Goal: Task Accomplishment & Management: Use online tool/utility

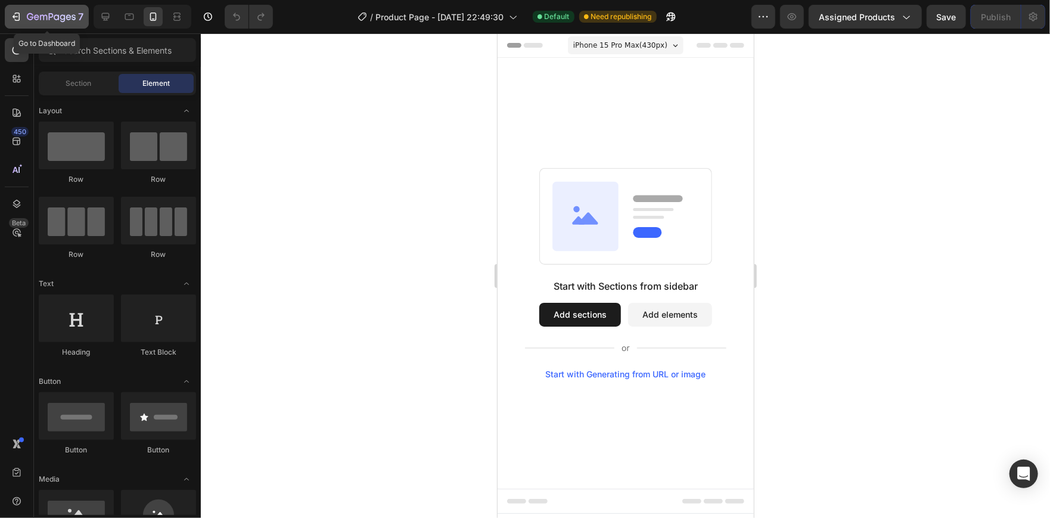
click at [7, 17] on button "7" at bounding box center [47, 17] width 84 height 24
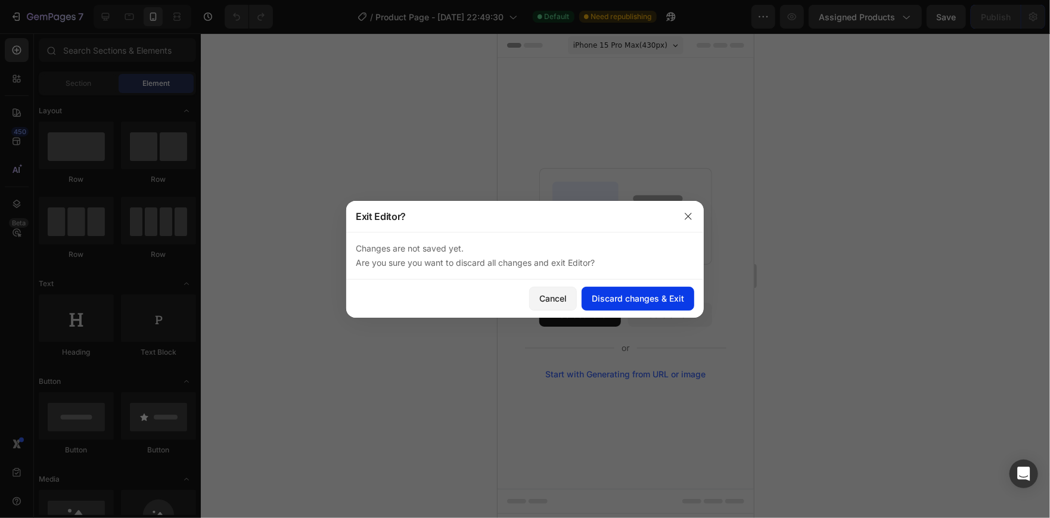
click at [618, 296] on div "Discard changes & Exit" at bounding box center [638, 298] width 92 height 13
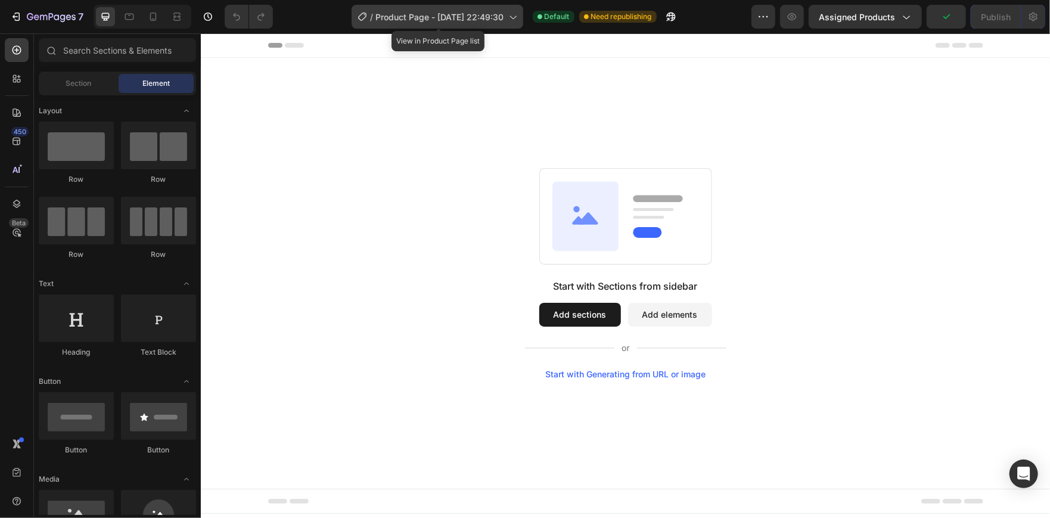
click at [464, 14] on span "Product Page - [DATE] 22:49:30" at bounding box center [440, 17] width 128 height 13
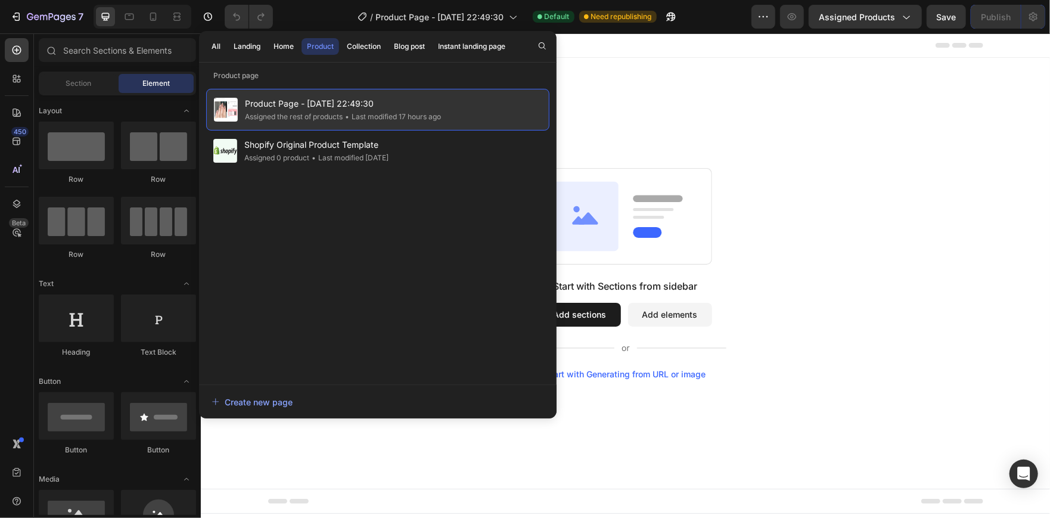
click at [399, 97] on span "Product Page - [DATE] 22:49:30" at bounding box center [343, 104] width 196 height 14
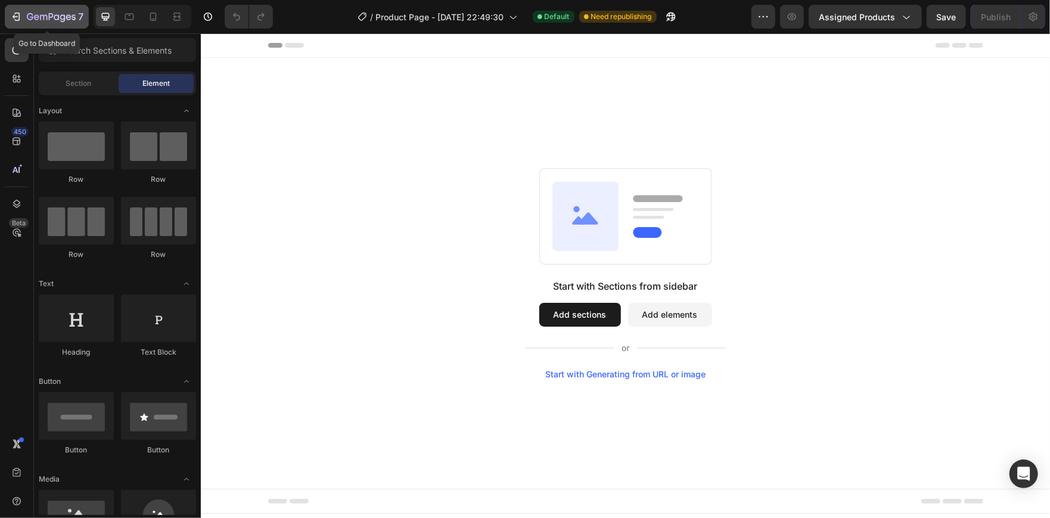
click at [19, 20] on icon "button" at bounding box center [17, 17] width 5 height 8
click at [212, 15] on icon "button" at bounding box center [208, 17] width 8 height 8
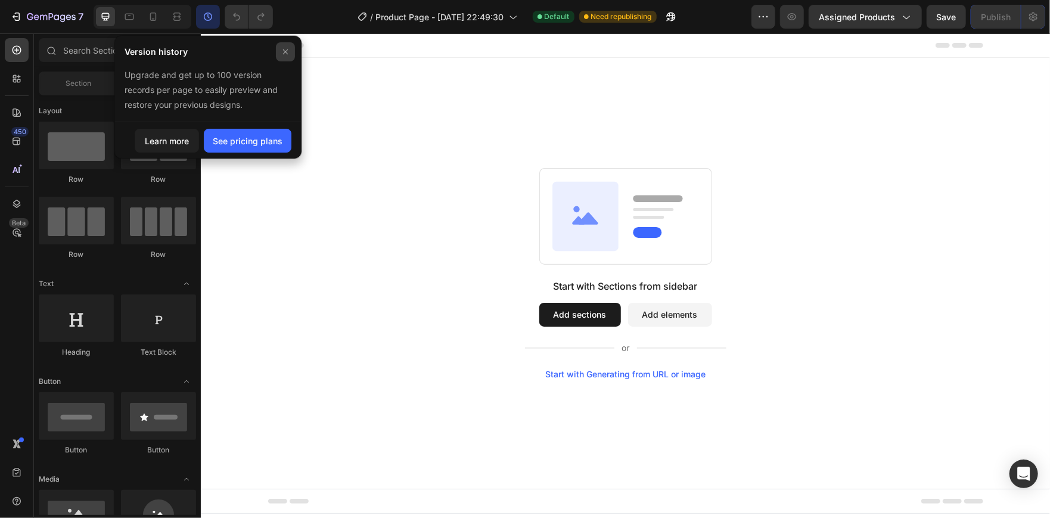
click at [283, 60] on div at bounding box center [285, 51] width 19 height 19
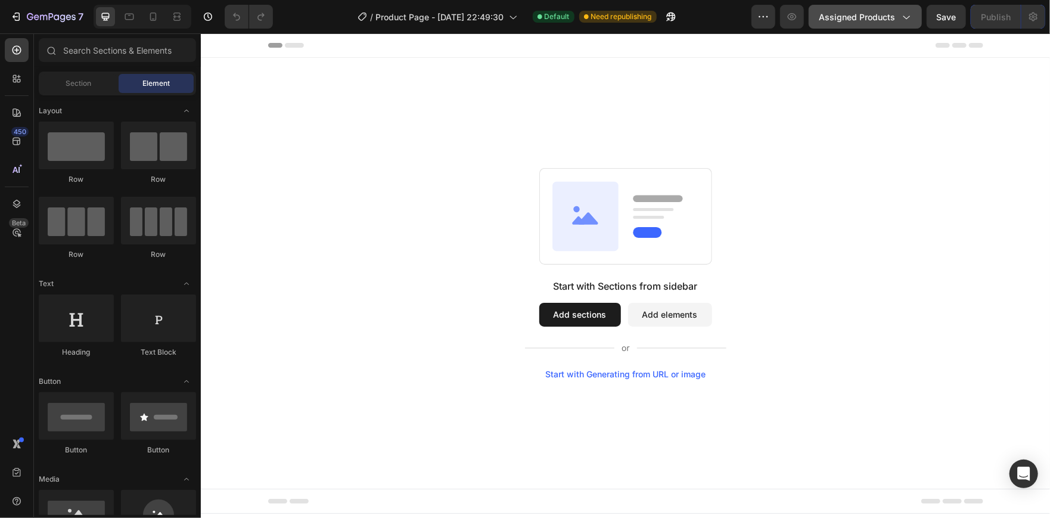
click at [856, 26] on button "Assigned Products" at bounding box center [865, 17] width 113 height 24
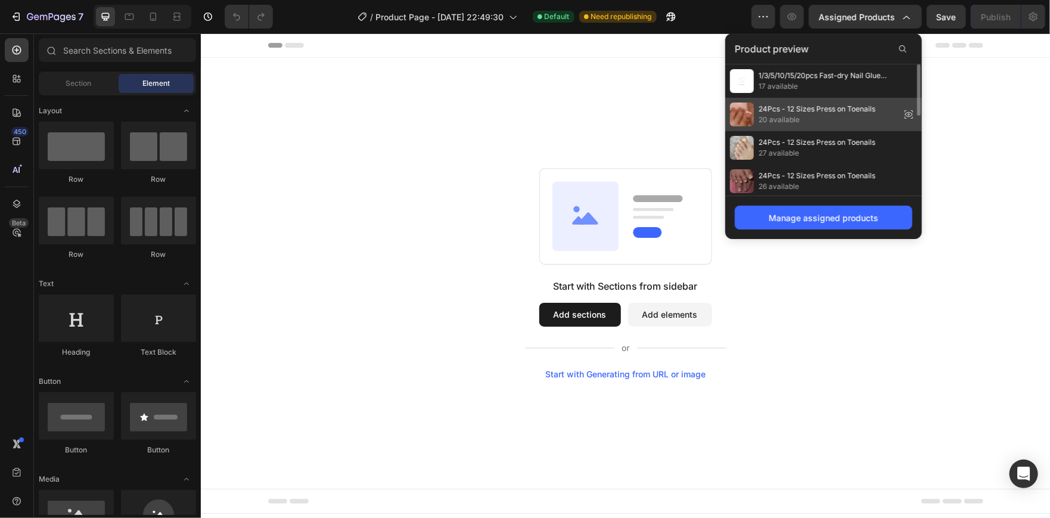
click at [824, 164] on div "24Pcs - 12 Sizes Press on Toenails 20 available" at bounding box center [823, 180] width 197 height 33
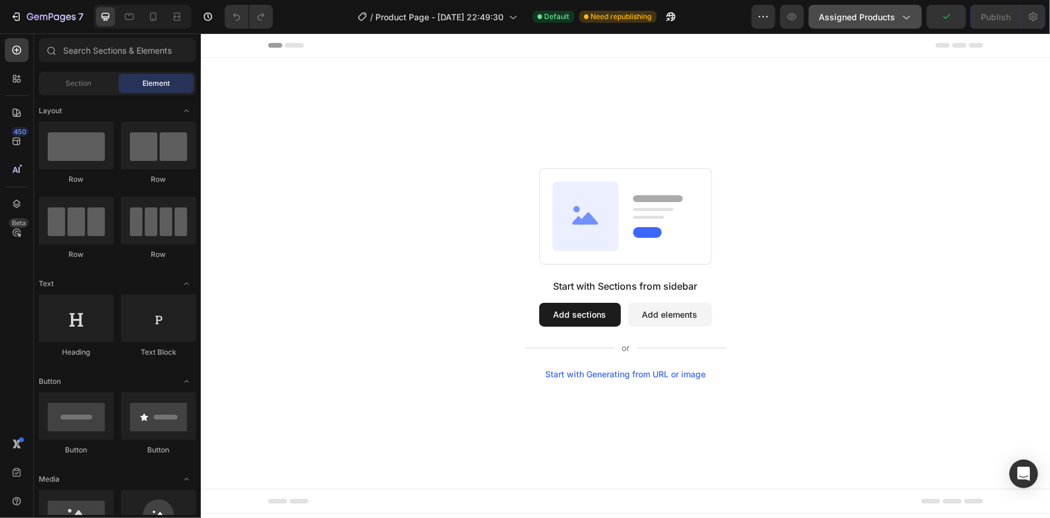
click at [899, 15] on div "Assigned Products" at bounding box center [865, 17] width 93 height 13
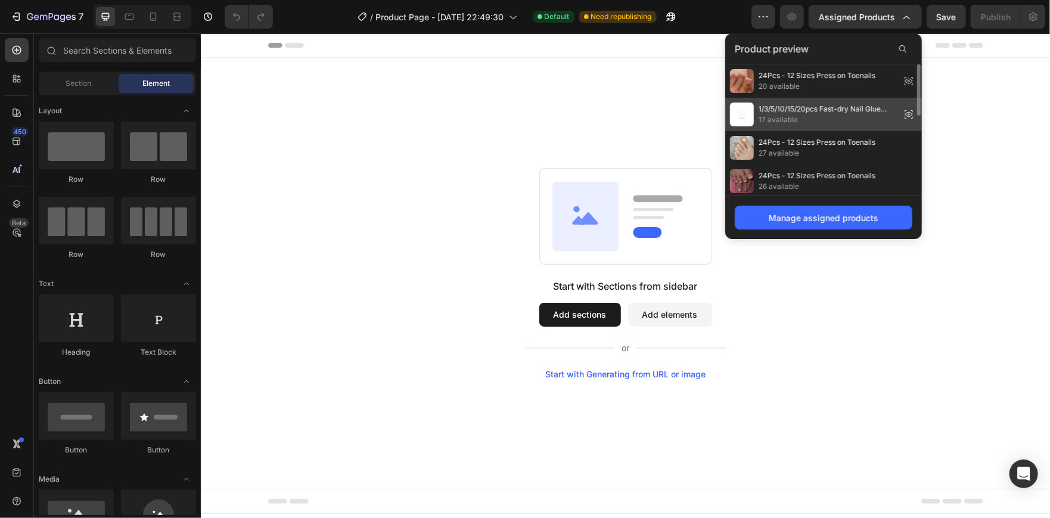
click at [906, 110] on icon at bounding box center [908, 114] width 17 height 17
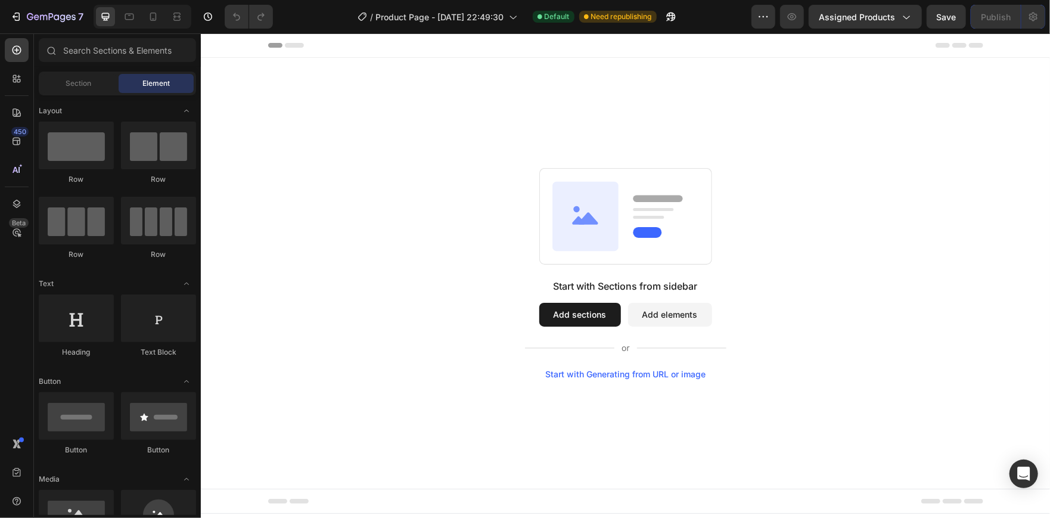
click at [559, 308] on button "Add sections" at bounding box center [580, 314] width 82 height 24
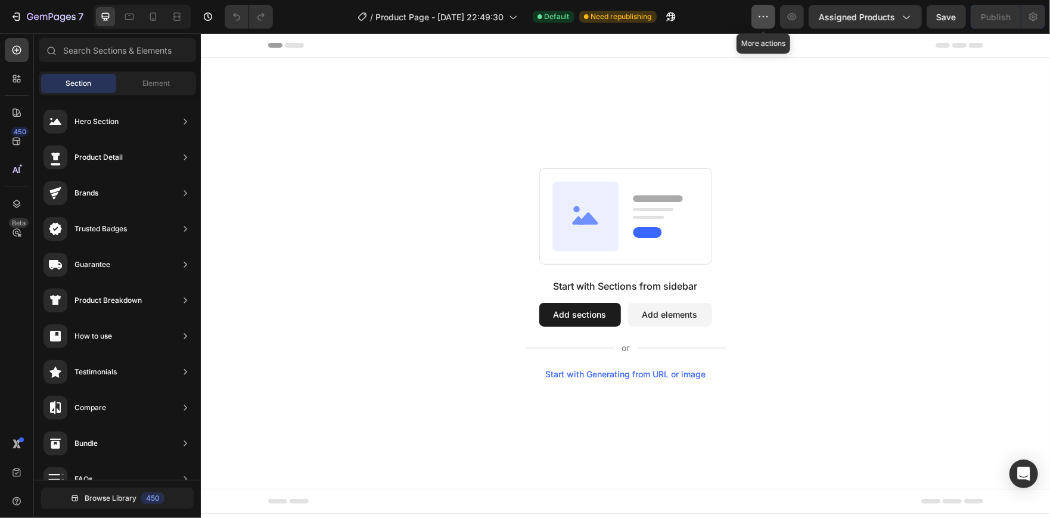
click at [763, 18] on icon "button" at bounding box center [763, 17] width 12 height 12
click at [13, 71] on div at bounding box center [17, 79] width 24 height 24
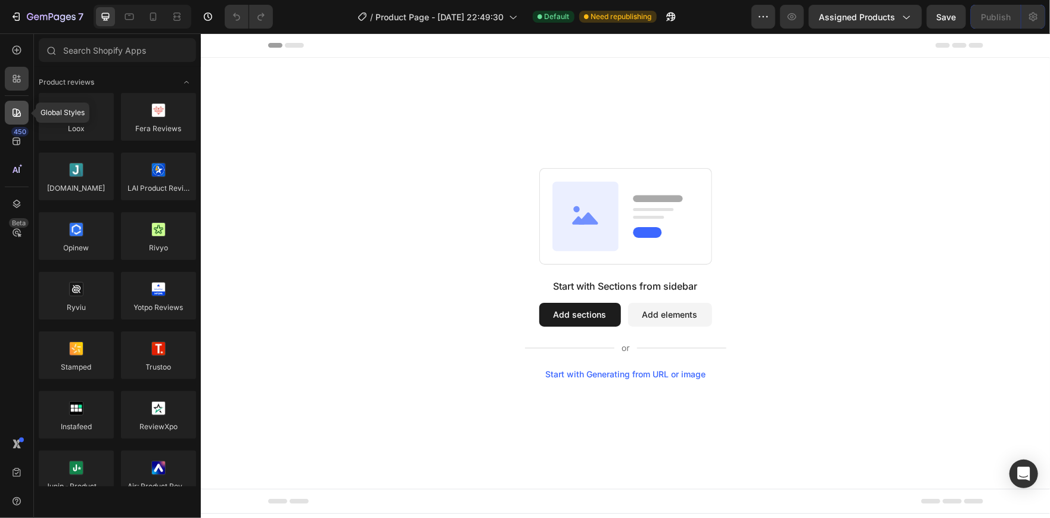
click at [11, 107] on icon at bounding box center [17, 113] width 12 height 12
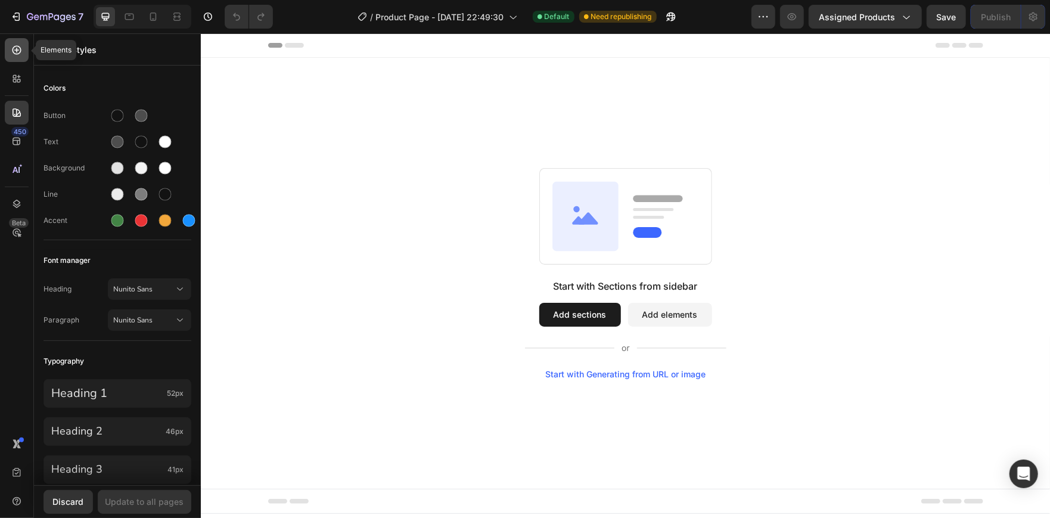
click at [14, 48] on icon at bounding box center [17, 50] width 12 height 12
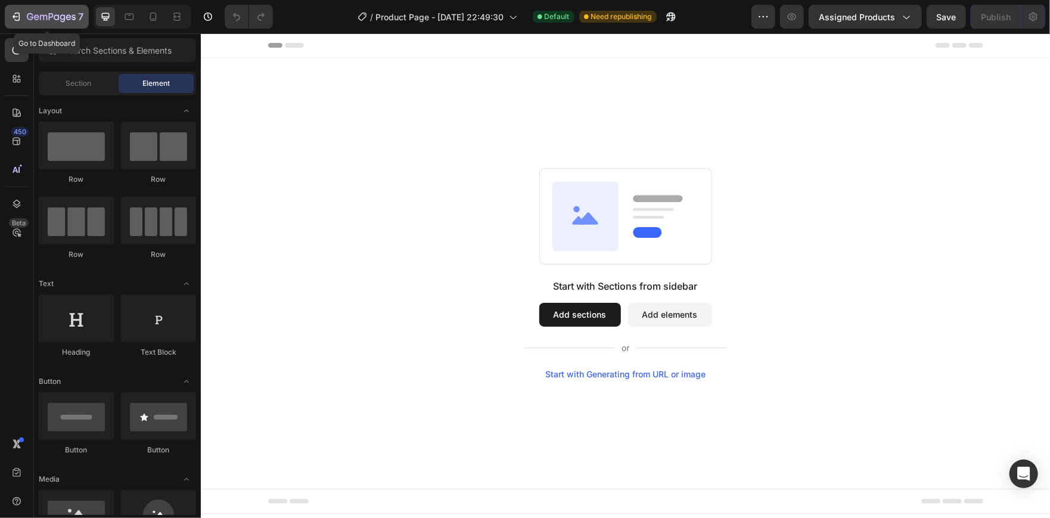
click at [12, 13] on icon "button" at bounding box center [16, 17] width 12 height 12
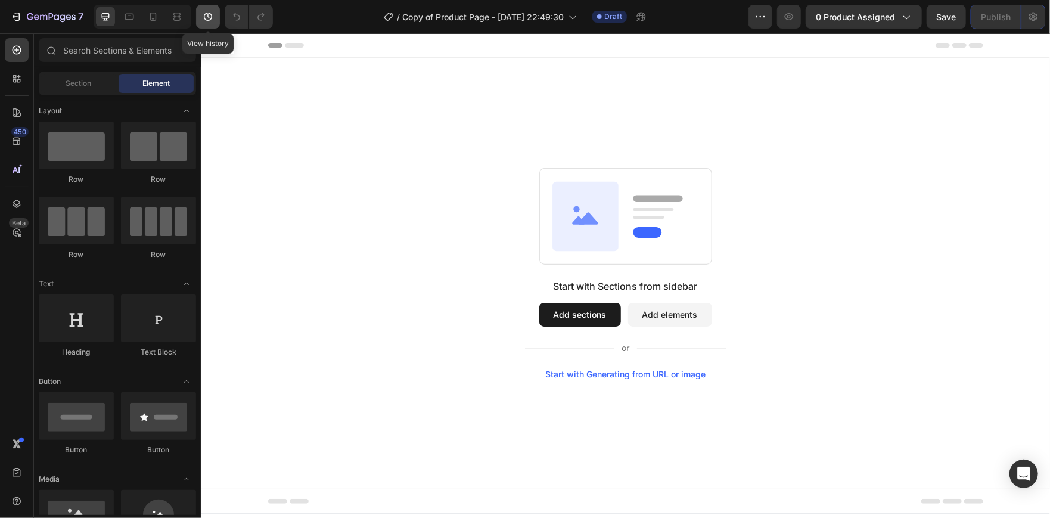
click at [210, 15] on icon "button" at bounding box center [208, 17] width 12 height 12
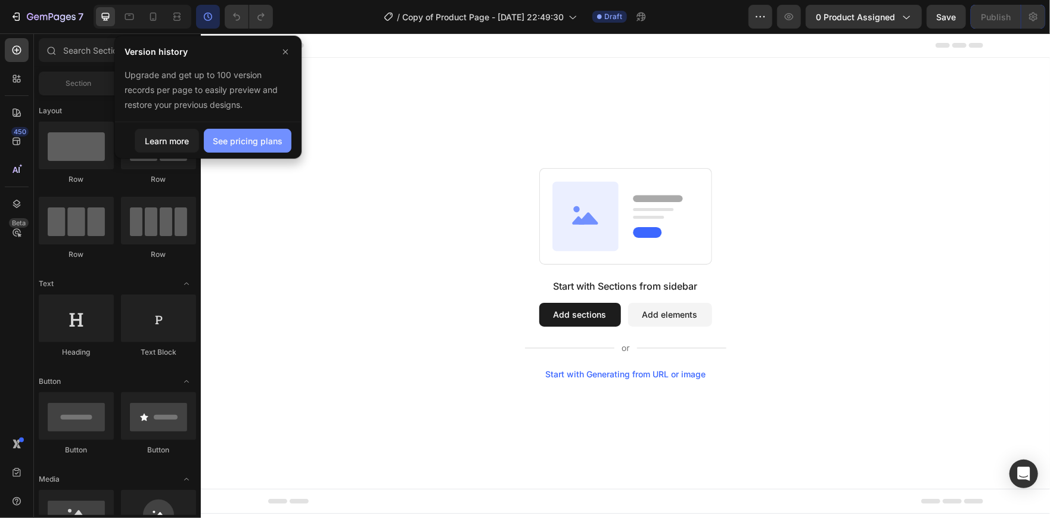
click at [254, 145] on div "See pricing plans" at bounding box center [248, 141] width 70 height 13
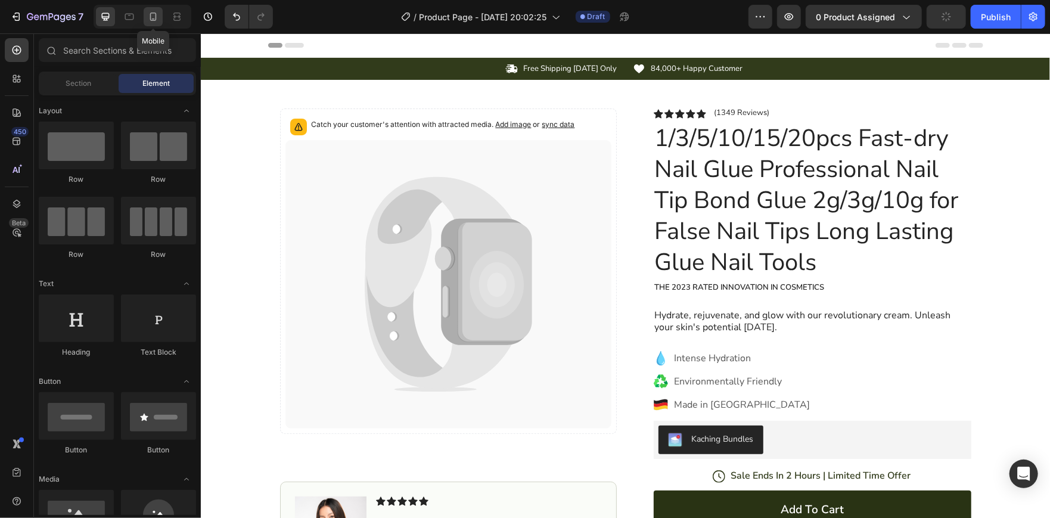
click at [156, 9] on div at bounding box center [153, 16] width 19 height 19
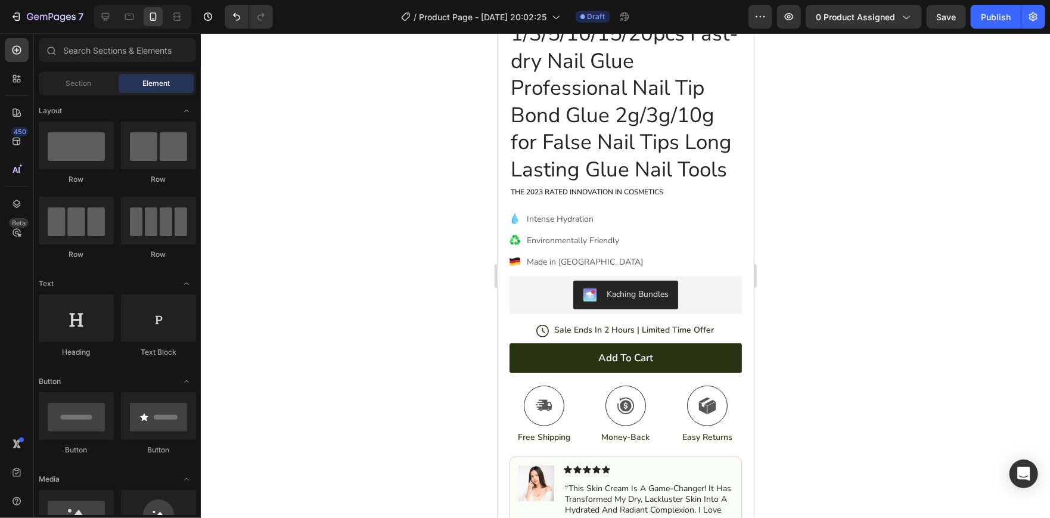
scroll to position [338, 0]
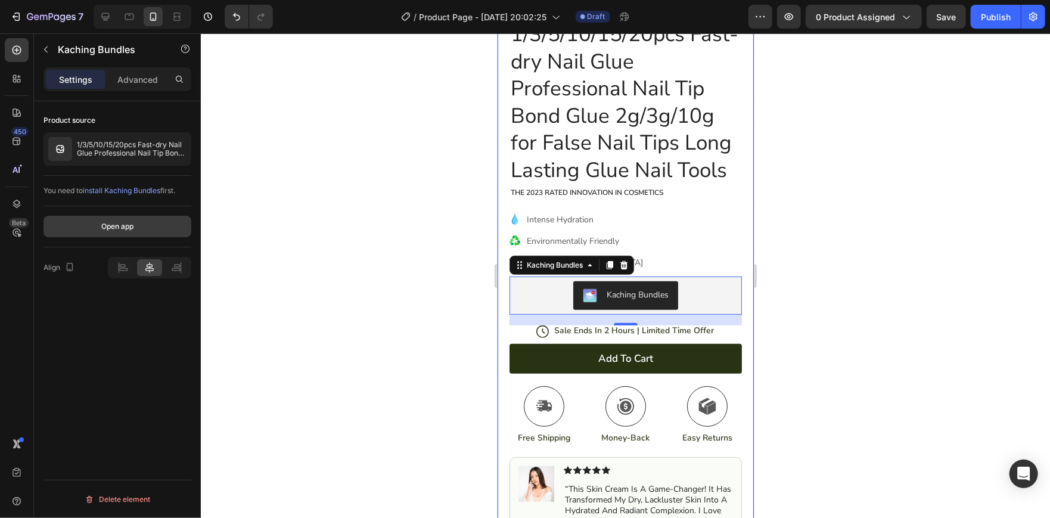
click at [119, 232] on button "Open app" at bounding box center [118, 226] width 148 height 21
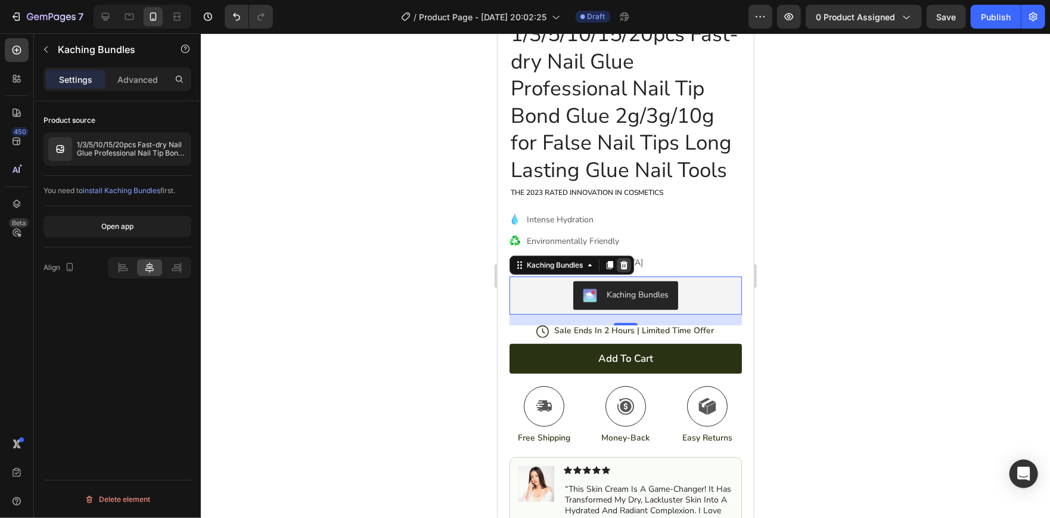
click at [627, 260] on icon at bounding box center [624, 265] width 10 height 10
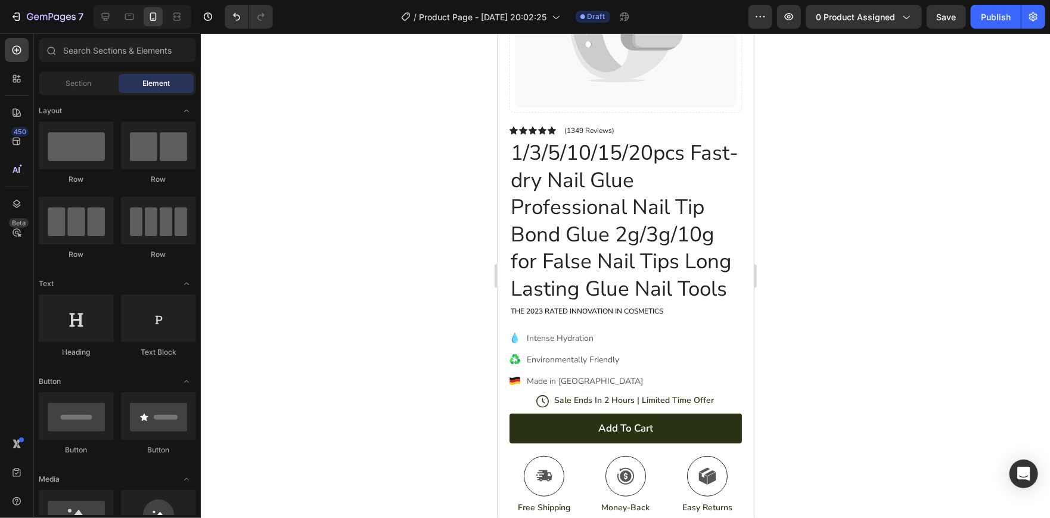
scroll to position [221, 0]
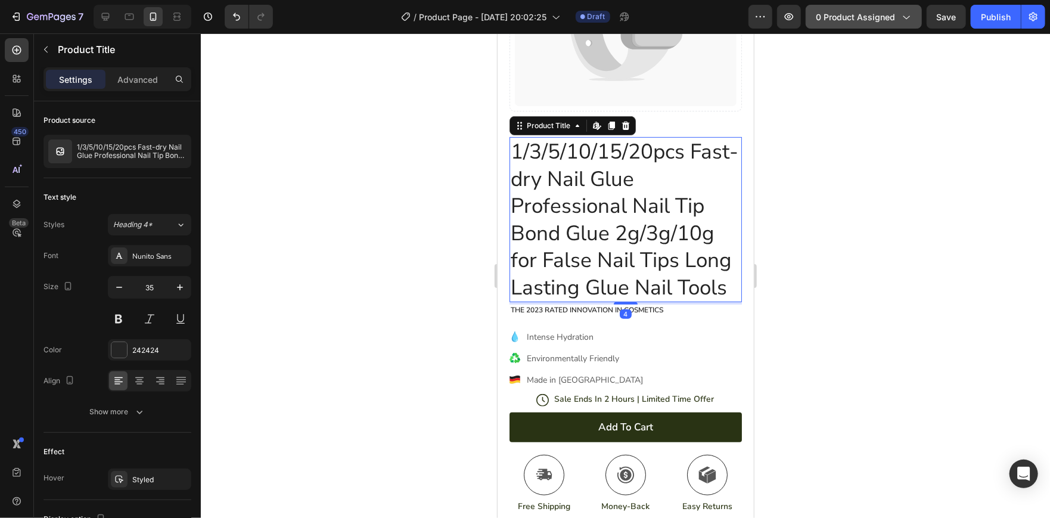
click at [844, 15] on span "0 product assigned" at bounding box center [855, 17] width 79 height 13
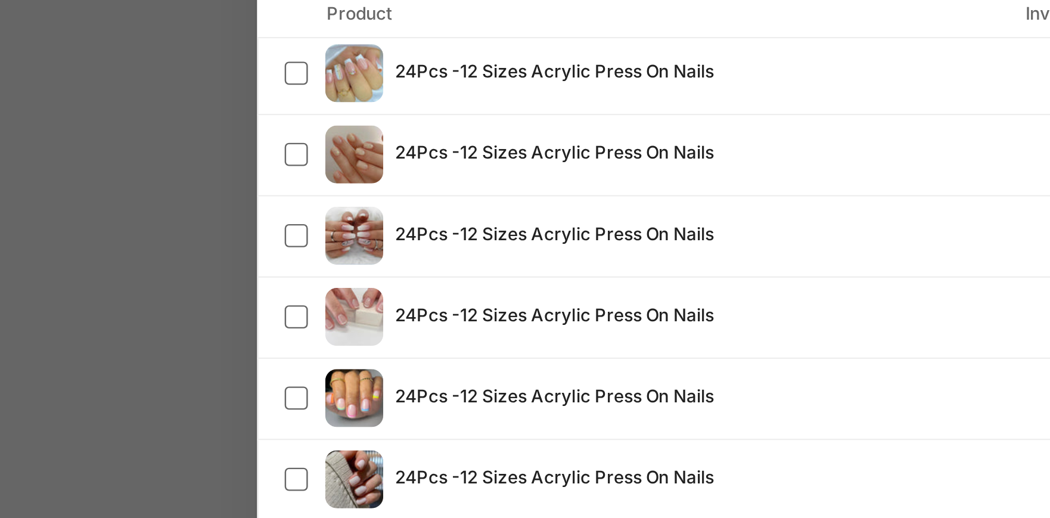
scroll to position [1446, 0]
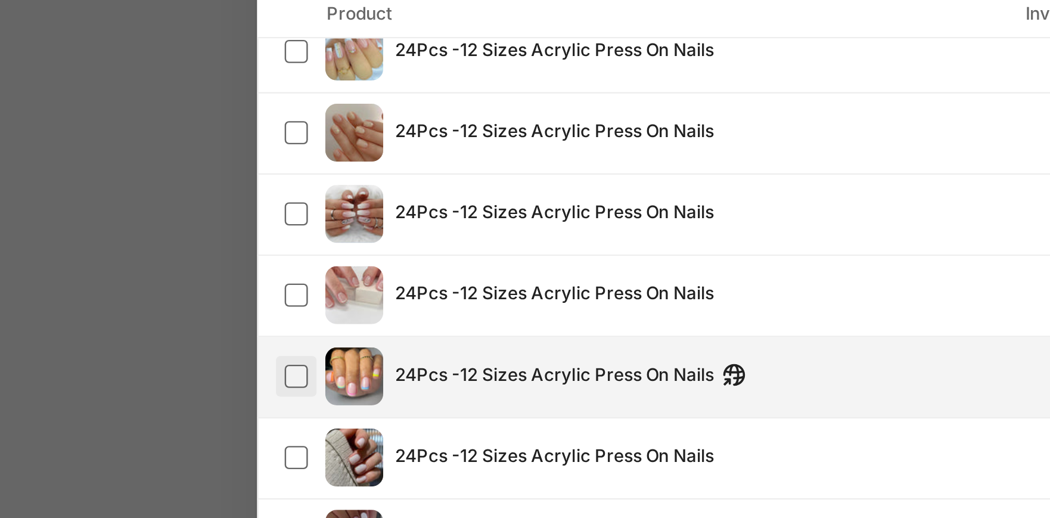
click at [362, 340] on label at bounding box center [363, 337] width 10 height 10
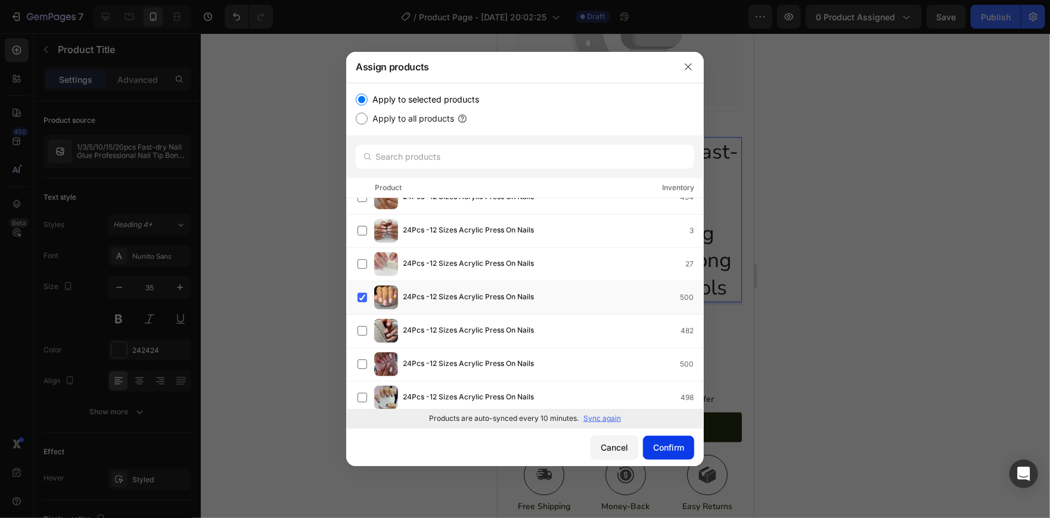
click at [655, 446] on div "Confirm" at bounding box center [668, 447] width 31 height 13
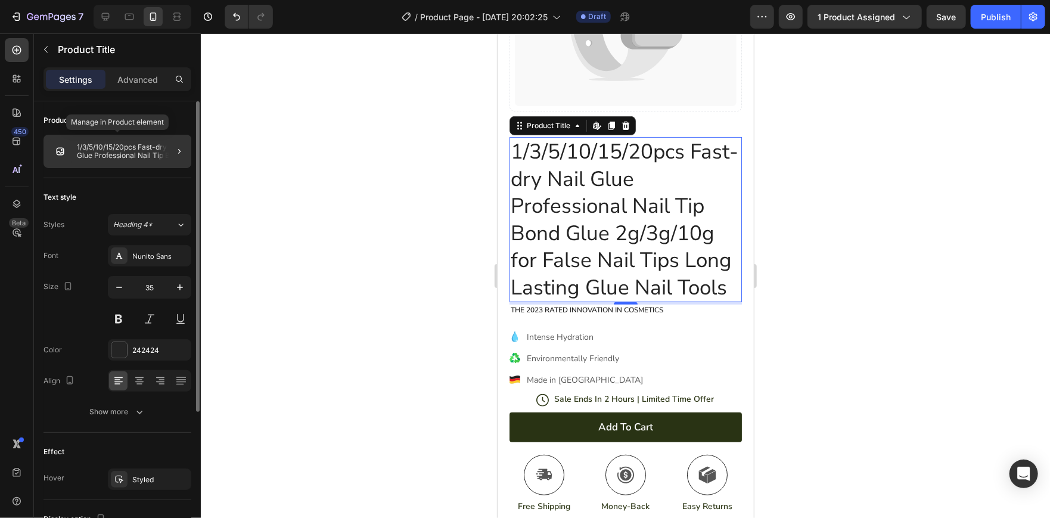
click at [122, 146] on p "1/3/5/10/15/20pcs Fast-dry Nail Glue Professional Nail Tip Bond Glue 2g/3g/10g …" at bounding box center [132, 151] width 110 height 17
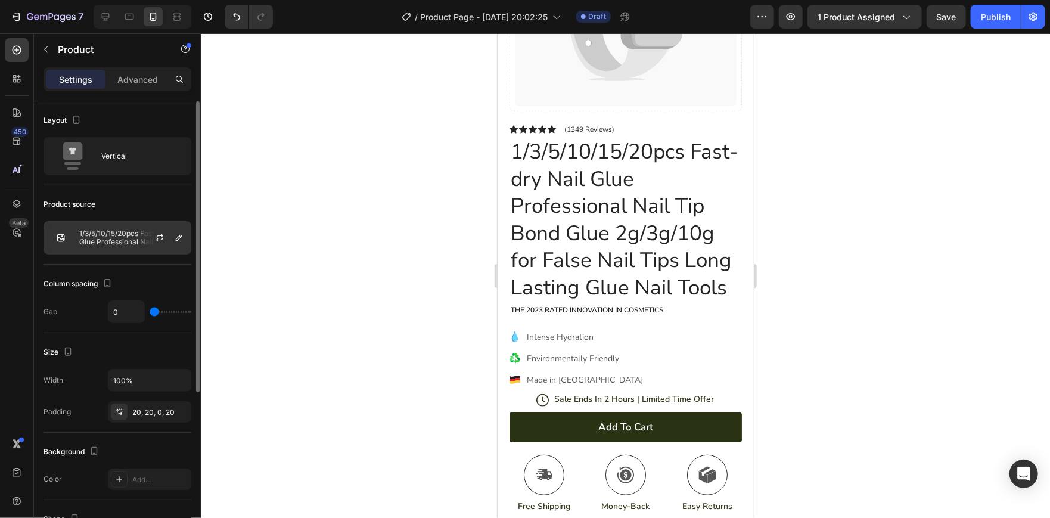
click at [126, 238] on p "1/3/5/10/15/20pcs Fast-dry Nail Glue Professional Nail Tip Bond Glue 2g/3g/10g …" at bounding box center [132, 237] width 107 height 17
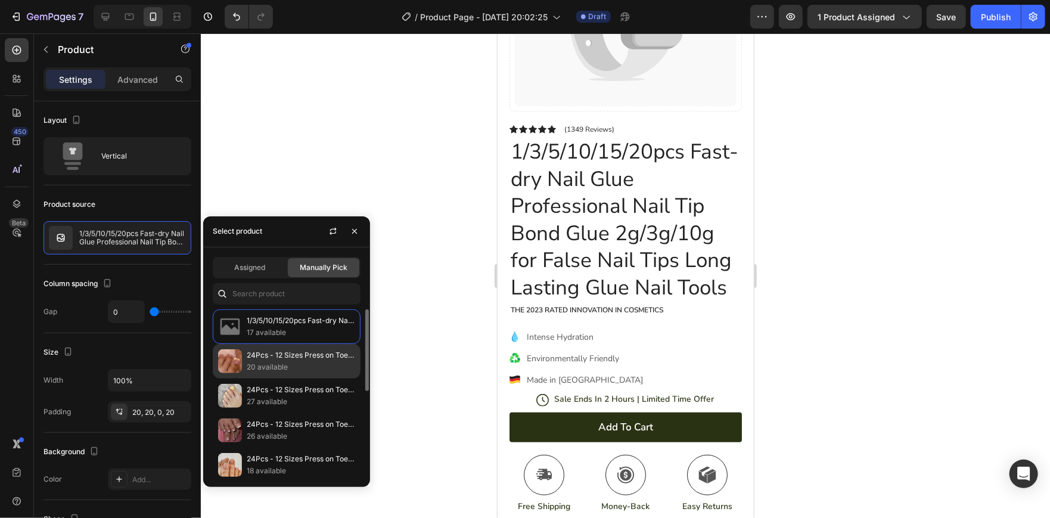
click at [290, 371] on p "20 available" at bounding box center [301, 367] width 108 height 12
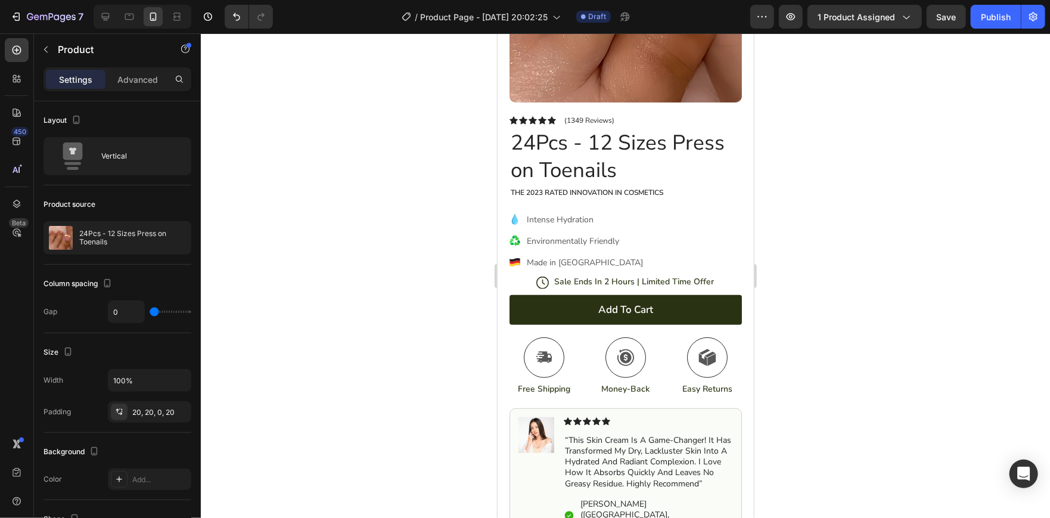
click at [400, 201] on div at bounding box center [625, 275] width 849 height 484
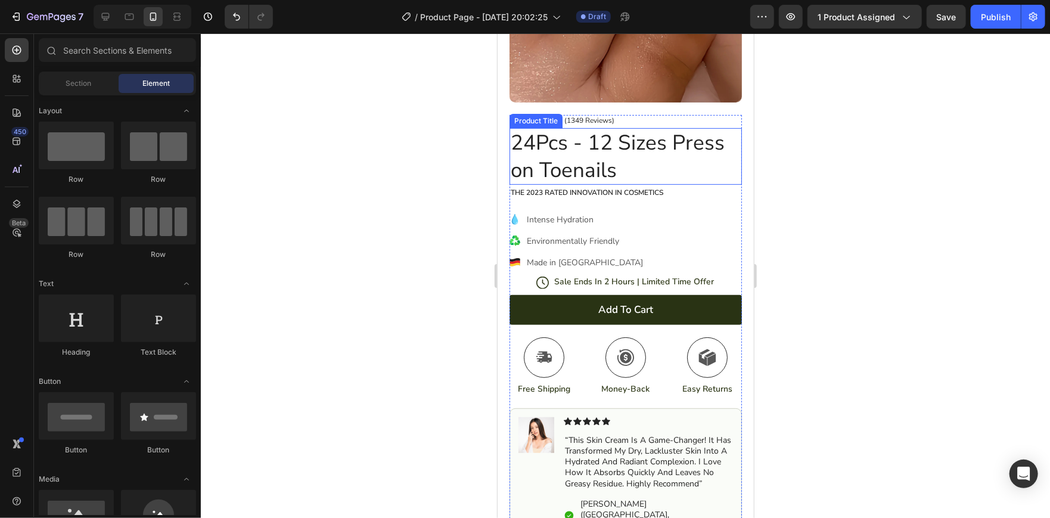
scroll to position [0, 0]
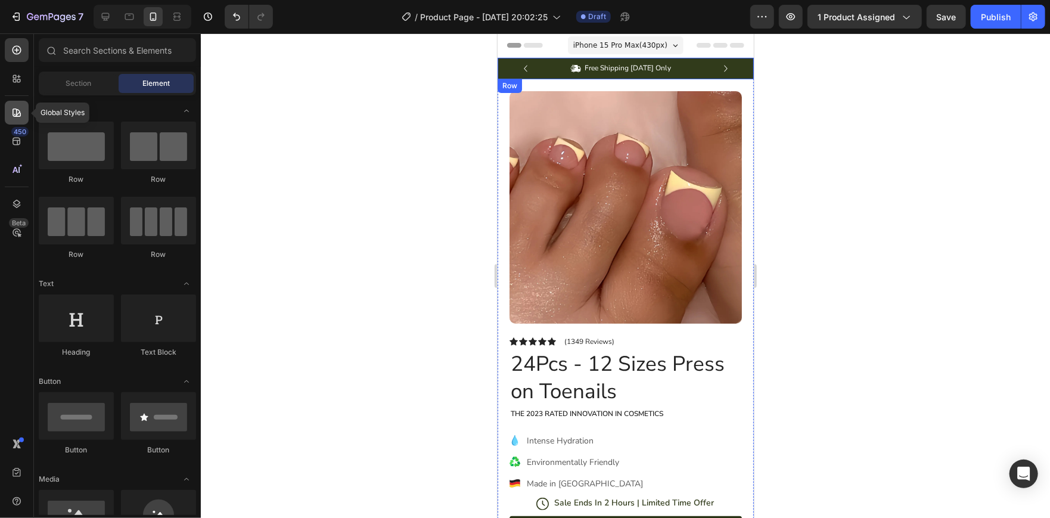
click at [18, 115] on icon at bounding box center [17, 113] width 12 height 12
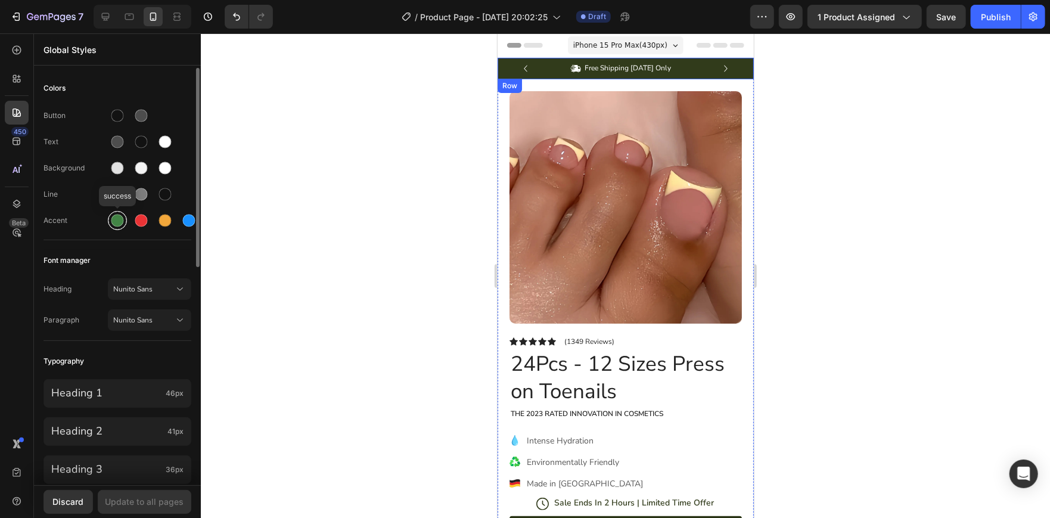
click at [115, 220] on div at bounding box center [117, 221] width 13 height 13
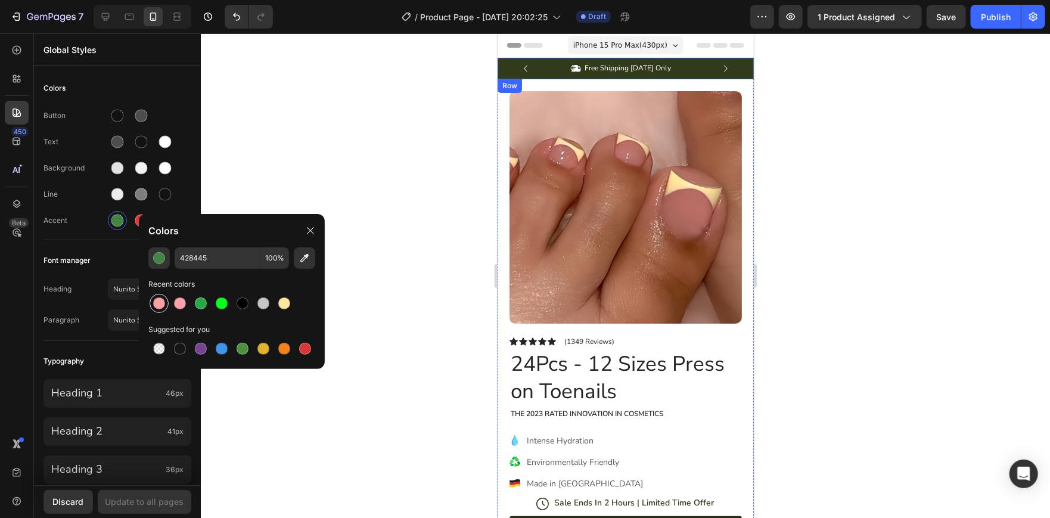
click at [153, 299] on div at bounding box center [159, 303] width 14 height 14
type input "FF9FA6"
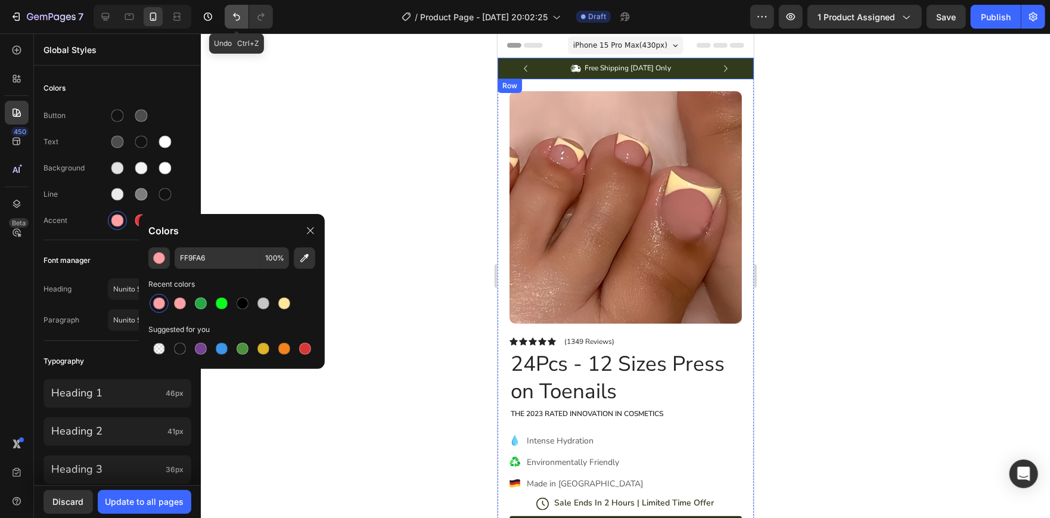
click at [238, 7] on button "Undo/Redo" at bounding box center [237, 17] width 24 height 24
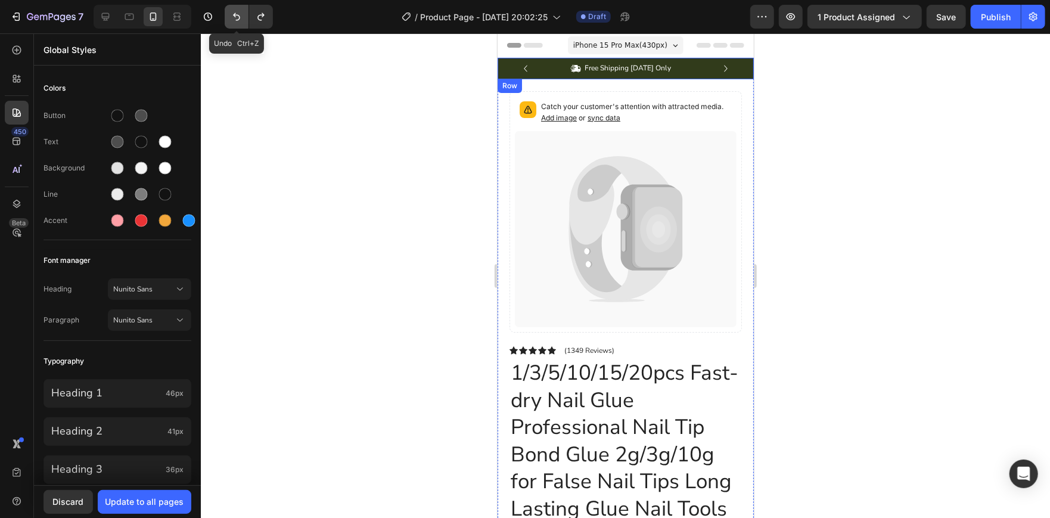
click at [238, 7] on button "Undo/Redo" at bounding box center [237, 17] width 24 height 24
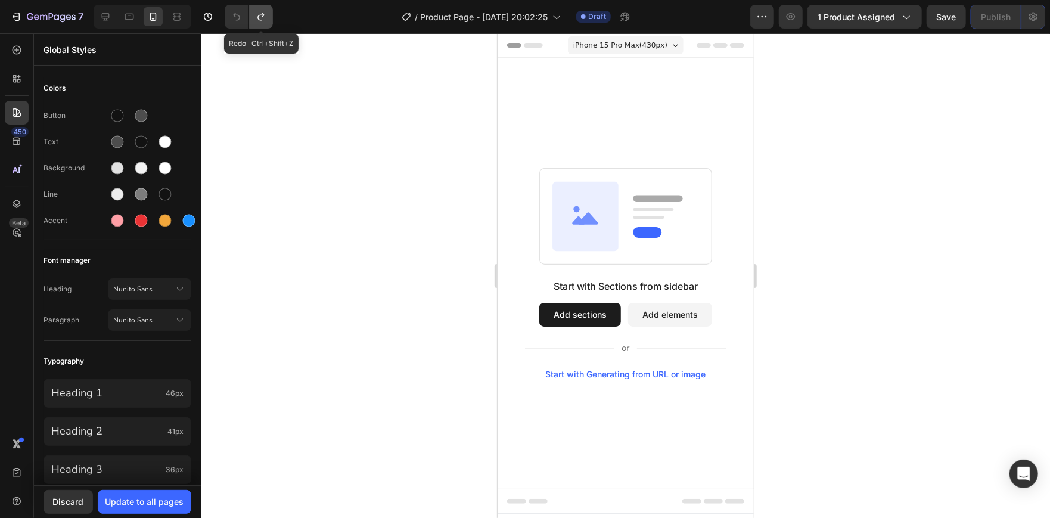
click at [256, 14] on icon "Undo/Redo" at bounding box center [261, 17] width 12 height 12
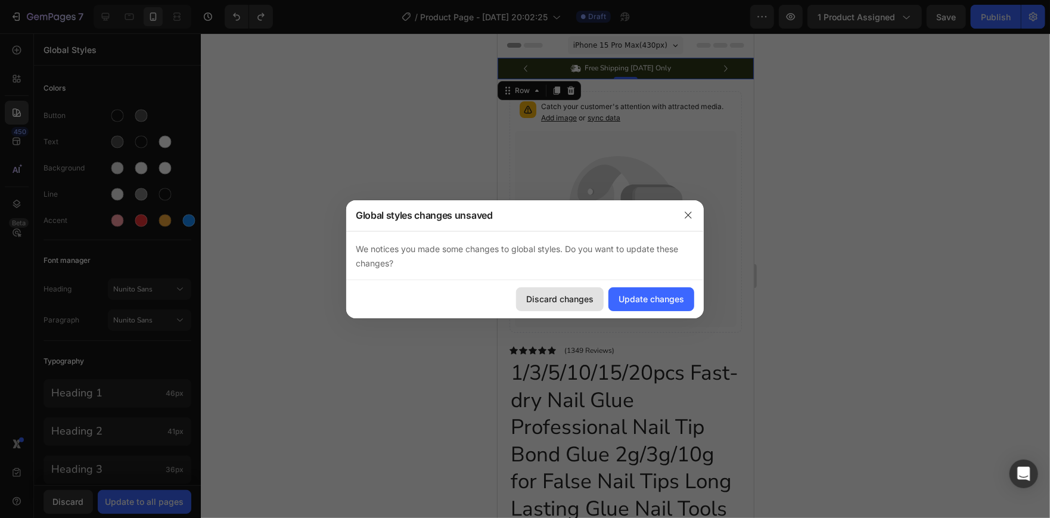
click at [567, 293] on div "Discard changes" at bounding box center [559, 299] width 67 height 13
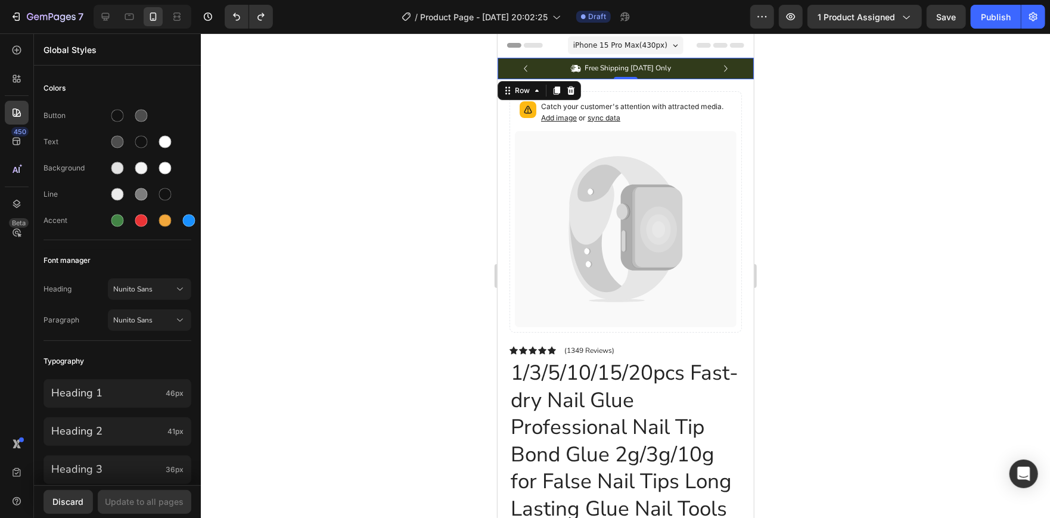
click at [417, 156] on div at bounding box center [625, 275] width 849 height 484
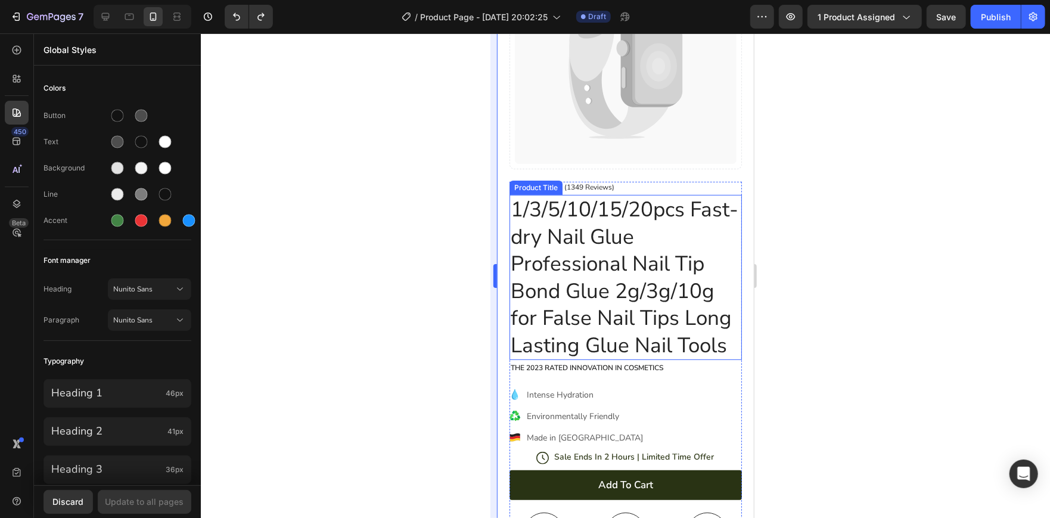
scroll to position [164, 0]
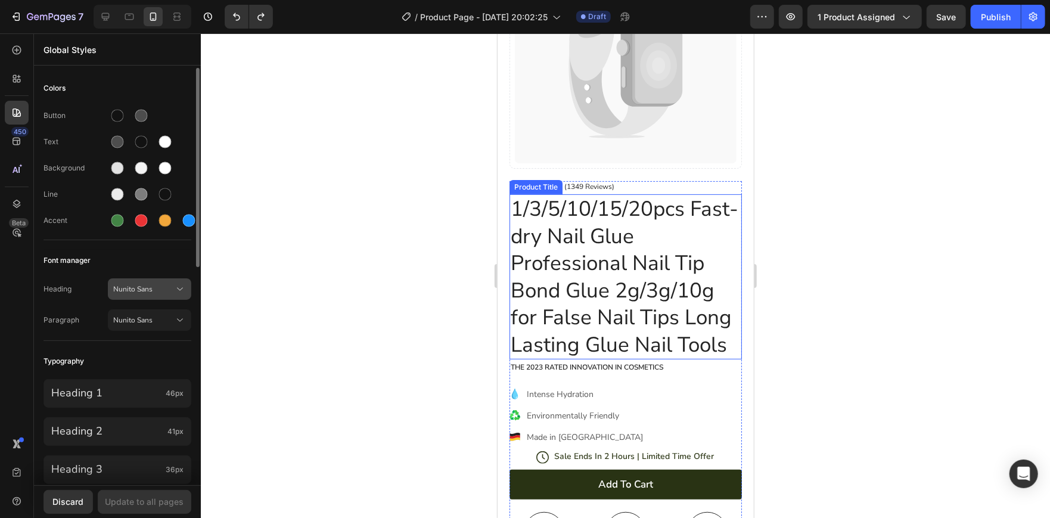
click at [175, 294] on icon at bounding box center [180, 289] width 12 height 12
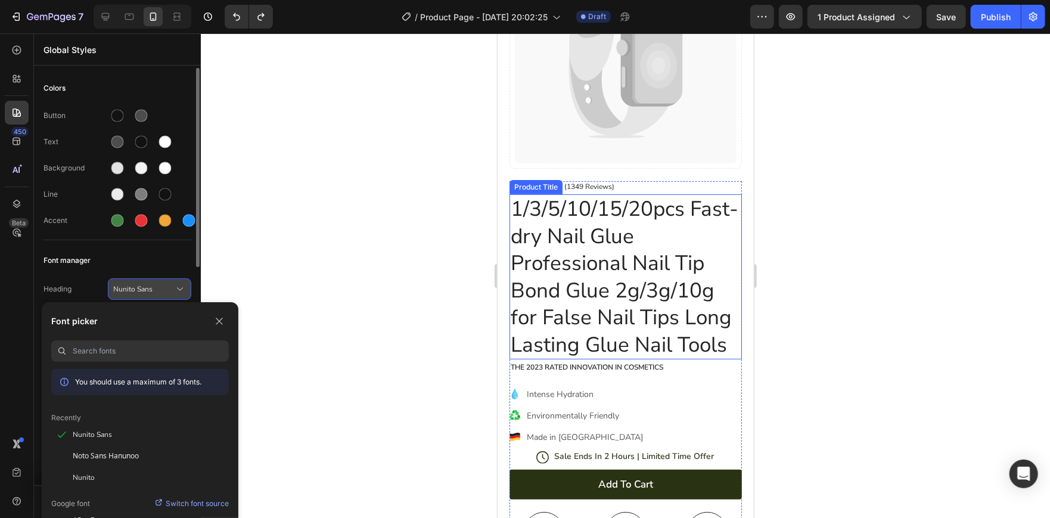
click at [175, 294] on icon at bounding box center [180, 289] width 12 height 12
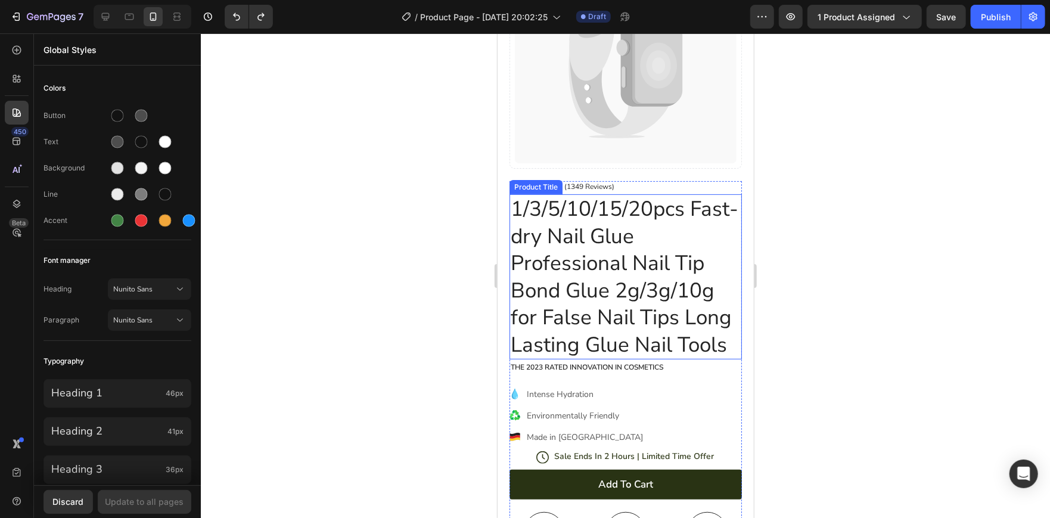
scroll to position [0, 0]
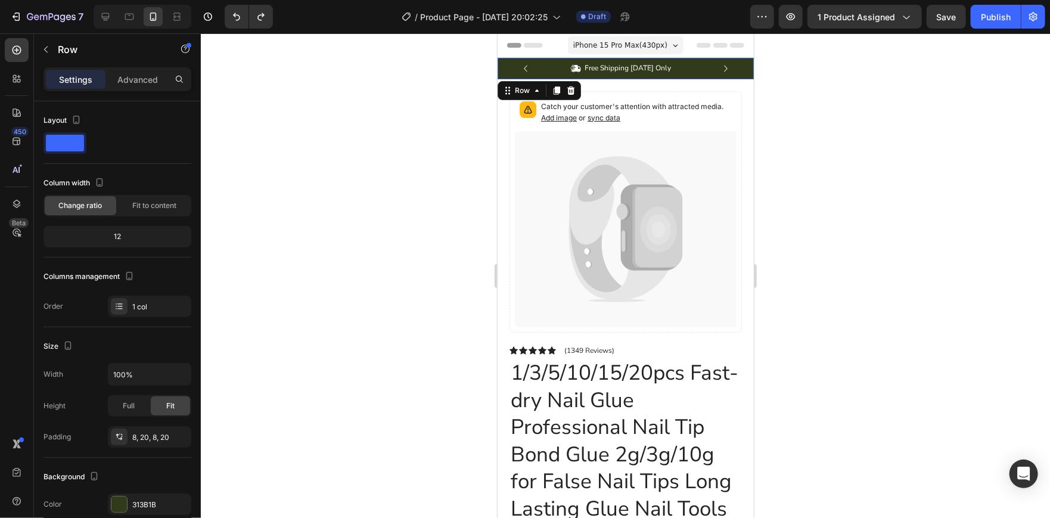
click at [503, 65] on div "Icon Free Shipping [DATE] Only Text Block Row Icon 84,000+ Happy Customer Text …" at bounding box center [625, 67] width 256 height 21
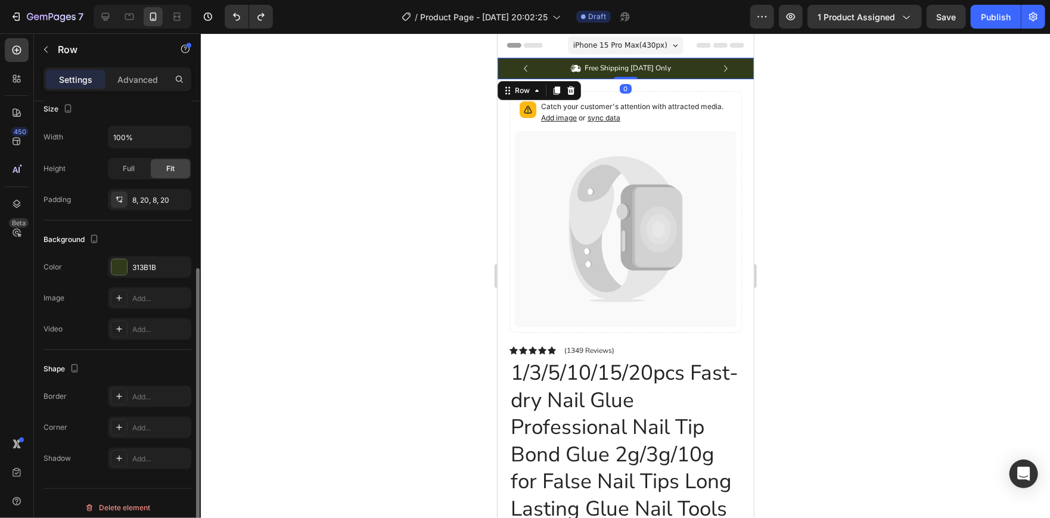
scroll to position [245, 0]
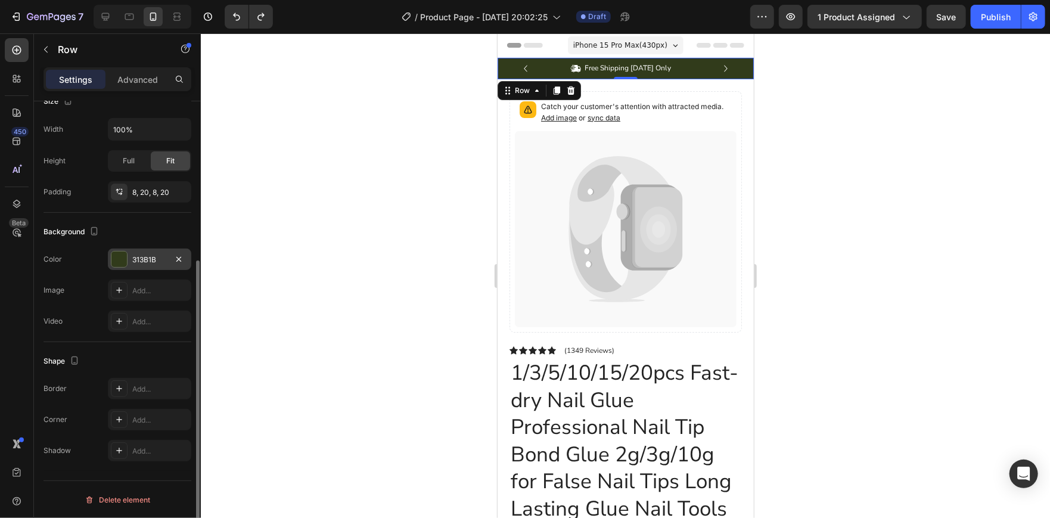
click at [130, 260] on div "313B1B" at bounding box center [149, 259] width 83 height 21
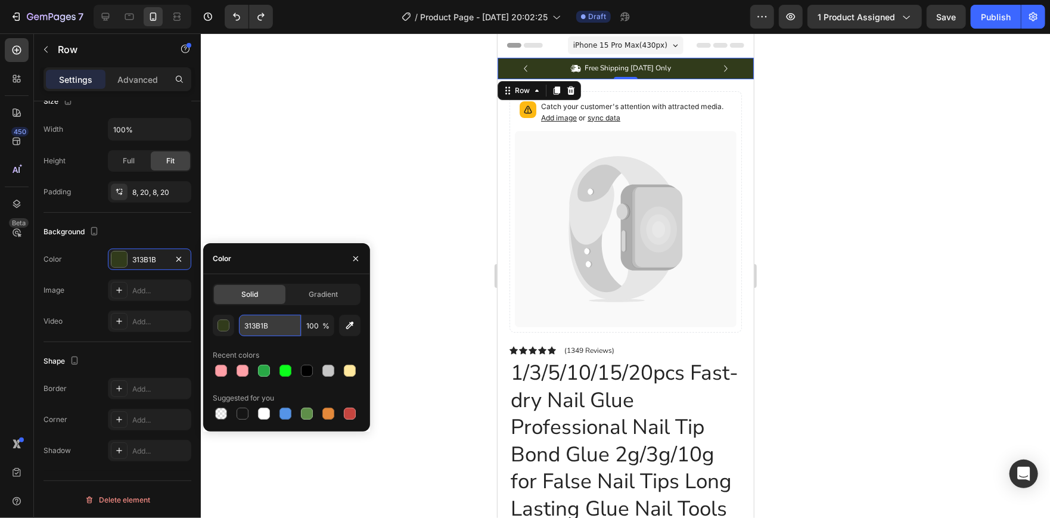
click at [261, 330] on input "313B1B" at bounding box center [270, 325] width 62 height 21
paste input "ff9fa6"
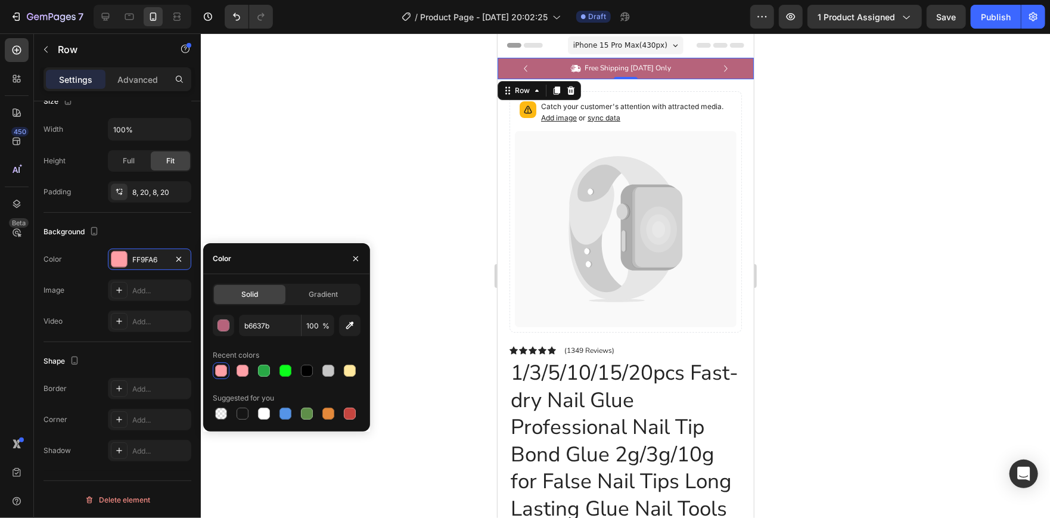
type input "B6637B"
click at [290, 308] on div "Solid Gradient B6637B 100 % Recent colors Suggested for you" at bounding box center [287, 353] width 148 height 138
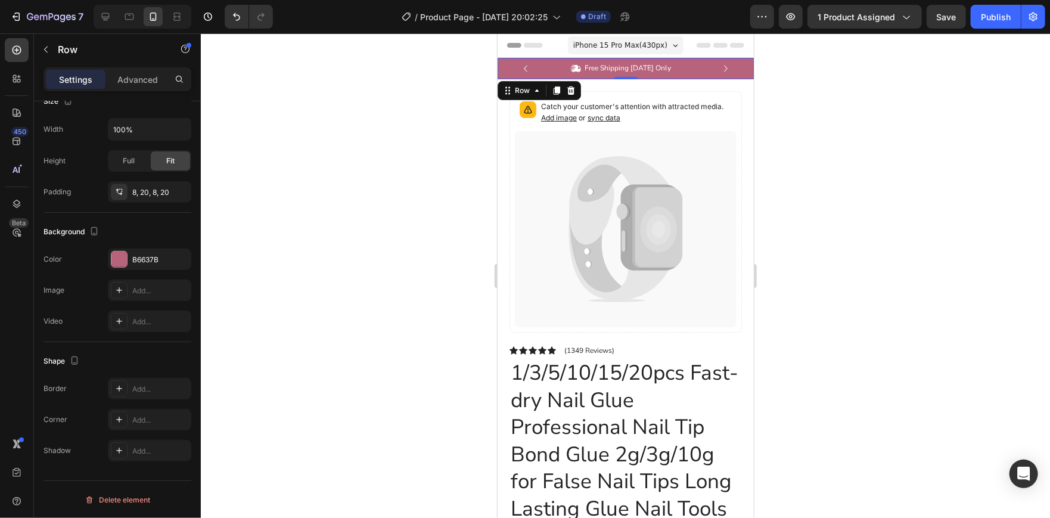
click at [362, 140] on div at bounding box center [625, 275] width 849 height 484
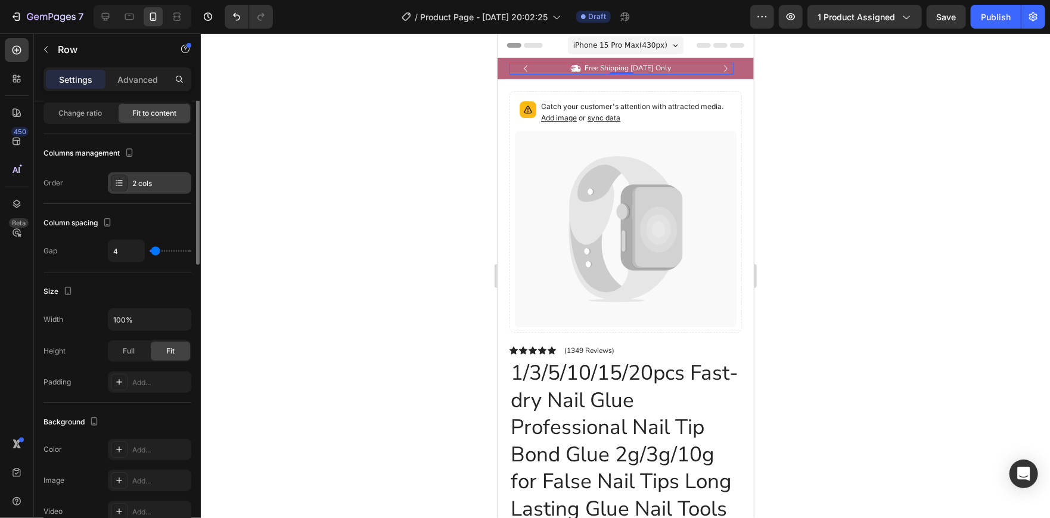
scroll to position [0, 0]
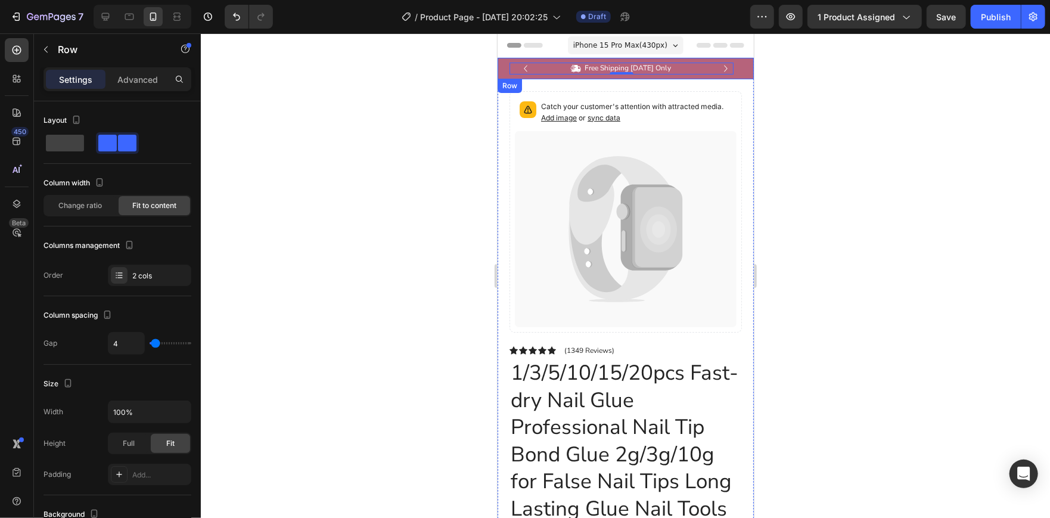
click at [359, 100] on div at bounding box center [625, 275] width 849 height 484
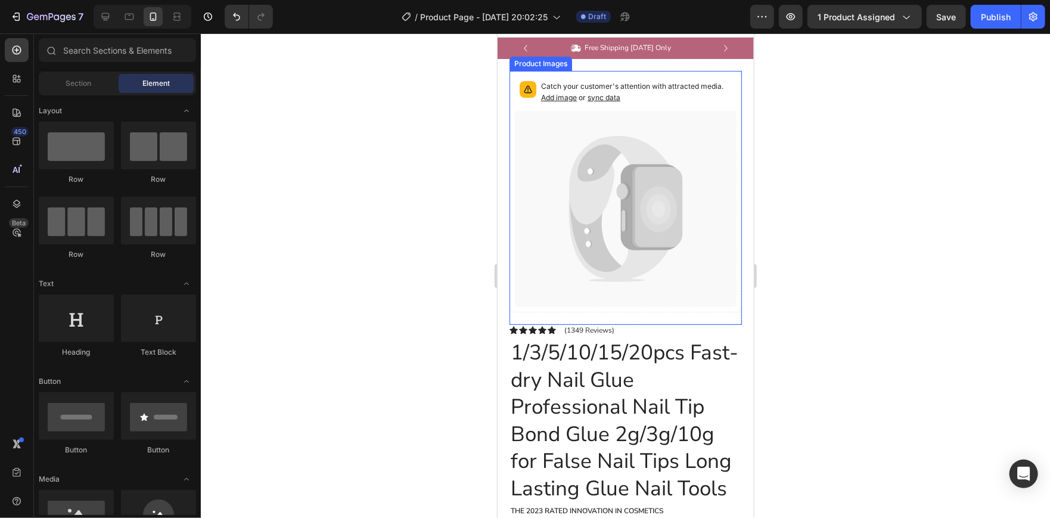
scroll to position [21, 0]
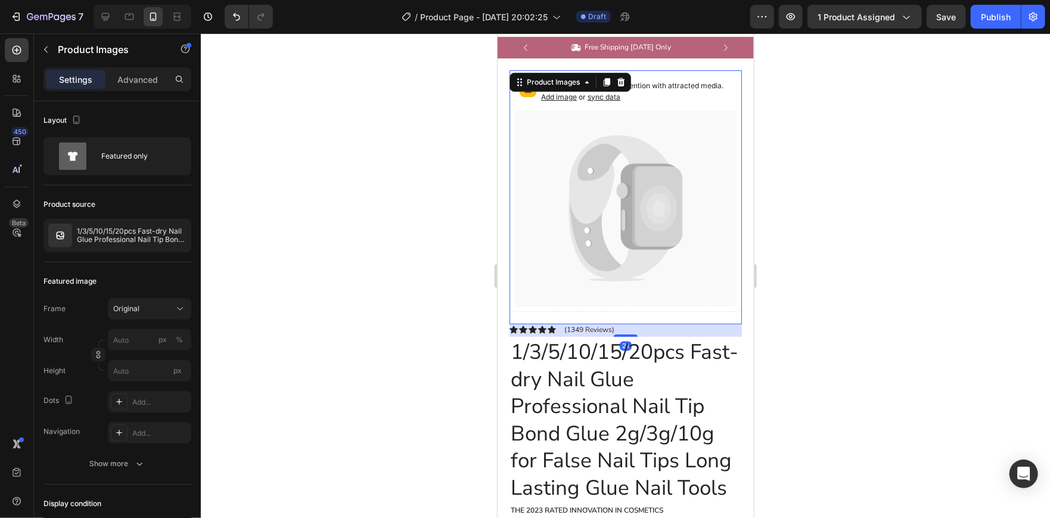
click at [611, 96] on span "sync data" at bounding box center [603, 96] width 33 height 9
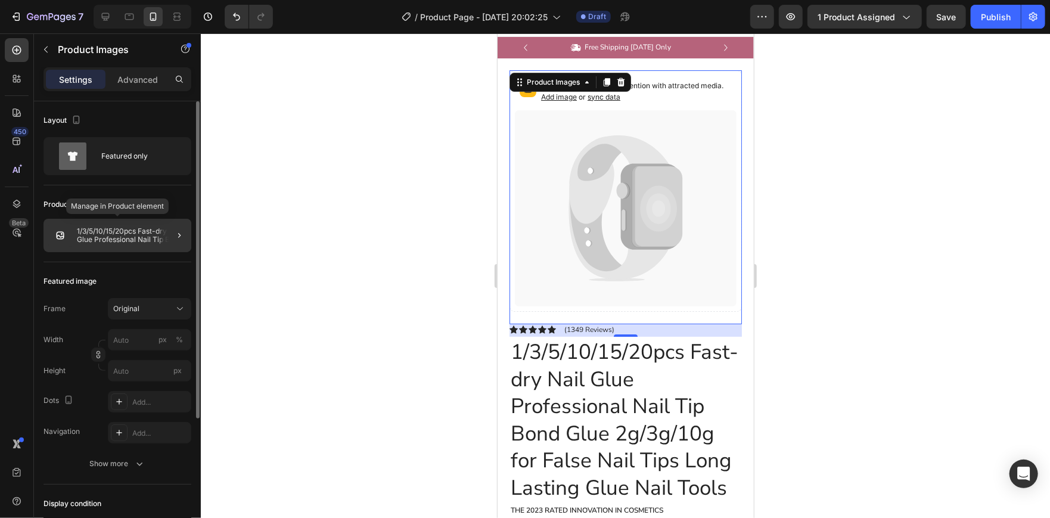
click at [107, 231] on p "1/3/5/10/15/20pcs Fast-dry Nail Glue Professional Nail Tip Bond Glue 2g/3g/10g …" at bounding box center [132, 235] width 110 height 17
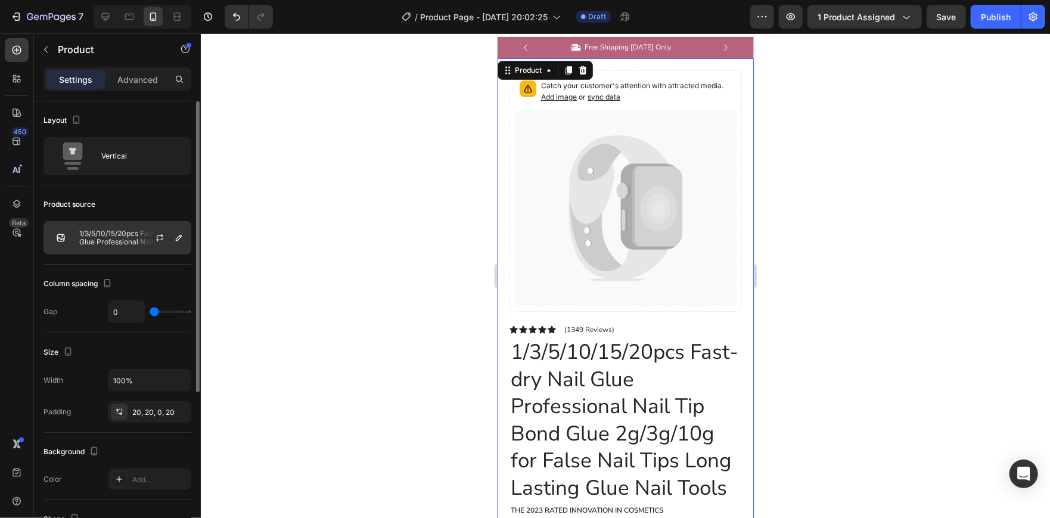
click at [126, 237] on p "1/3/5/10/15/20pcs Fast-dry Nail Glue Professional Nail Tip Bond Glue 2g/3g/10g …" at bounding box center [132, 237] width 107 height 17
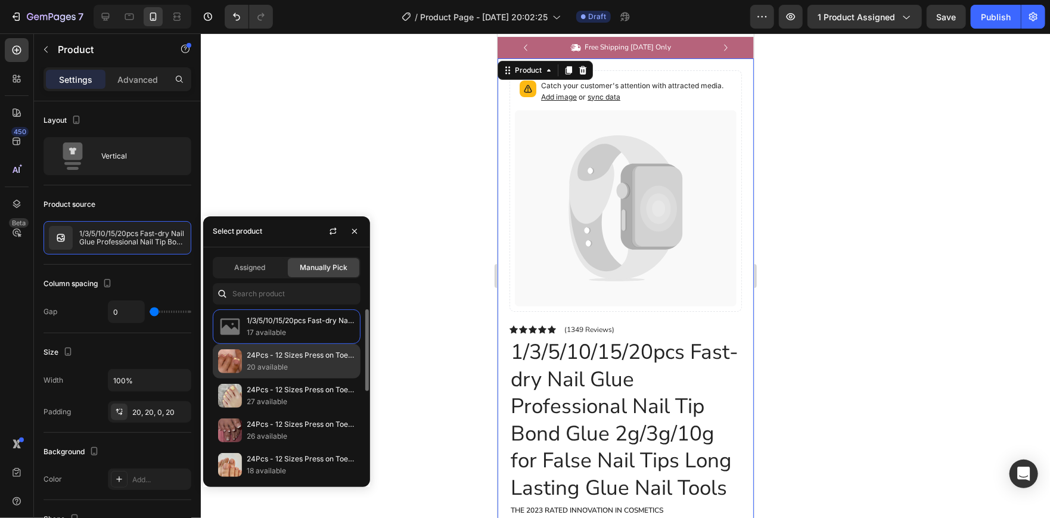
click at [278, 378] on div "24Pcs - 12 Sizes Press on Toenails 20 available" at bounding box center [287, 395] width 148 height 35
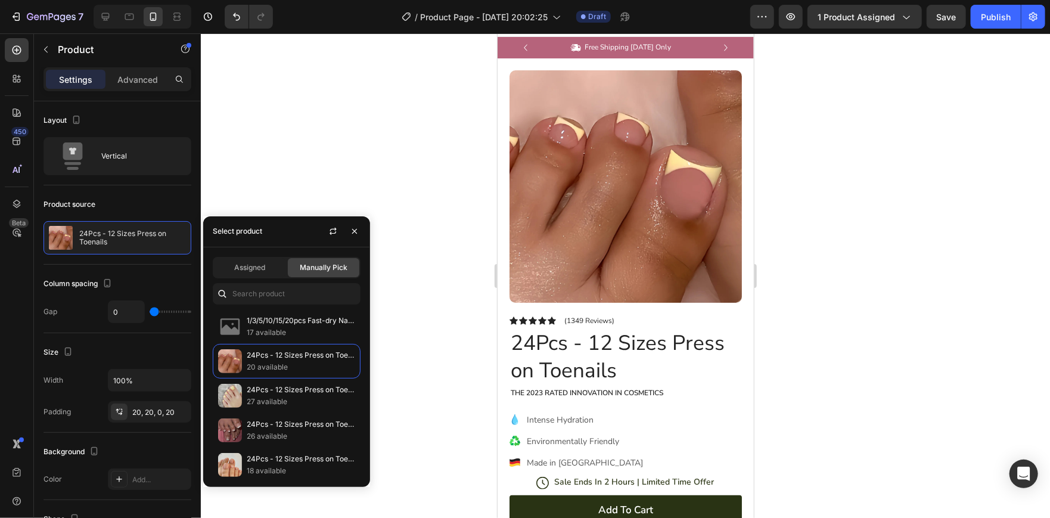
click at [322, 195] on div at bounding box center [625, 275] width 849 height 484
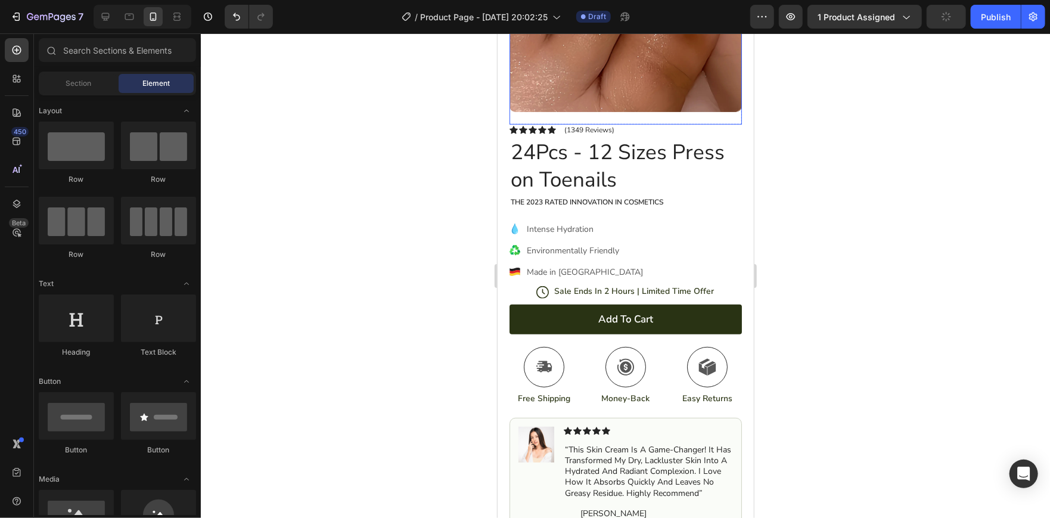
scroll to position [212, 0]
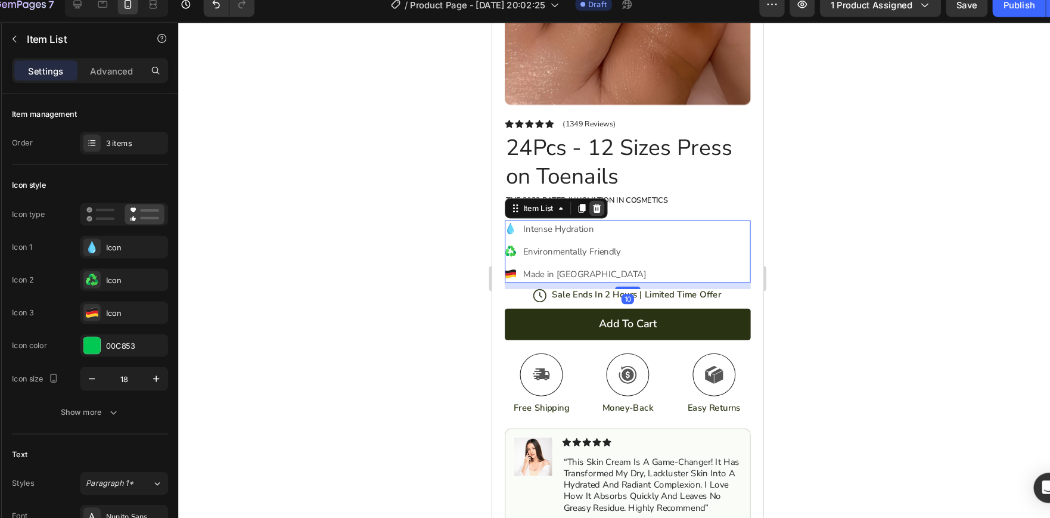
click at [592, 193] on icon at bounding box center [591, 197] width 8 height 8
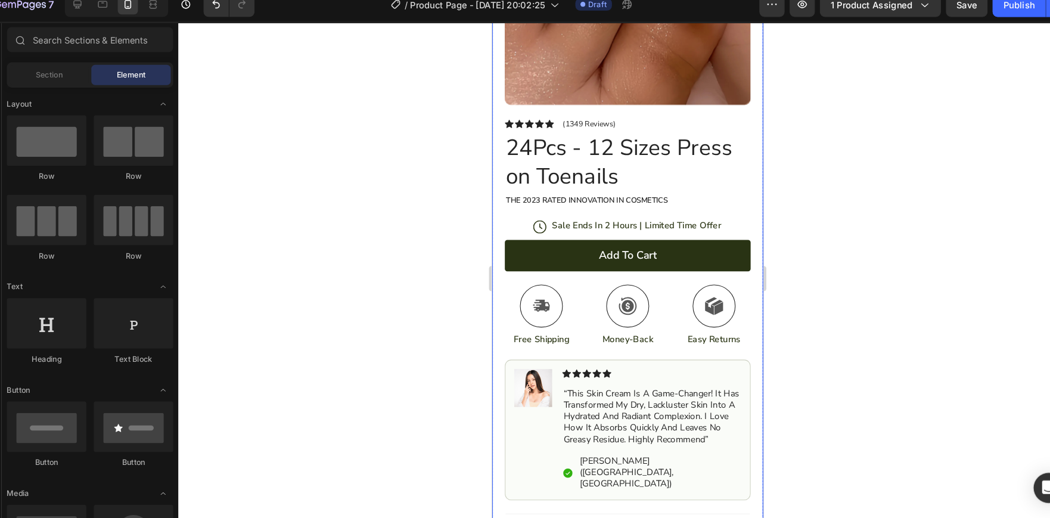
drag, startPoint x: 487, startPoint y: 118, endPoint x: 467, endPoint y: 119, distance: 20.3
click at [467, 119] on div at bounding box center [625, 275] width 849 height 484
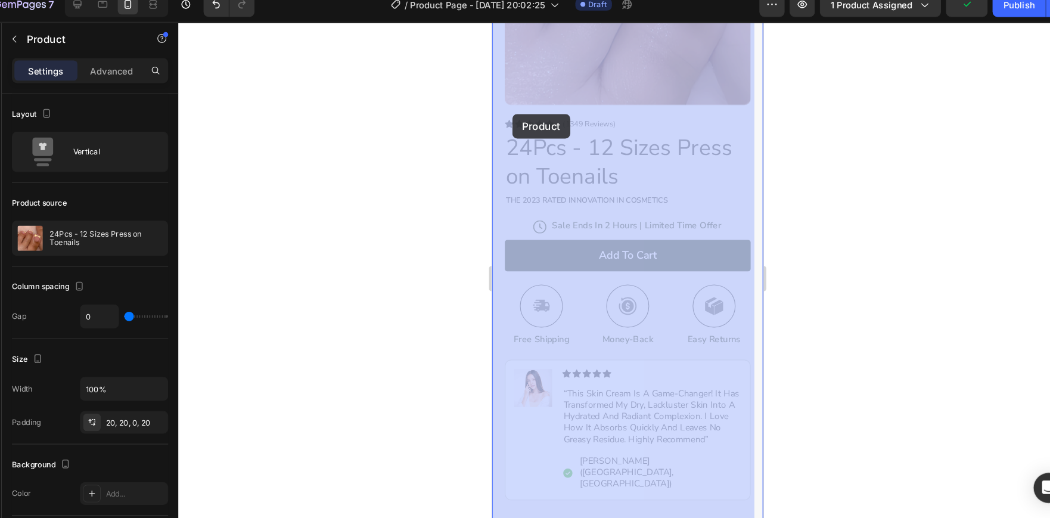
drag, startPoint x: 501, startPoint y: 107, endPoint x: 511, endPoint y: 108, distance: 10.3
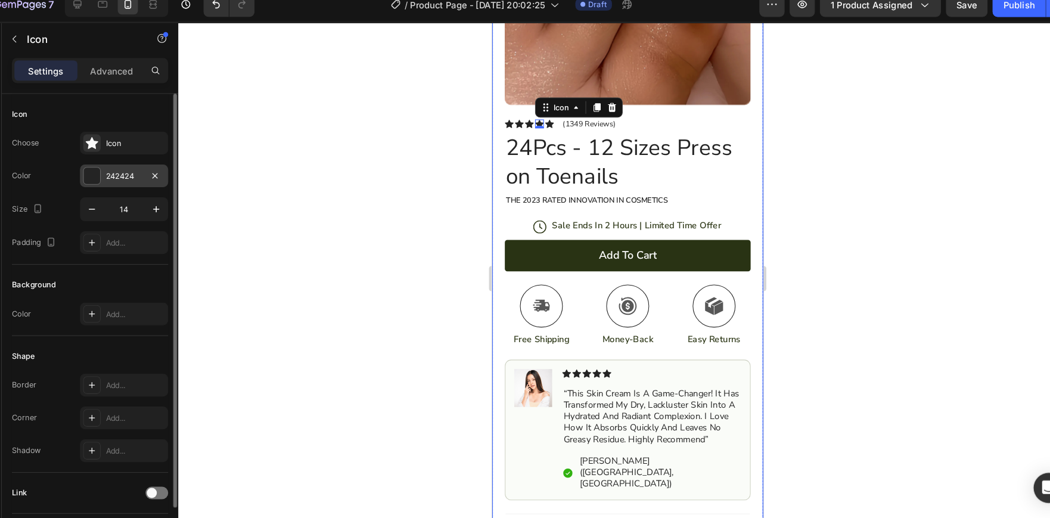
click at [126, 179] on div at bounding box center [118, 178] width 15 height 15
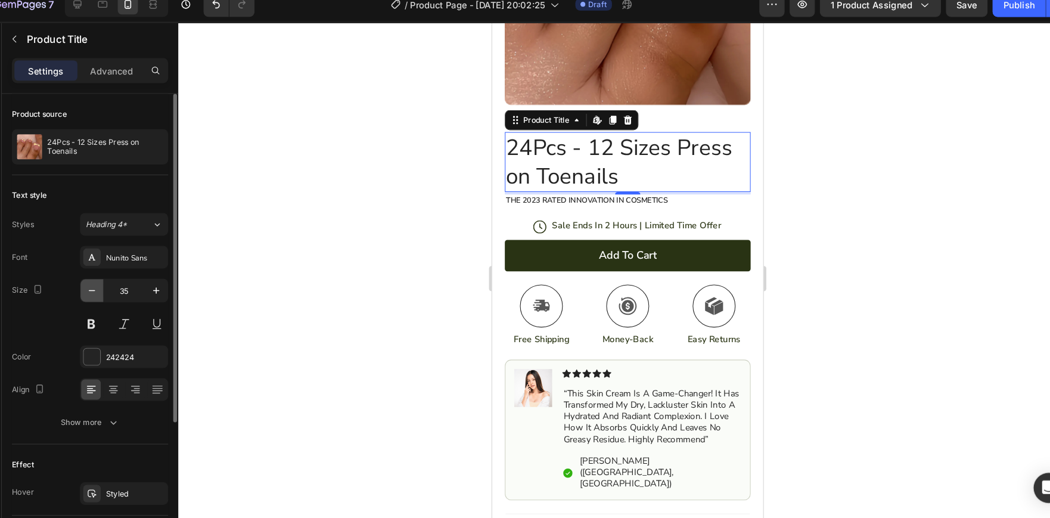
click at [122, 285] on icon "button" at bounding box center [119, 287] width 12 height 12
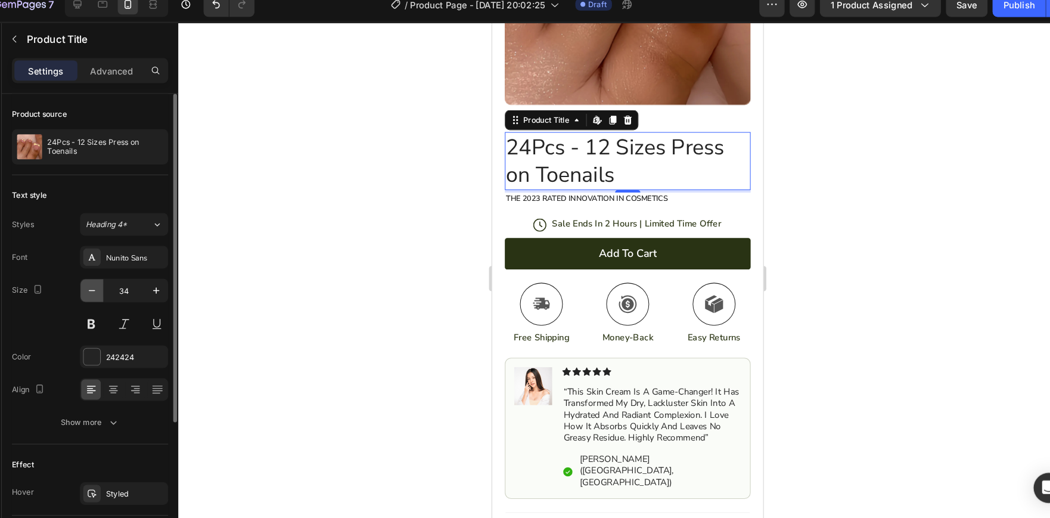
click at [122, 285] on icon "button" at bounding box center [119, 287] width 12 height 12
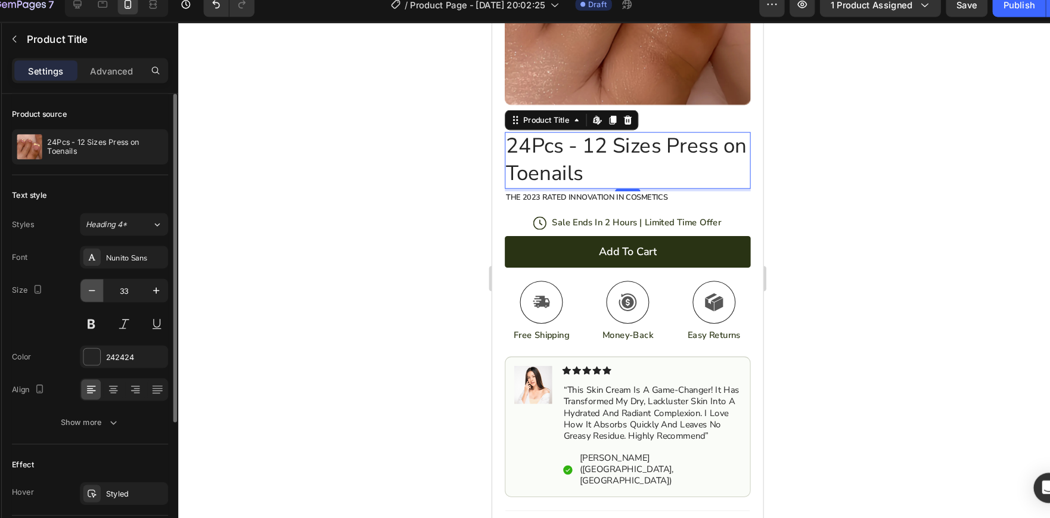
click at [122, 285] on icon "button" at bounding box center [119, 287] width 12 height 12
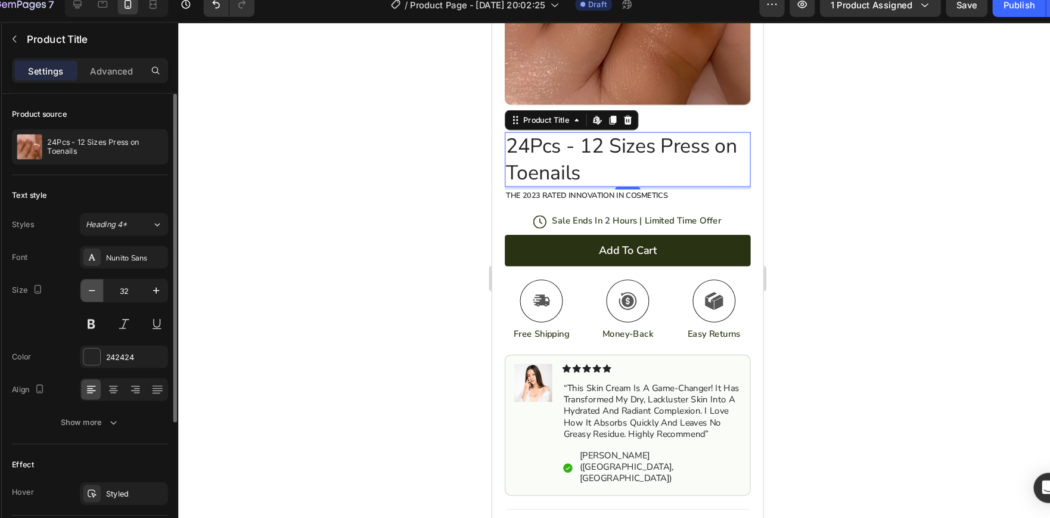
click at [122, 285] on icon "button" at bounding box center [119, 287] width 12 height 12
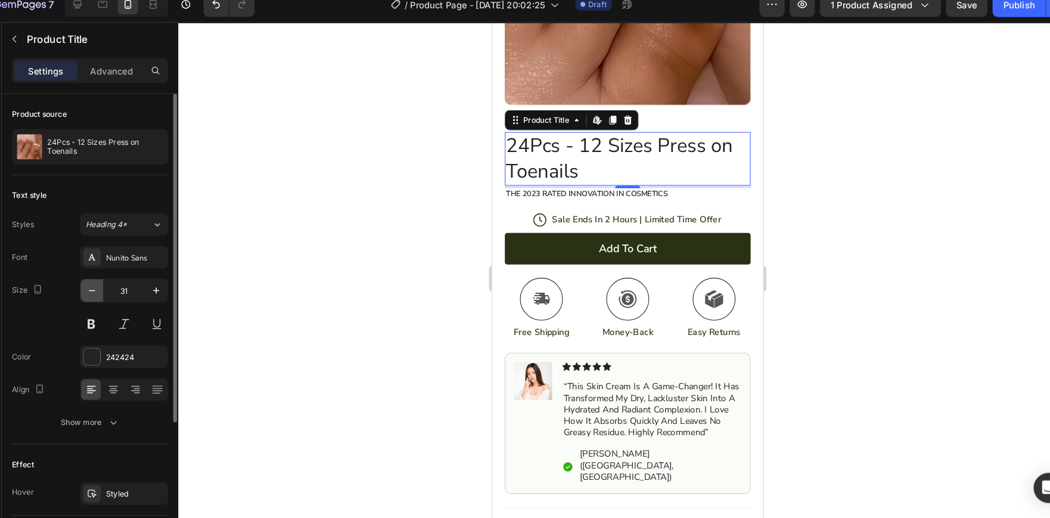
click at [122, 285] on icon "button" at bounding box center [119, 287] width 12 height 12
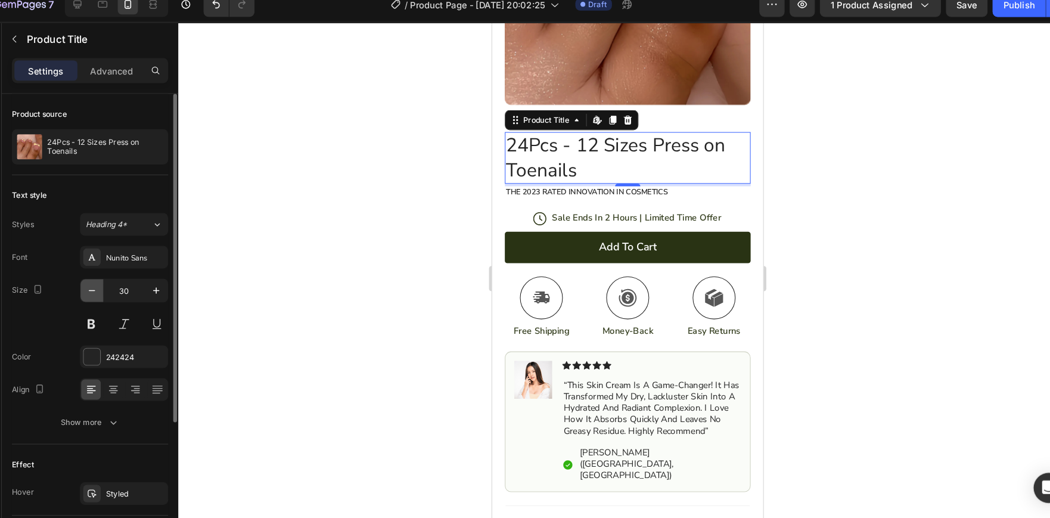
click at [122, 285] on icon "button" at bounding box center [119, 287] width 12 height 12
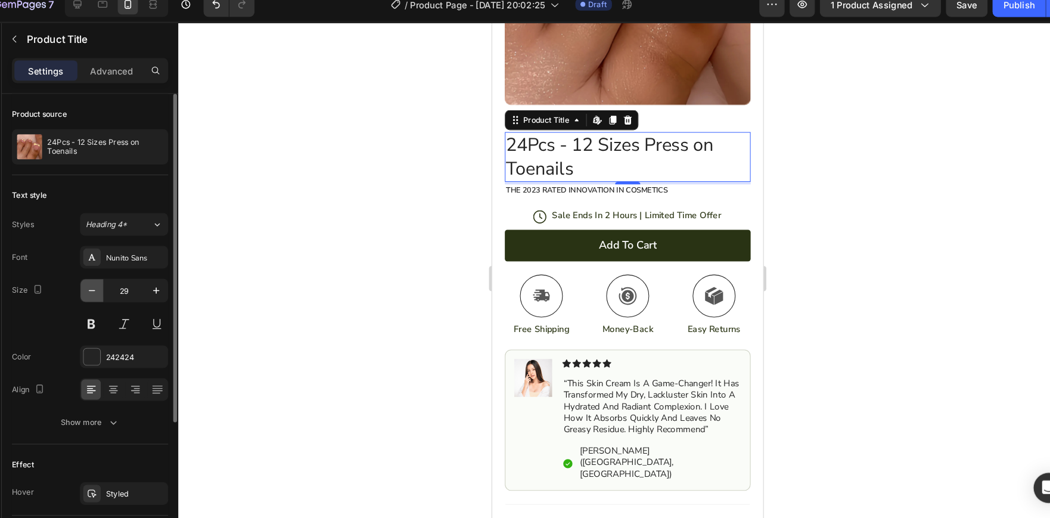
click at [122, 285] on icon "button" at bounding box center [119, 287] width 12 height 12
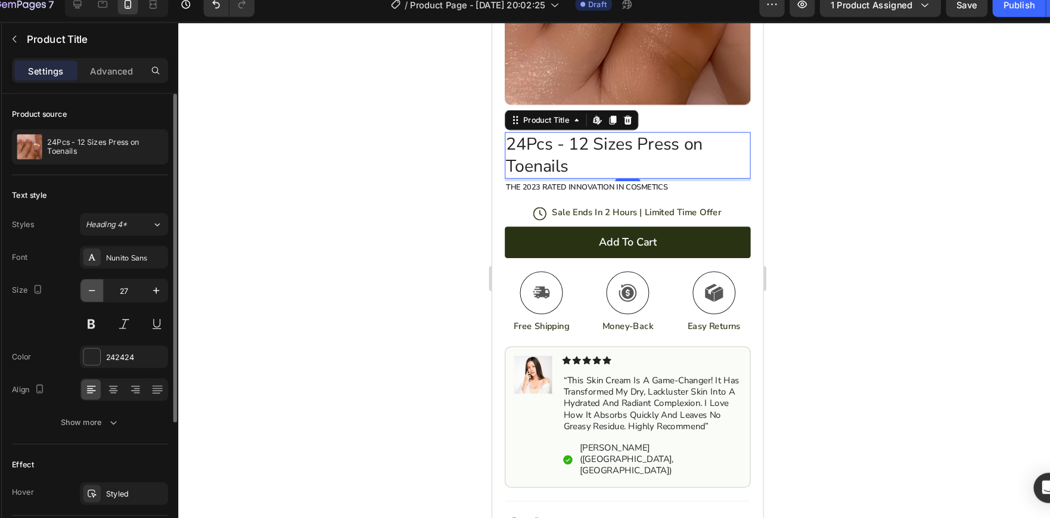
click at [122, 285] on icon "button" at bounding box center [119, 287] width 12 height 12
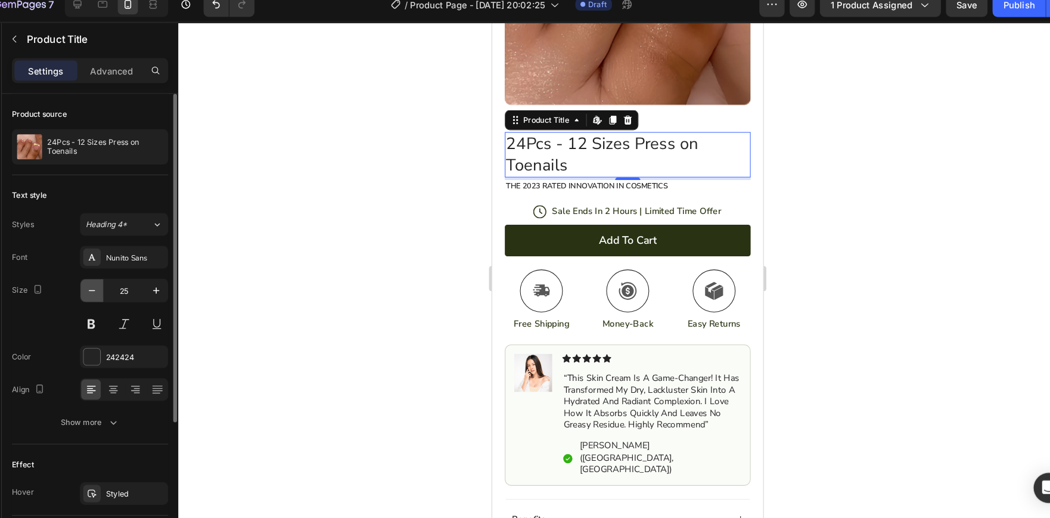
click at [122, 285] on icon "button" at bounding box center [119, 287] width 12 height 12
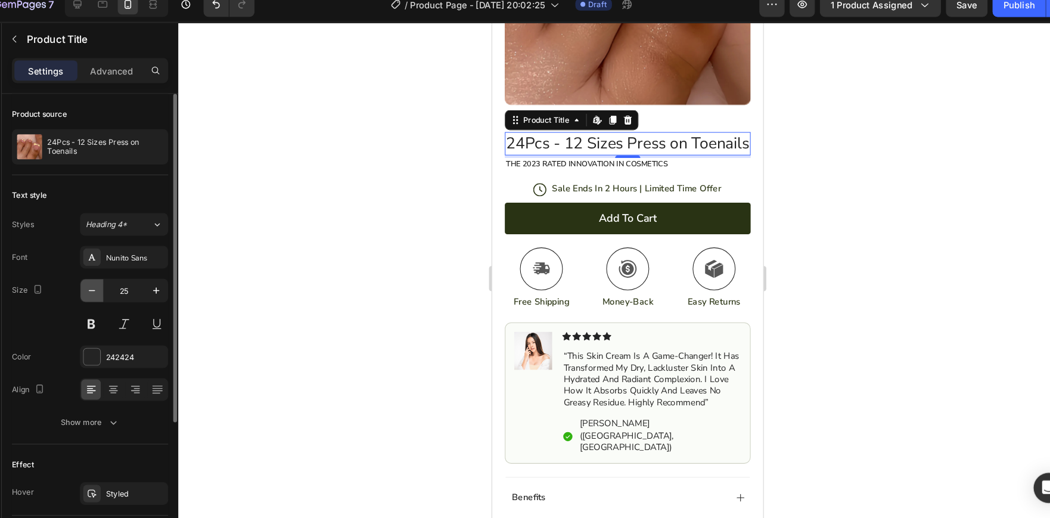
type input "24"
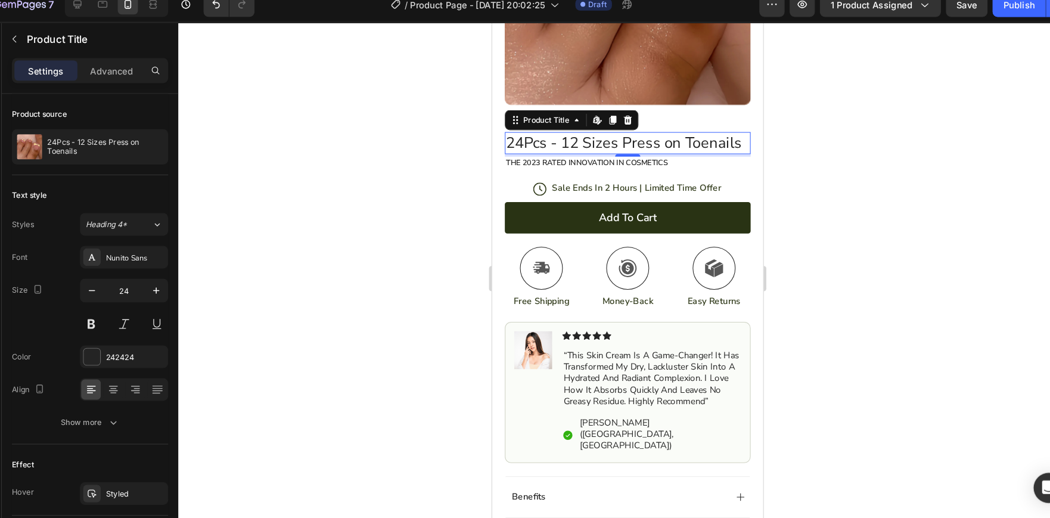
click at [389, 213] on div at bounding box center [625, 275] width 849 height 484
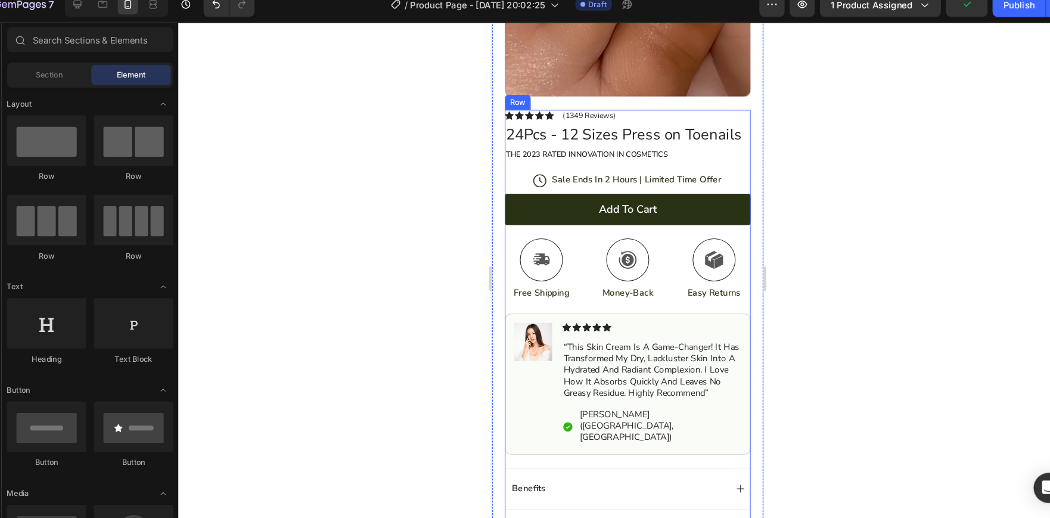
scroll to position [220, 0]
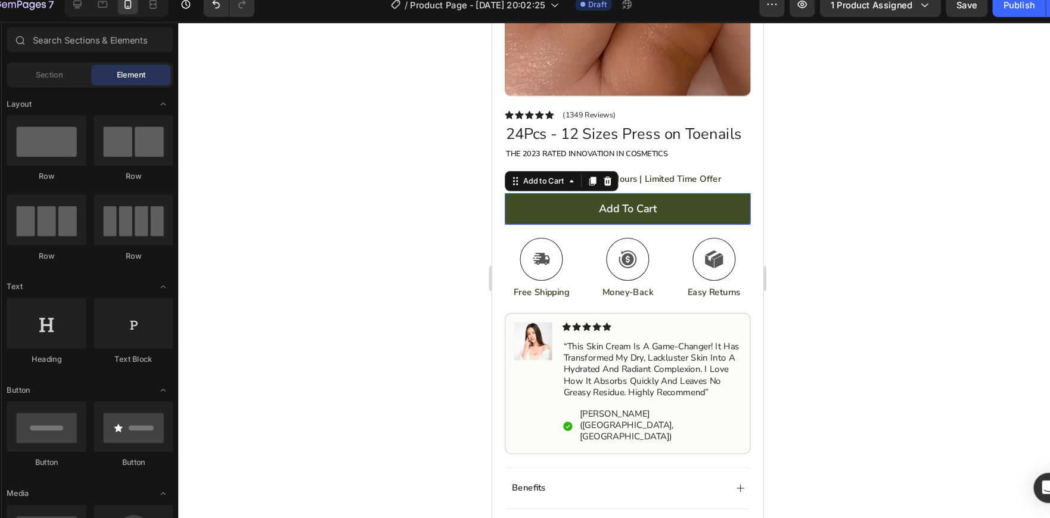
click at [542, 200] on button "Add to cart" at bounding box center [620, 198] width 232 height 30
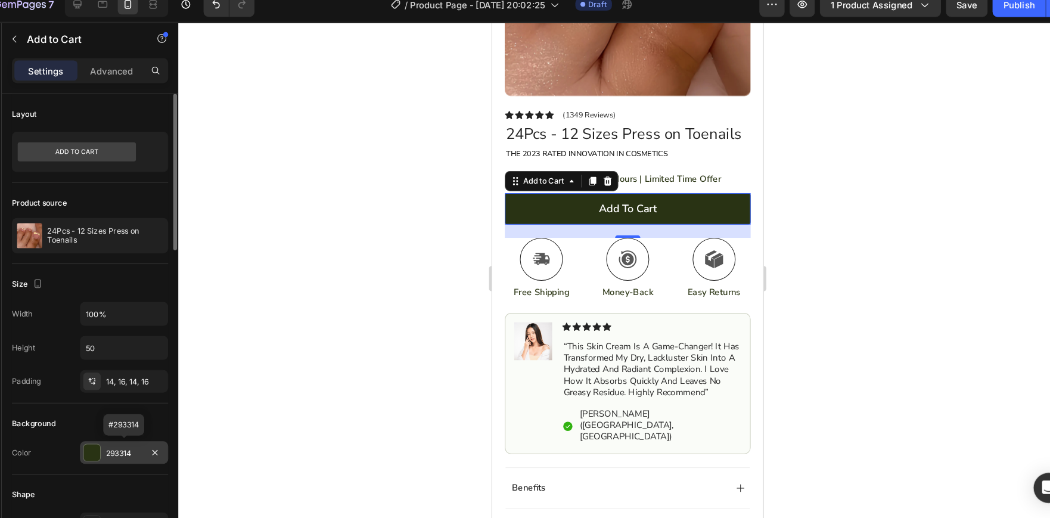
click at [140, 440] on div "293314" at bounding box center [149, 441] width 35 height 11
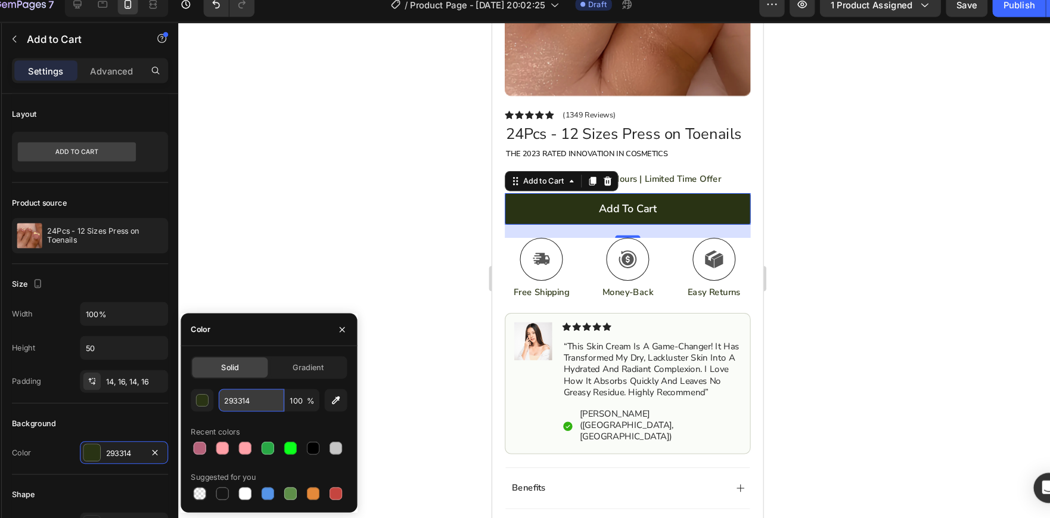
click at [271, 386] on input "293314" at bounding box center [270, 390] width 62 height 21
paste input "#ecacb"
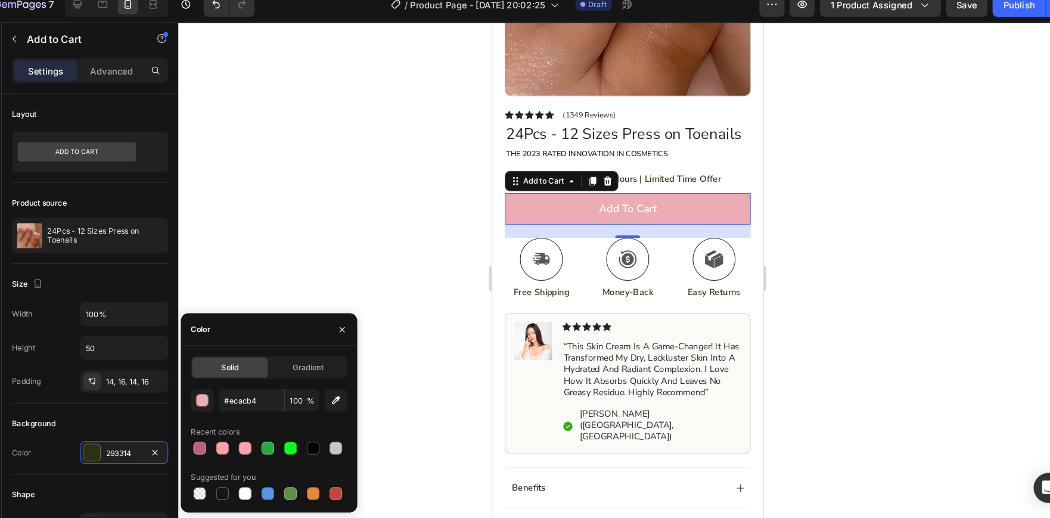
type input "ECACB4"
click at [312, 409] on div "ECACB4 100 % Recent colors Suggested for you" at bounding box center [287, 433] width 148 height 107
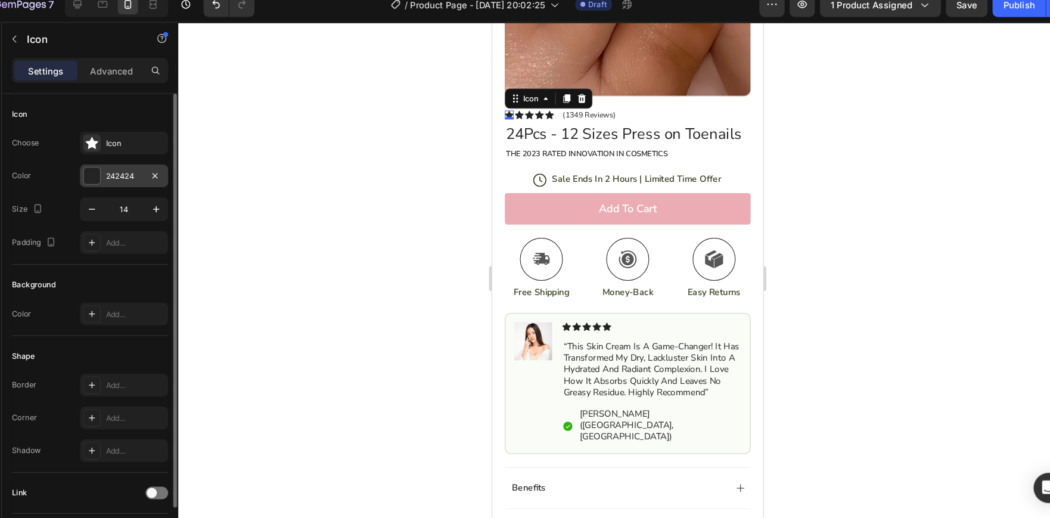
click at [152, 183] on div "242424" at bounding box center [149, 179] width 35 height 11
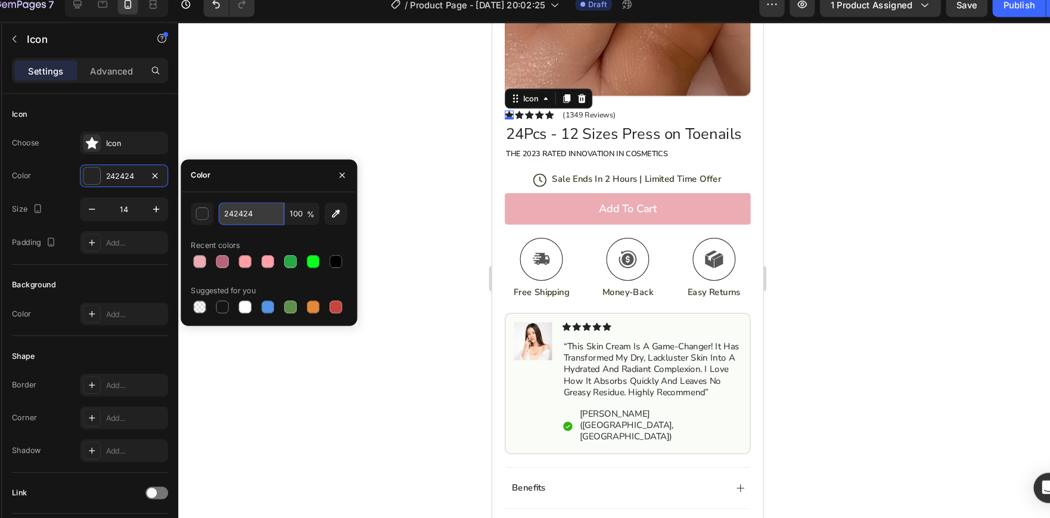
click at [287, 218] on input "242424" at bounding box center [270, 214] width 62 height 21
paste input "#ecacb"
type input "#ecacb4"
click at [408, 222] on div at bounding box center [625, 275] width 849 height 484
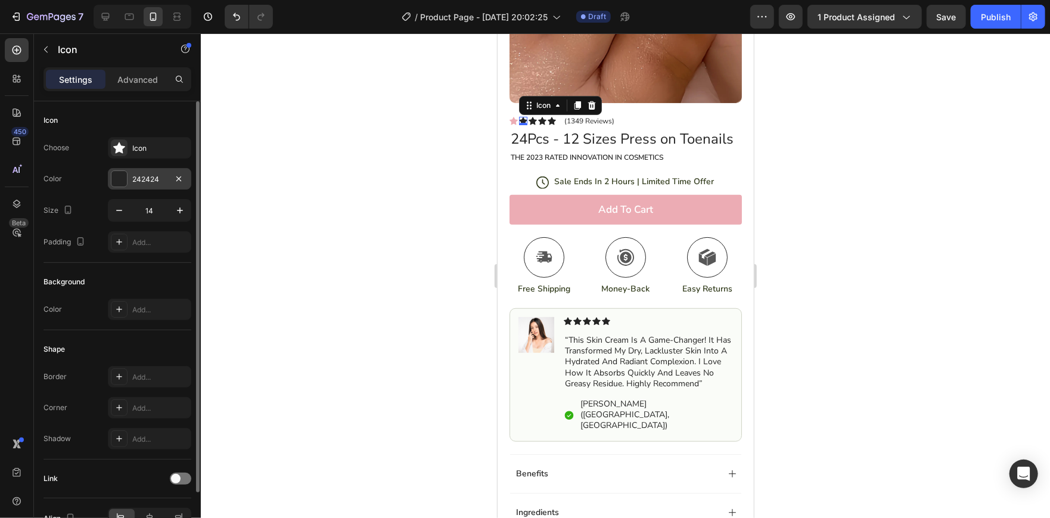
click at [119, 172] on div at bounding box center [118, 178] width 15 height 15
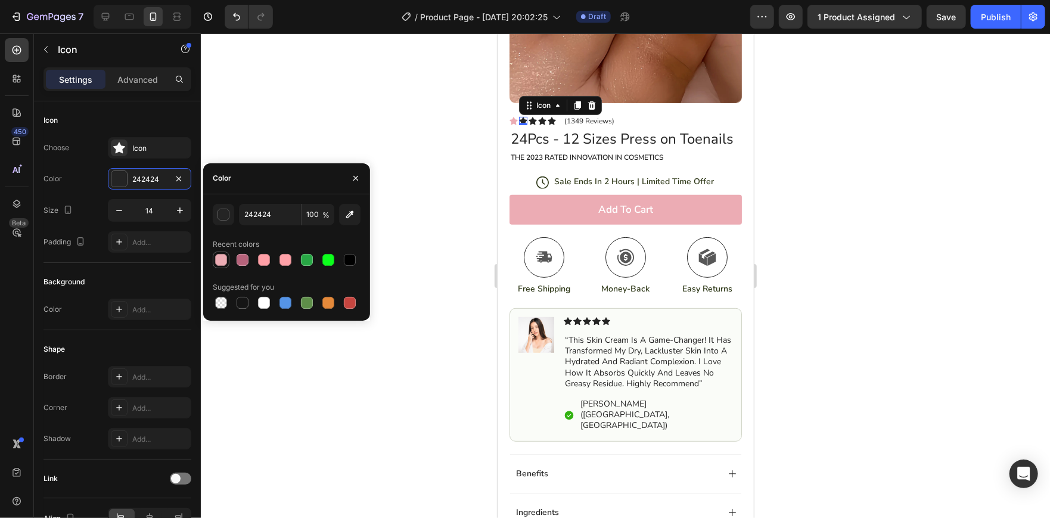
click at [223, 257] on div at bounding box center [221, 260] width 12 height 12
type input "ECACB4"
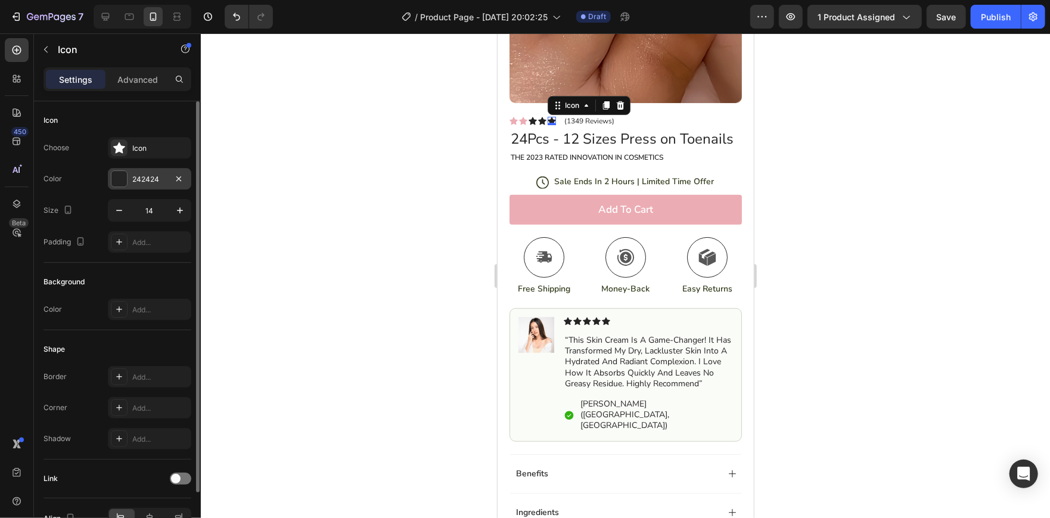
click at [131, 177] on div "242424" at bounding box center [149, 178] width 83 height 21
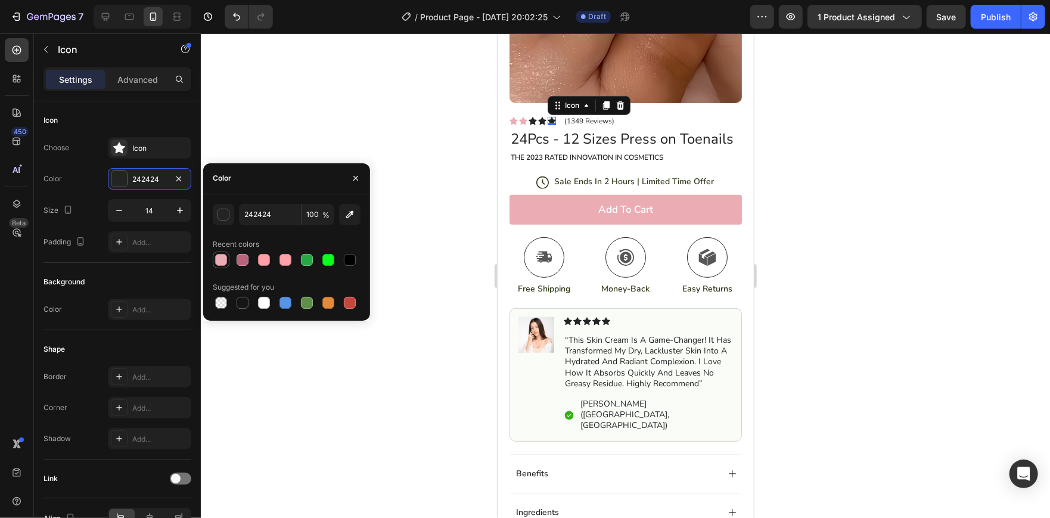
click at [213, 262] on div at bounding box center [221, 259] width 17 height 17
type input "ECACB4"
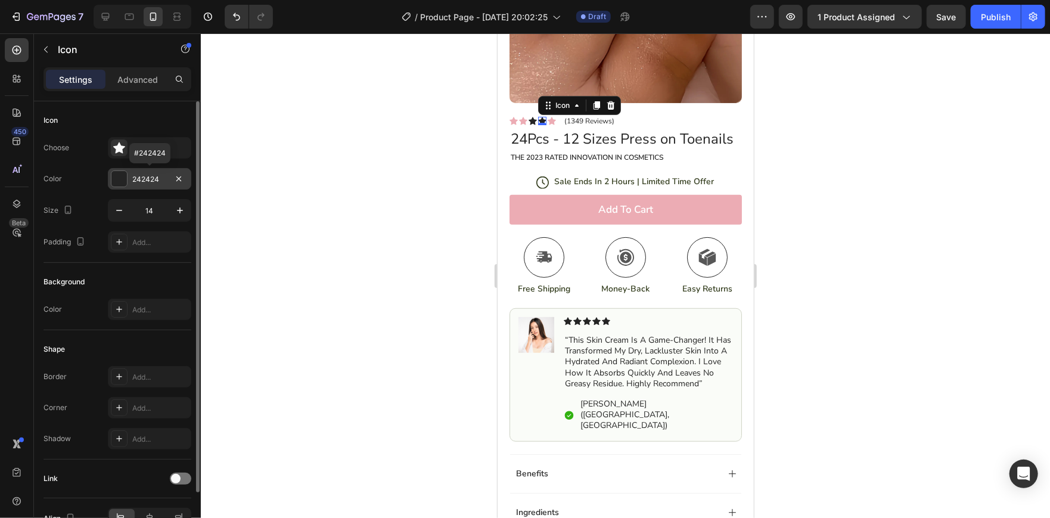
click at [117, 176] on div at bounding box center [118, 178] width 15 height 15
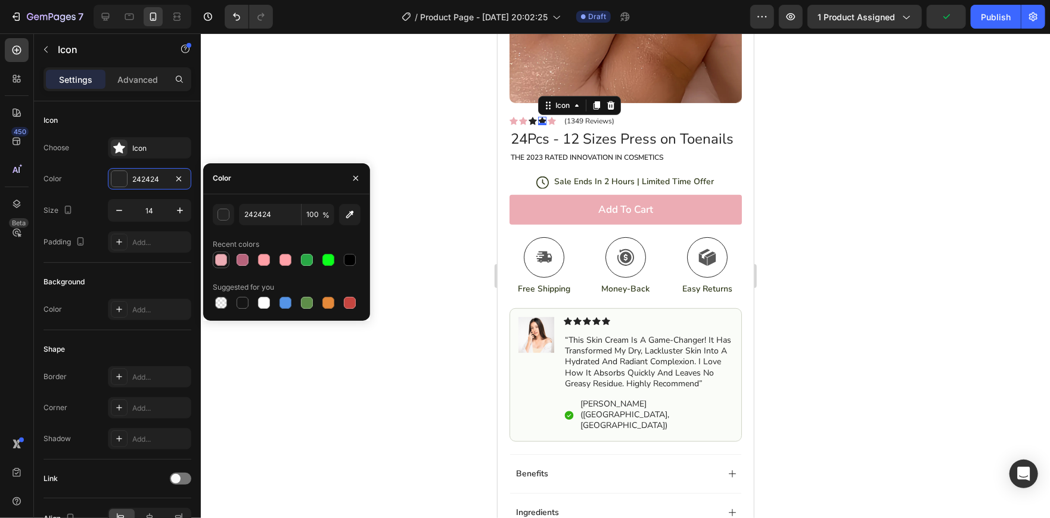
click at [219, 259] on div at bounding box center [221, 260] width 12 height 12
type input "ECACB4"
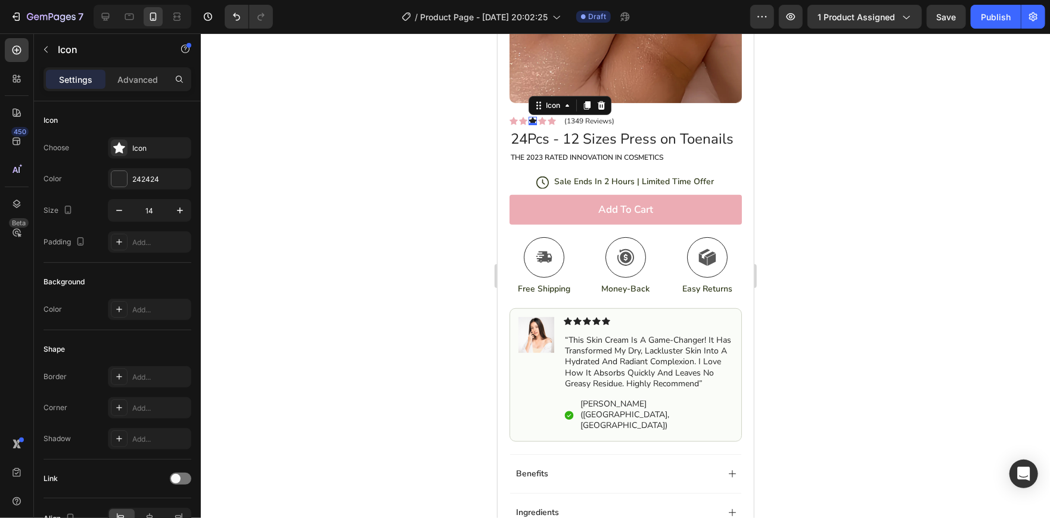
click at [533, 116] on div "Icon 0" at bounding box center [532, 120] width 8 height 8
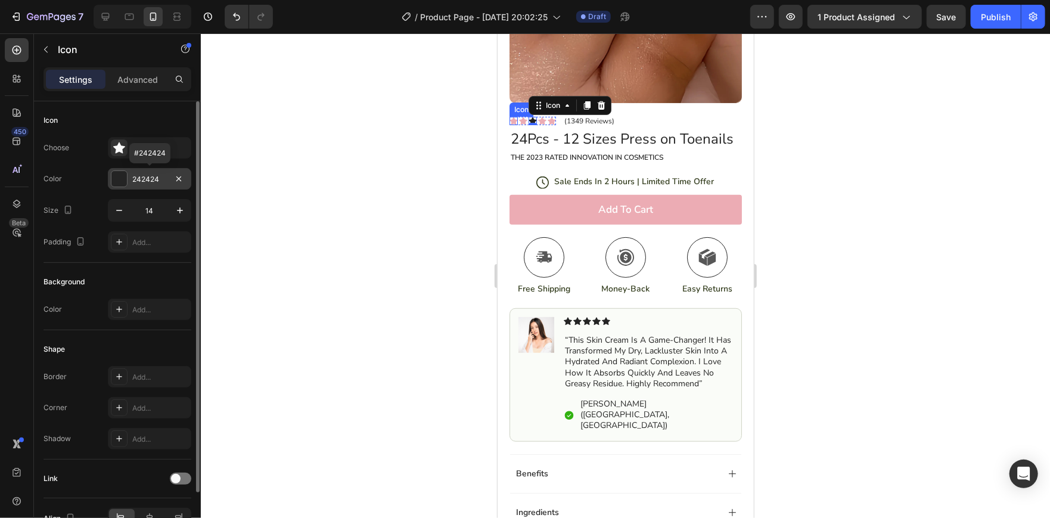
click at [113, 184] on div at bounding box center [118, 178] width 15 height 15
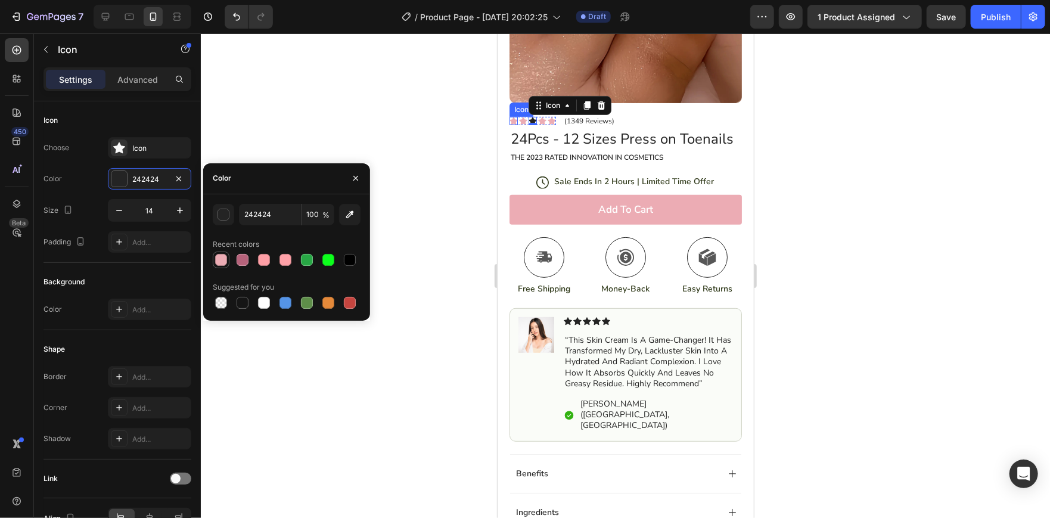
click at [219, 255] on div at bounding box center [221, 260] width 12 height 12
type input "ECACB4"
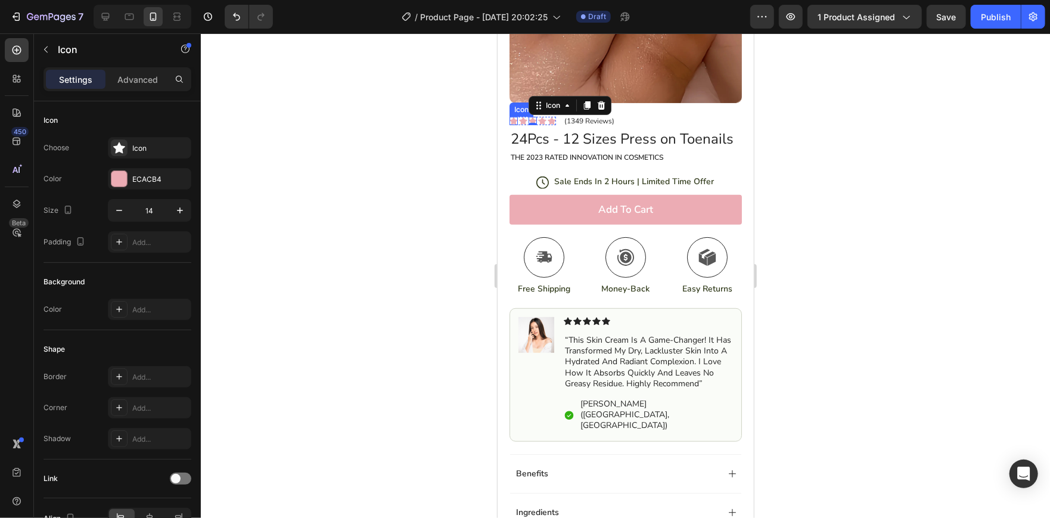
click at [356, 92] on div at bounding box center [625, 275] width 849 height 484
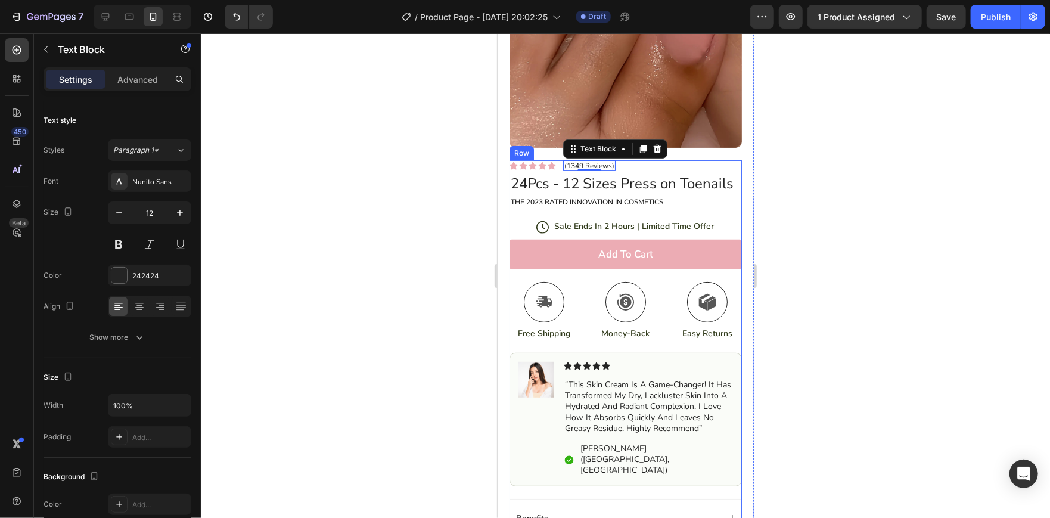
scroll to position [180, 0]
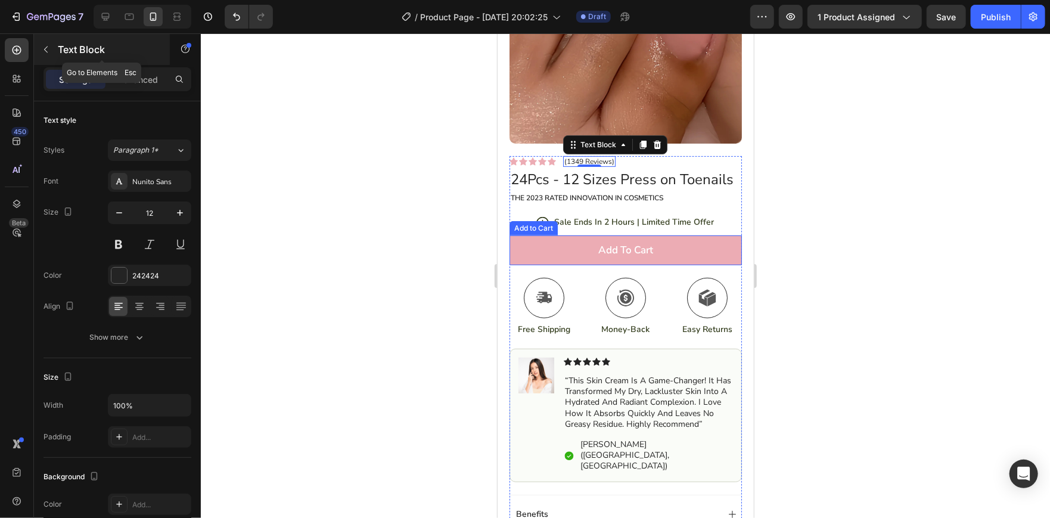
click at [45, 45] on icon "button" at bounding box center [46, 50] width 10 height 10
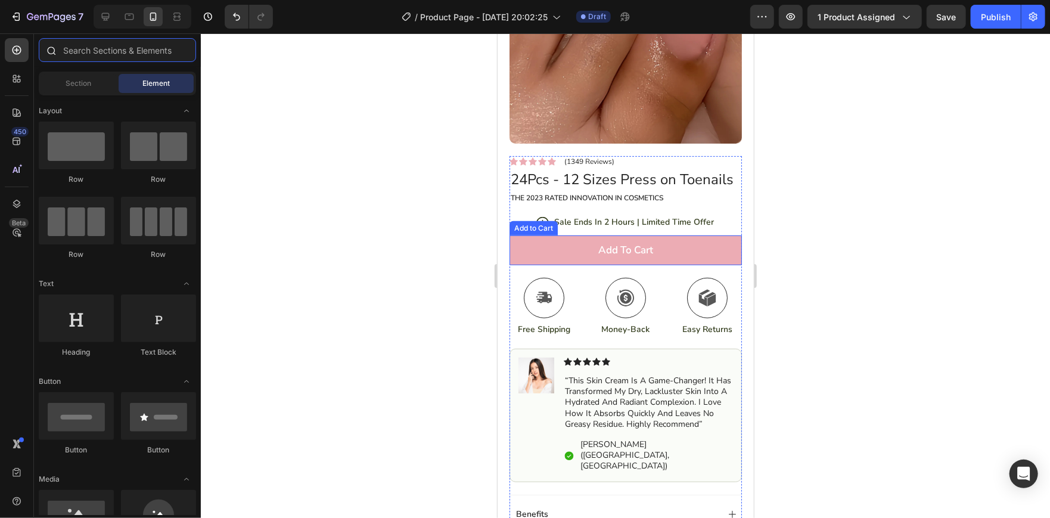
click at [95, 51] on input "text" at bounding box center [117, 50] width 157 height 24
click at [359, 198] on div at bounding box center [625, 275] width 849 height 484
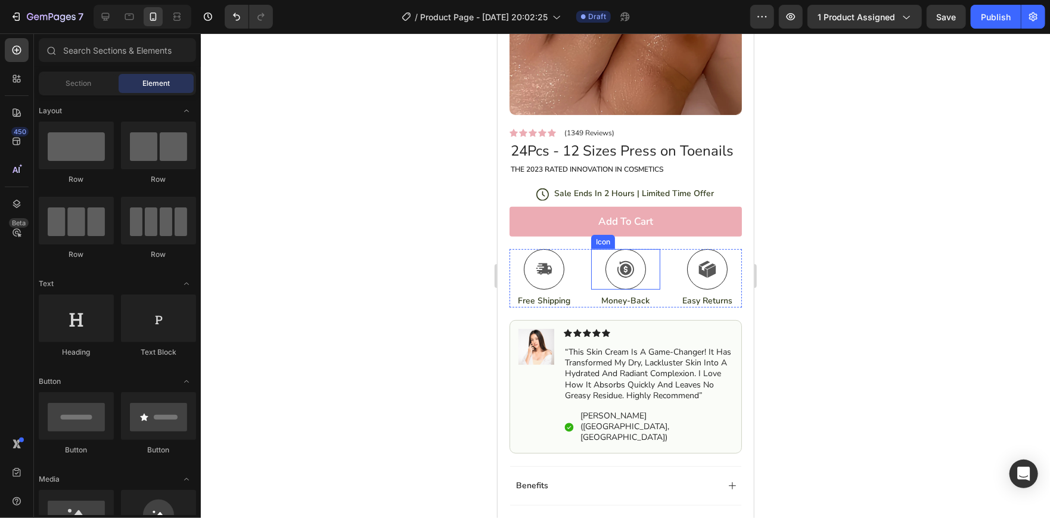
scroll to position [107, 0]
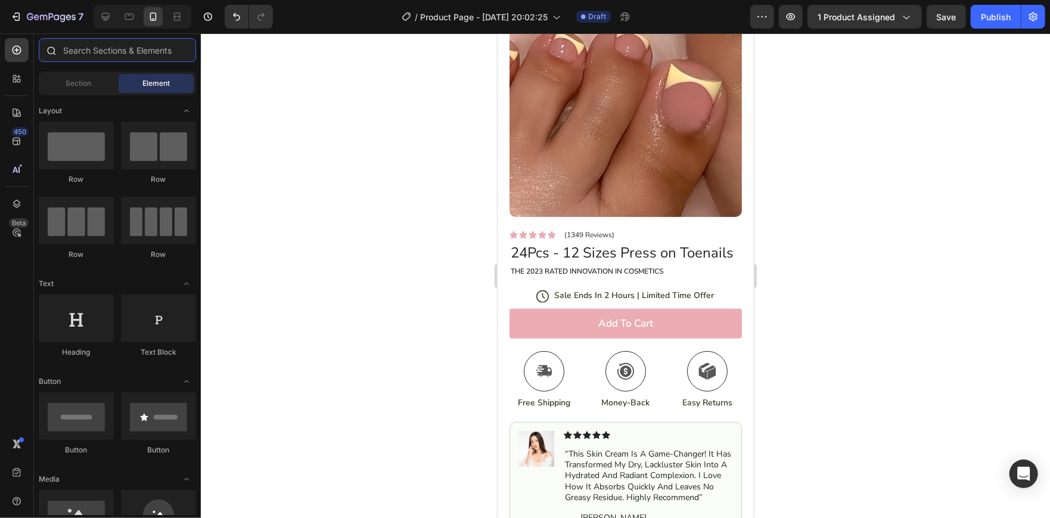
click at [122, 48] on input "text" at bounding box center [117, 50] width 157 height 24
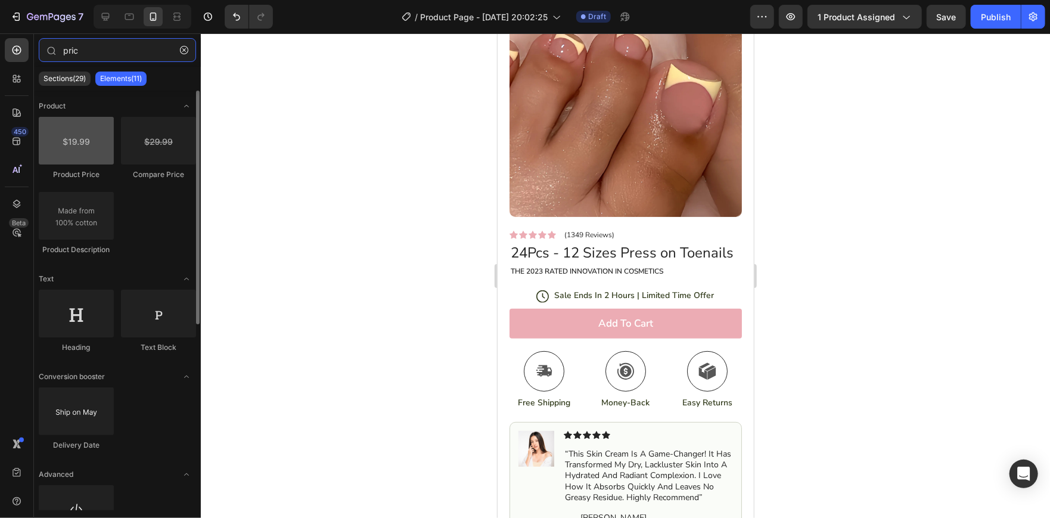
type input "pric"
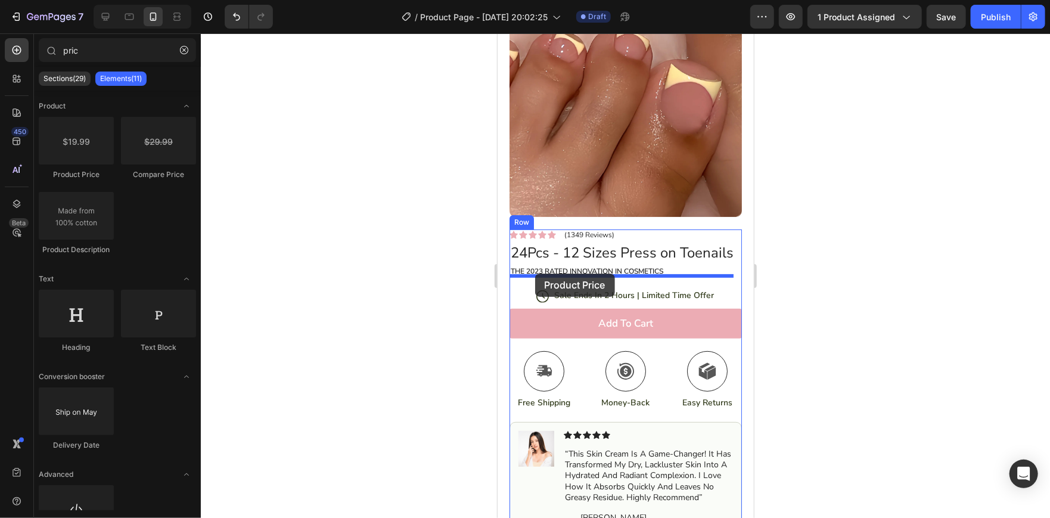
drag, startPoint x: 589, startPoint y: 183, endPoint x: 535, endPoint y: 273, distance: 105.4
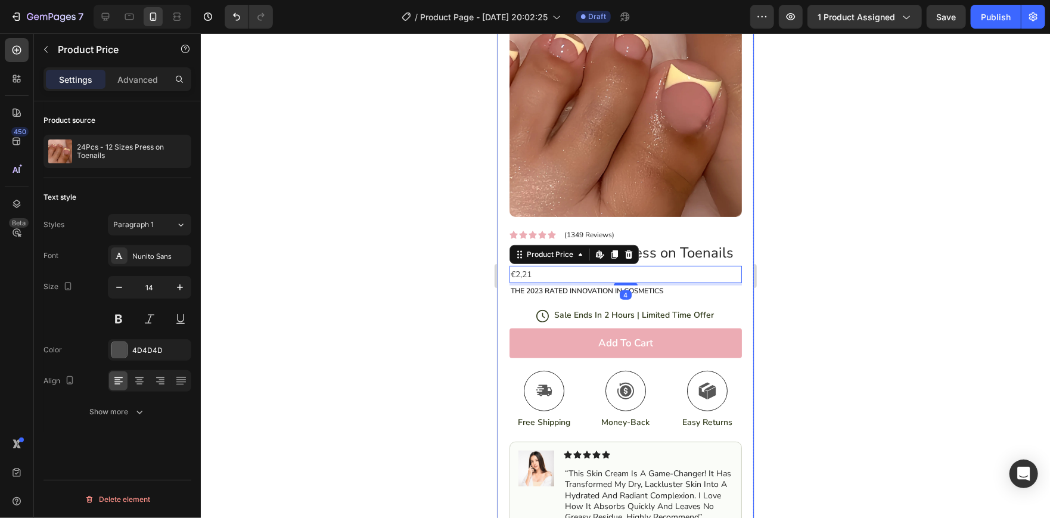
click at [321, 164] on div at bounding box center [625, 275] width 849 height 484
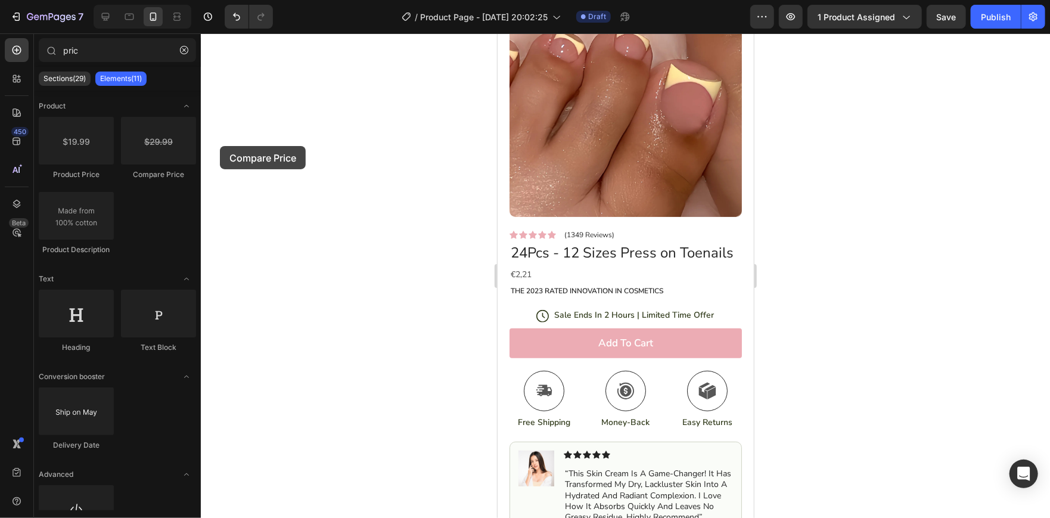
drag, startPoint x: 180, startPoint y: 145, endPoint x: 220, endPoint y: 146, distance: 39.9
click at [220, 0] on div "7 / Product Page - [DATE] 20:02:25 Draft Preview 1 product assigned Save Publis…" at bounding box center [525, 0] width 1050 height 0
click at [188, 47] on icon "button" at bounding box center [184, 50] width 8 height 8
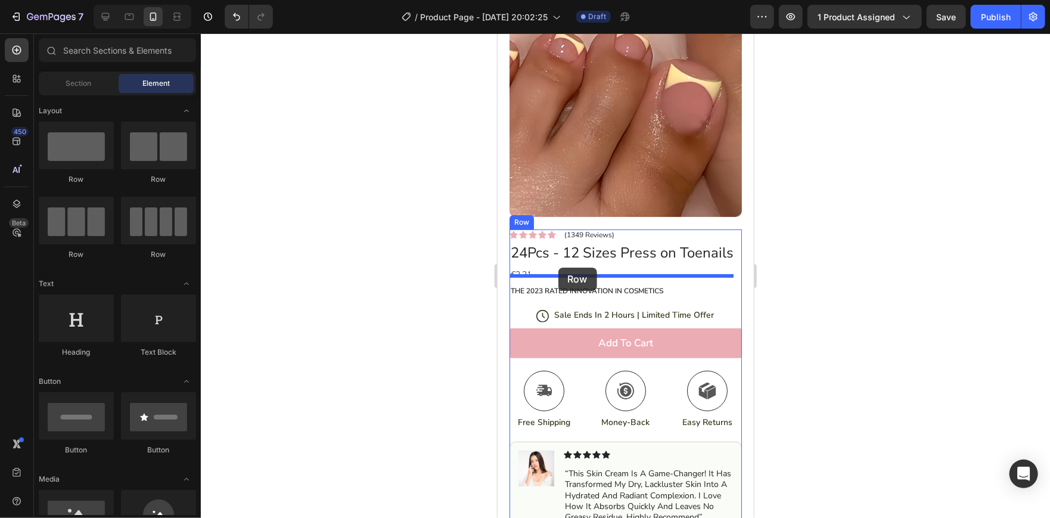
drag, startPoint x: 672, startPoint y: 176, endPoint x: 558, endPoint y: 267, distance: 145.8
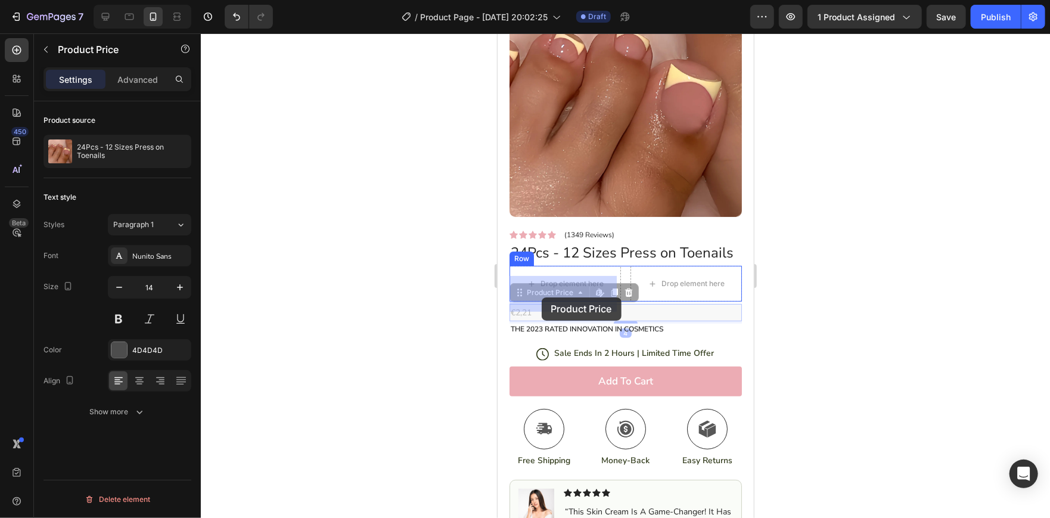
drag, startPoint x: 534, startPoint y: 320, endPoint x: 541, endPoint y: 297, distance: 24.3
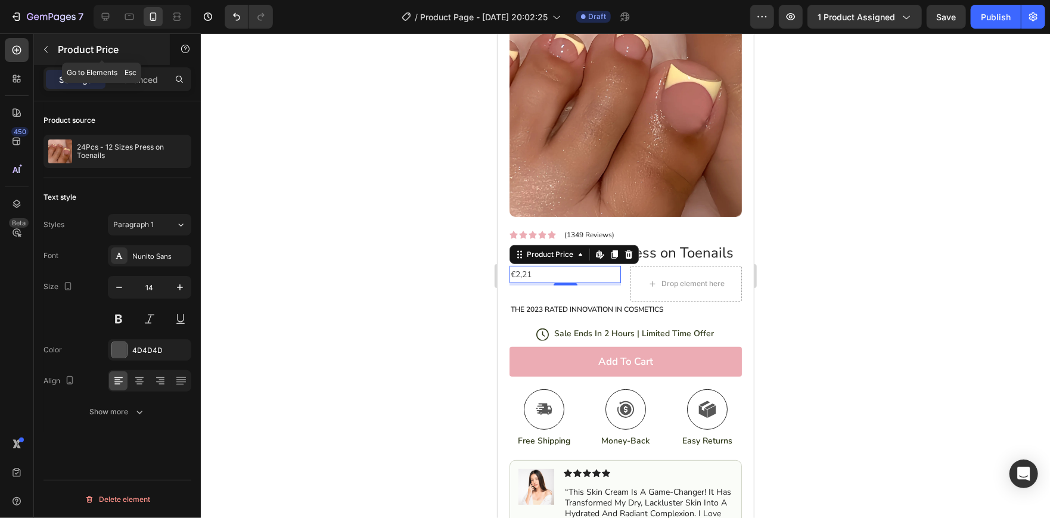
click at [48, 57] on button "button" at bounding box center [45, 49] width 19 height 19
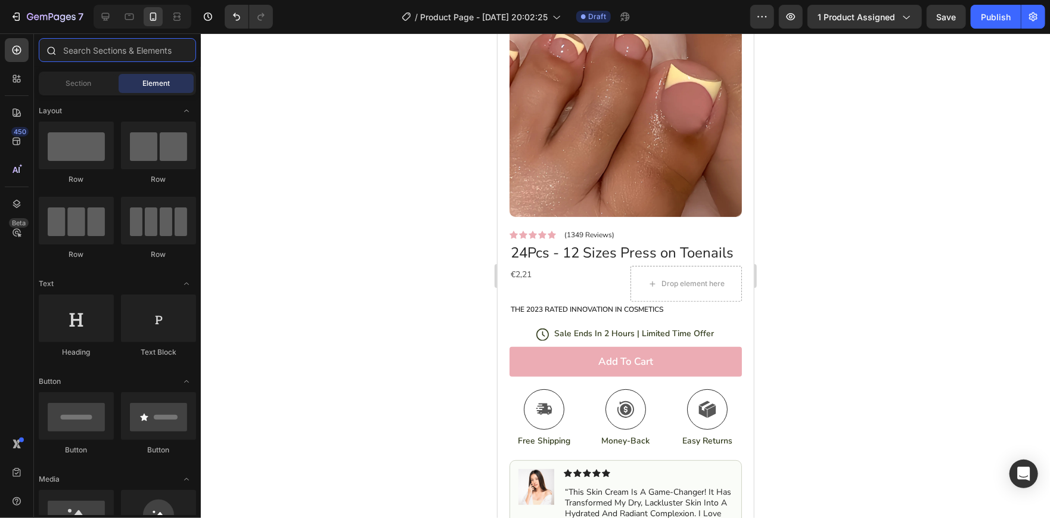
click at [120, 54] on input "text" at bounding box center [117, 50] width 157 height 24
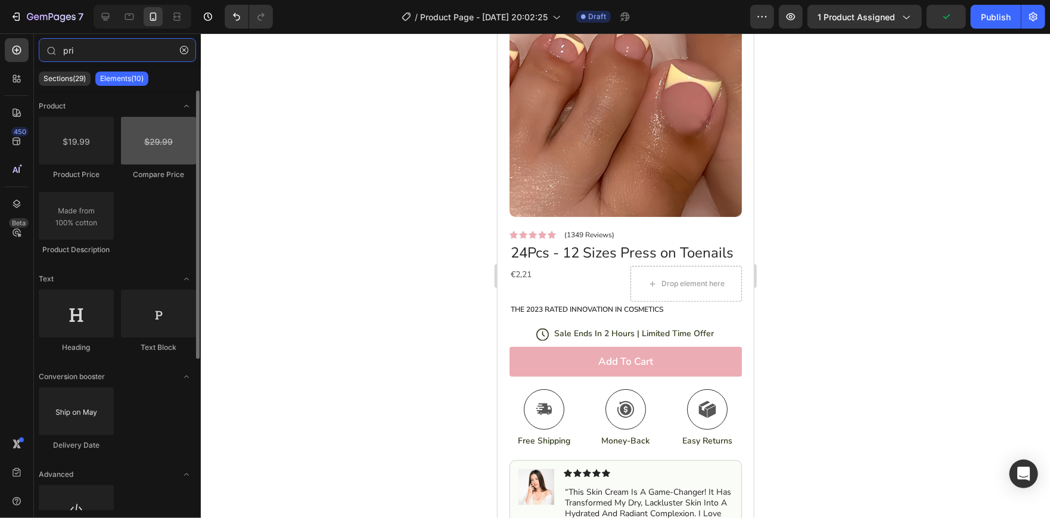
type input "pri"
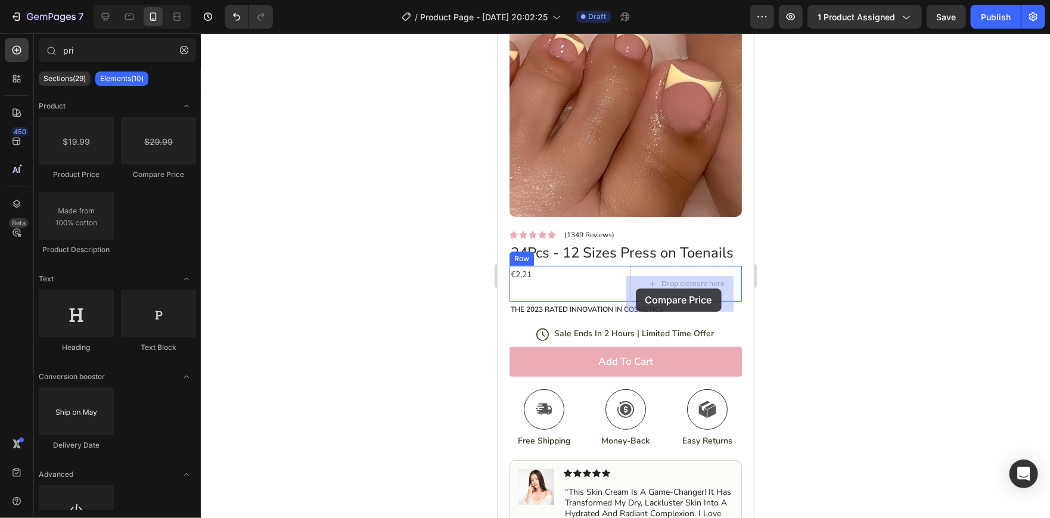
drag, startPoint x: 660, startPoint y: 166, endPoint x: 635, endPoint y: 288, distance: 124.7
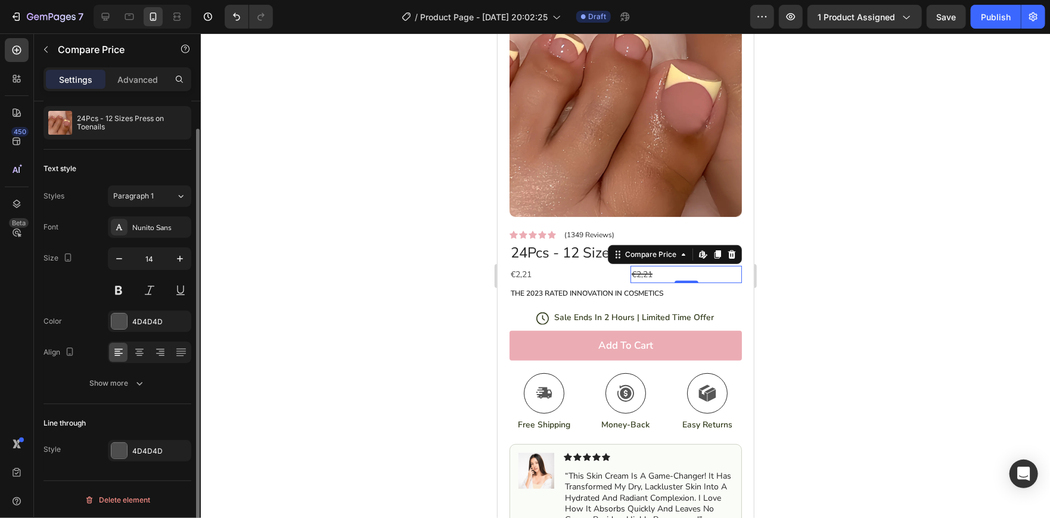
scroll to position [28, 0]
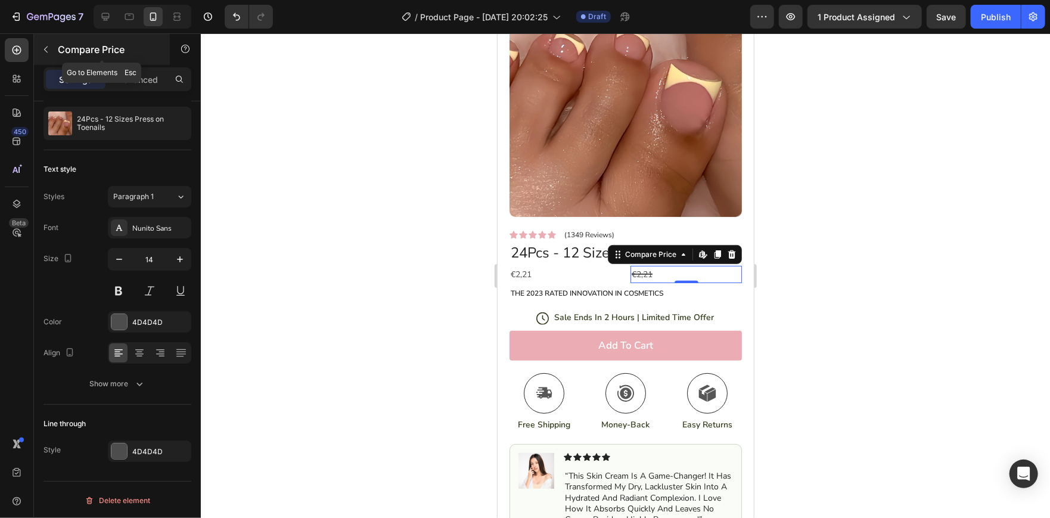
click at [48, 60] on div "Compare Price" at bounding box center [102, 49] width 136 height 31
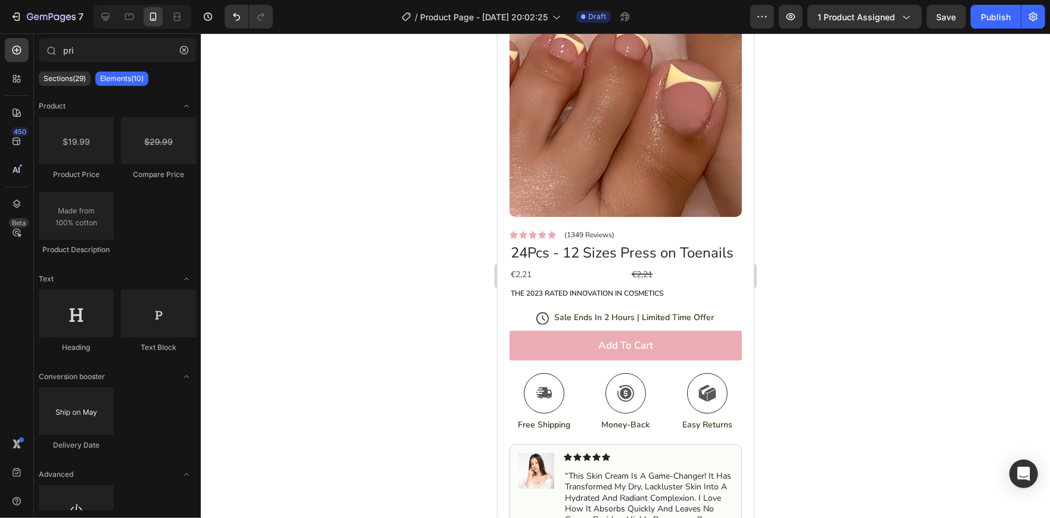
click at [370, 247] on div at bounding box center [625, 275] width 849 height 484
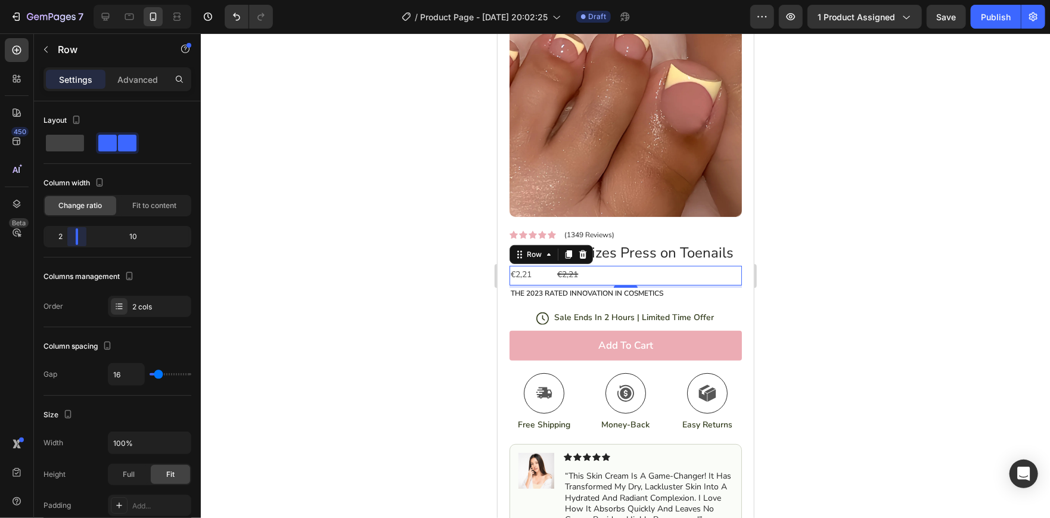
drag, startPoint x: 117, startPoint y: 237, endPoint x: 68, endPoint y: 240, distance: 48.9
click at [68, 0] on body "7 / Product Page - [DATE] 20:02:25 Draft Preview 1 product assigned Save Publis…" at bounding box center [525, 0] width 1050 height 0
click at [375, 223] on div at bounding box center [625, 275] width 849 height 484
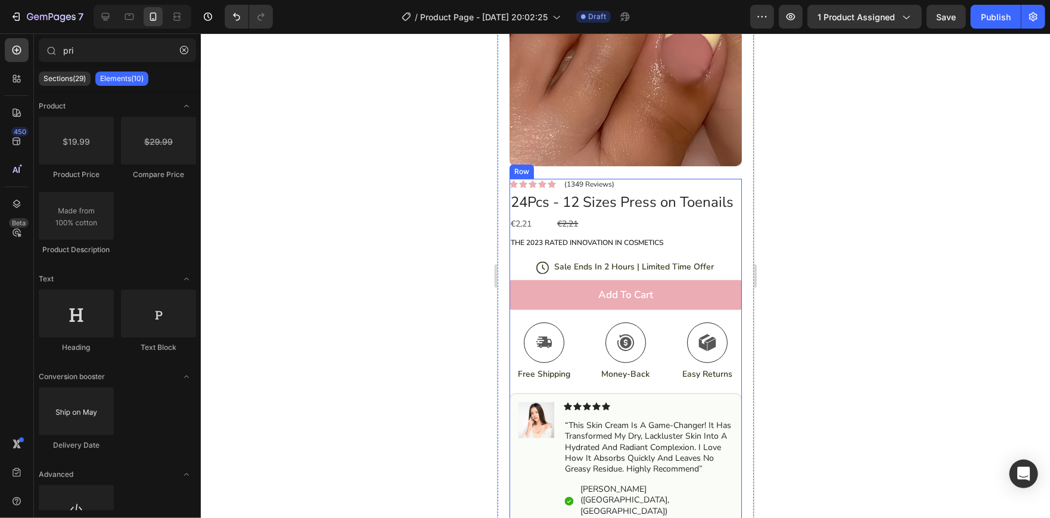
scroll to position [159, 0]
click at [179, 57] on button "button" at bounding box center [184, 50] width 19 height 19
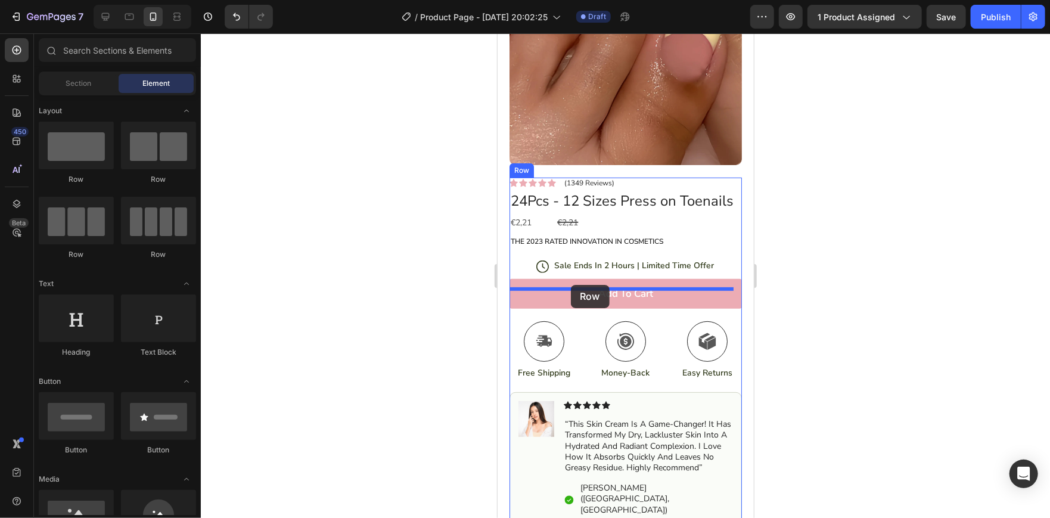
drag, startPoint x: 676, startPoint y: 198, endPoint x: 570, endPoint y: 284, distance: 136.0
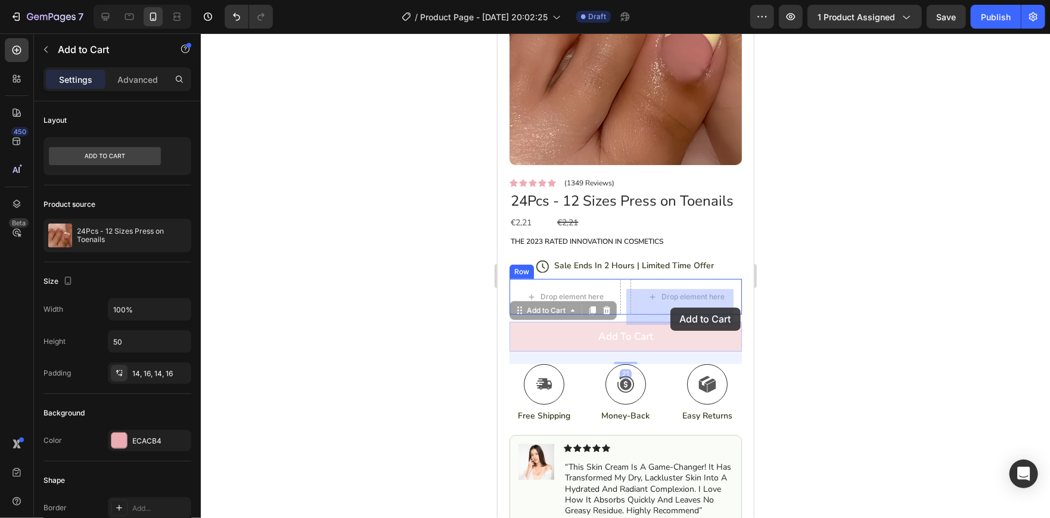
drag, startPoint x: 650, startPoint y: 344, endPoint x: 670, endPoint y: 307, distance: 42.7
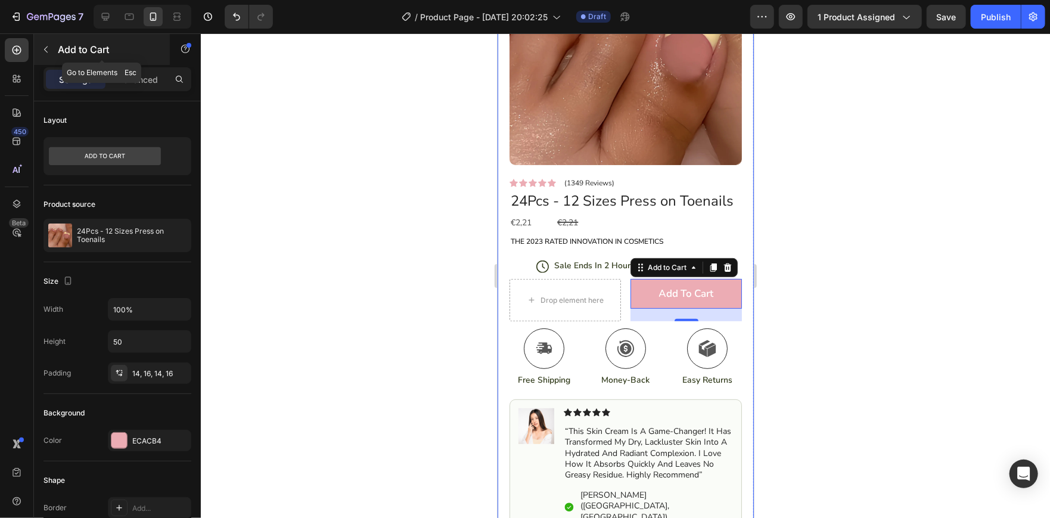
click at [41, 58] on button "button" at bounding box center [45, 49] width 19 height 19
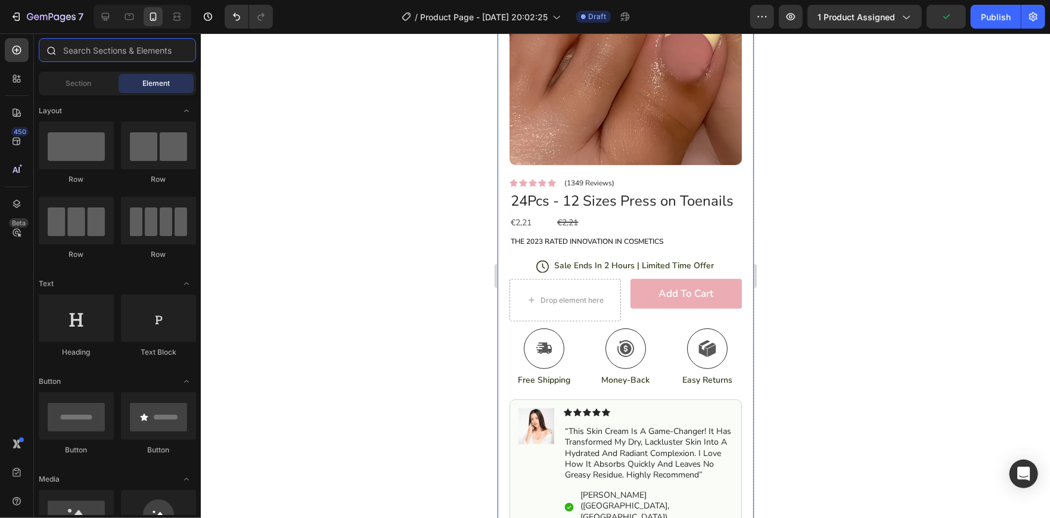
click at [82, 52] on input "text" at bounding box center [117, 50] width 157 height 24
type input "s"
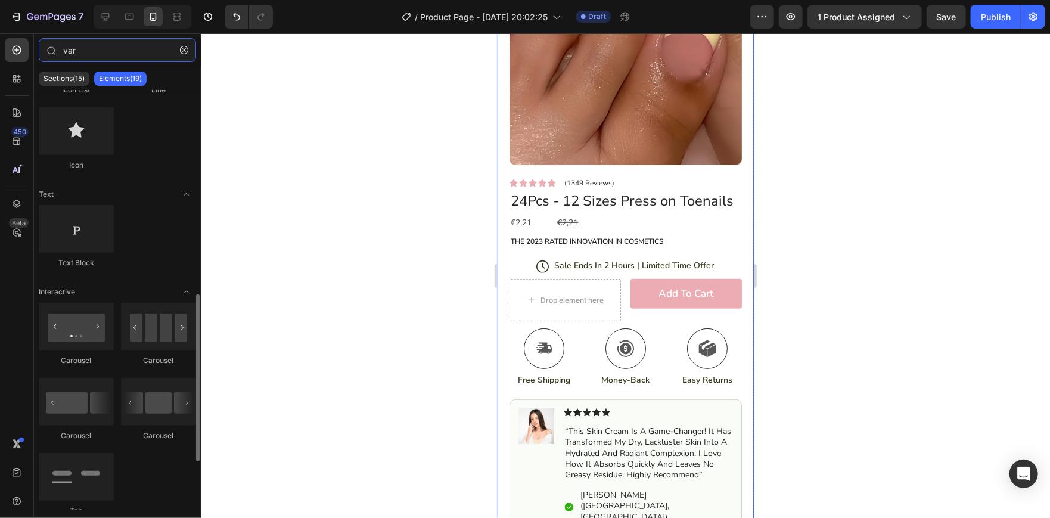
scroll to position [509, 0]
type input "var"
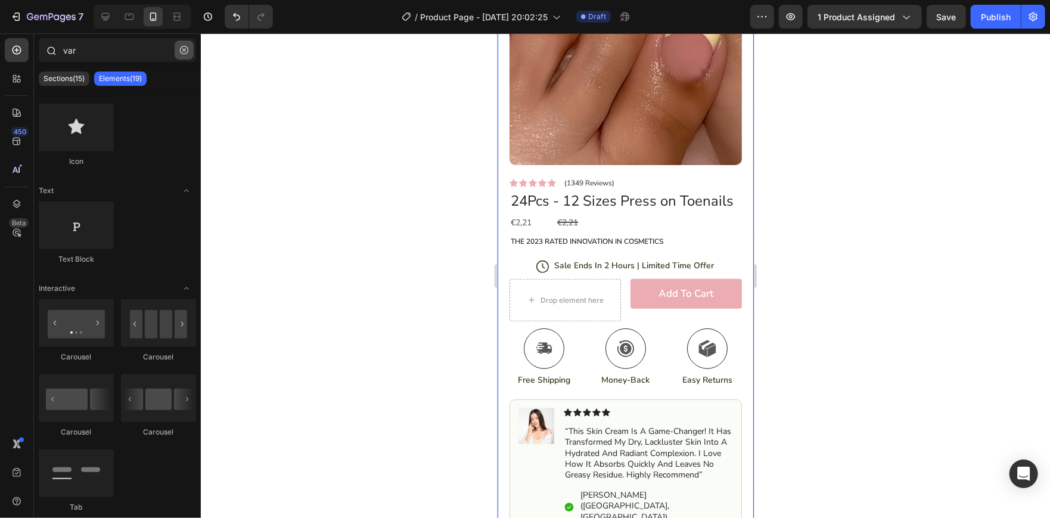
click at [181, 47] on icon "button" at bounding box center [184, 50] width 8 height 8
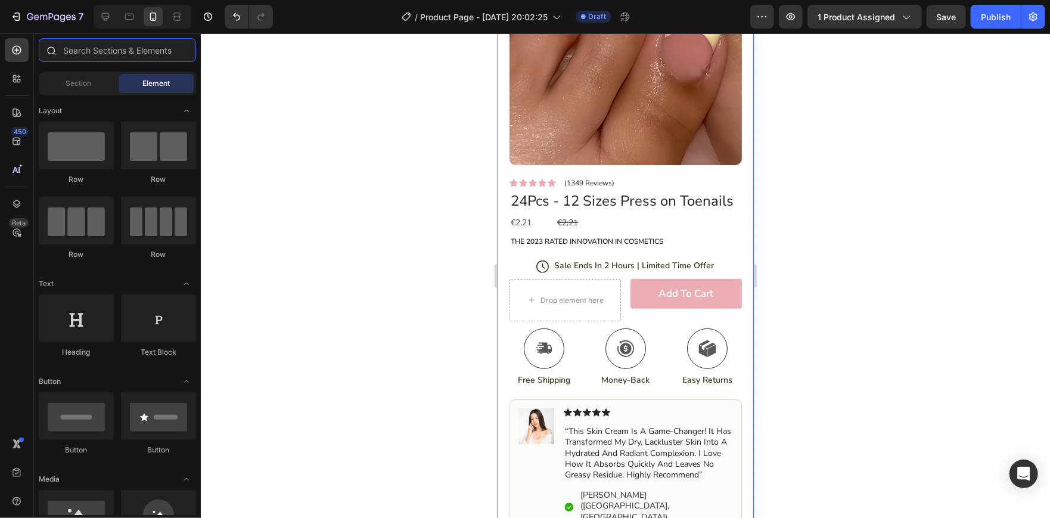
click at [181, 47] on input "text" at bounding box center [117, 50] width 157 height 24
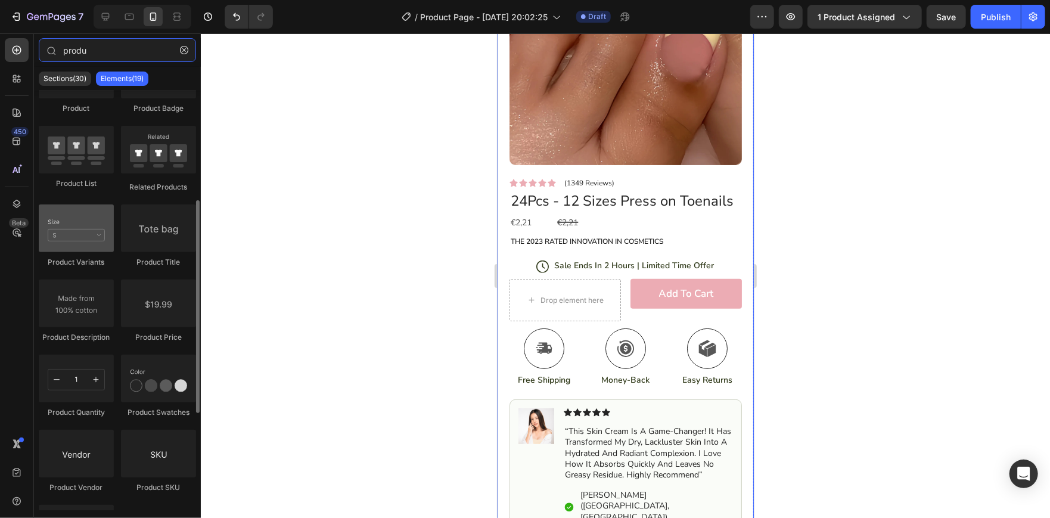
scroll to position [216, 0]
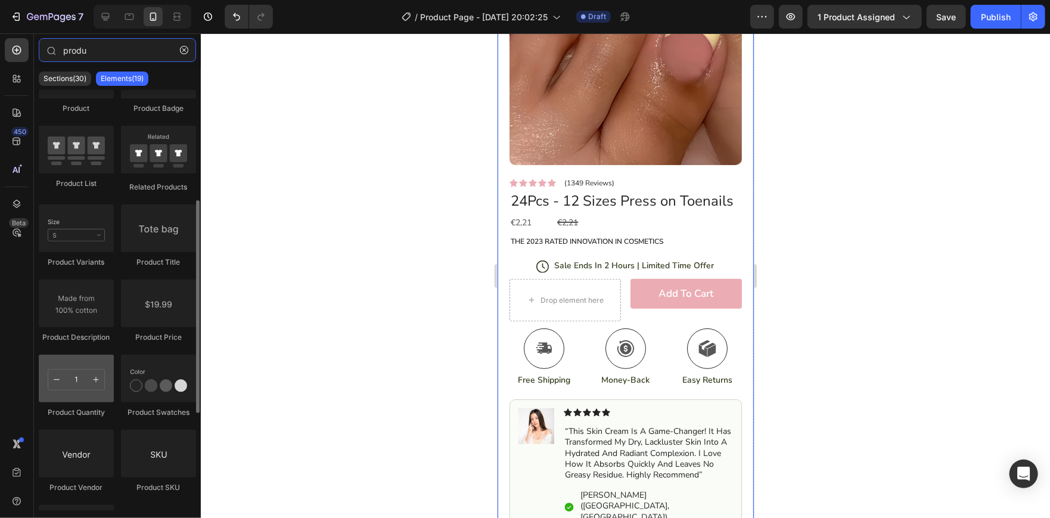
type input "produ"
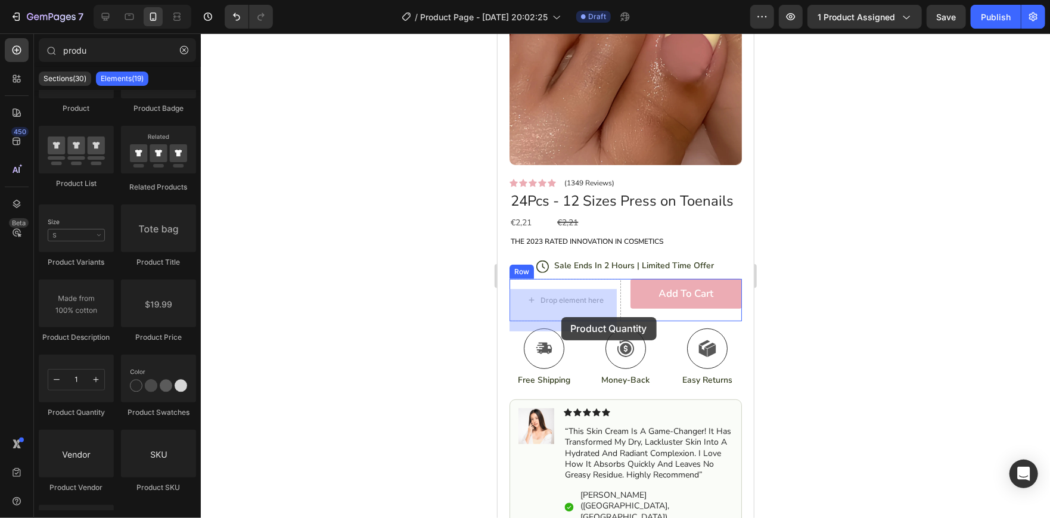
drag, startPoint x: 571, startPoint y: 423, endPoint x: 572, endPoint y: 316, distance: 106.1
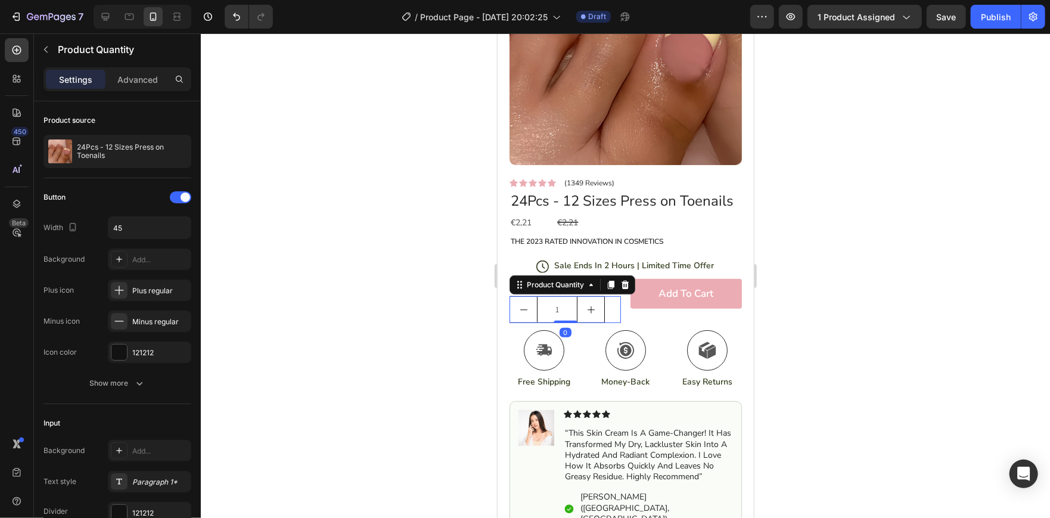
click at [834, 271] on div at bounding box center [625, 275] width 849 height 484
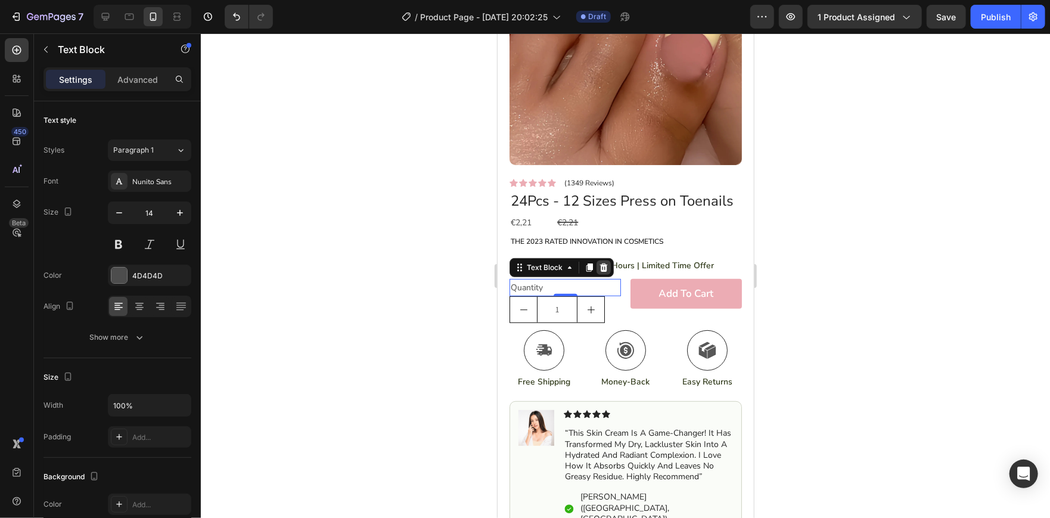
click at [600, 272] on icon at bounding box center [603, 267] width 10 height 10
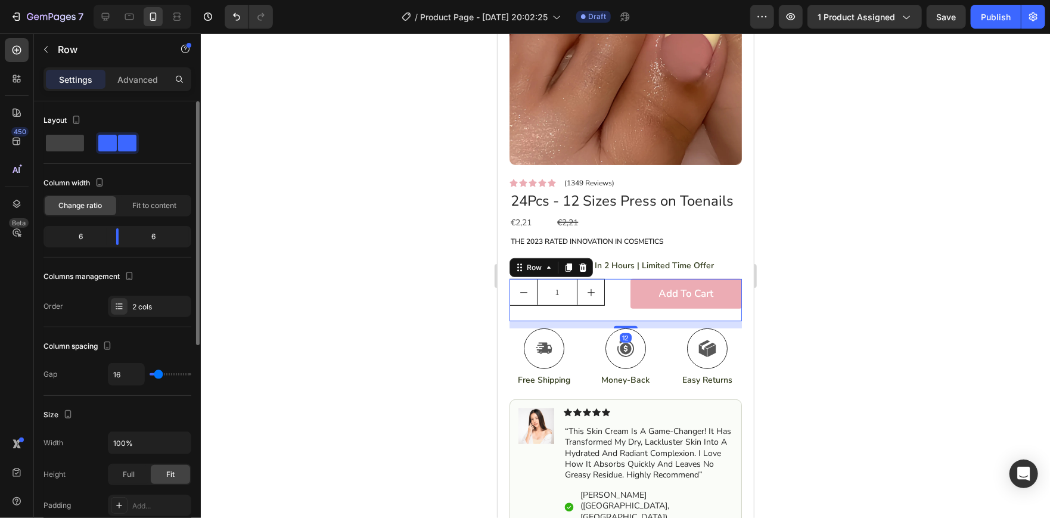
type input "18"
type input "3"
type input "0"
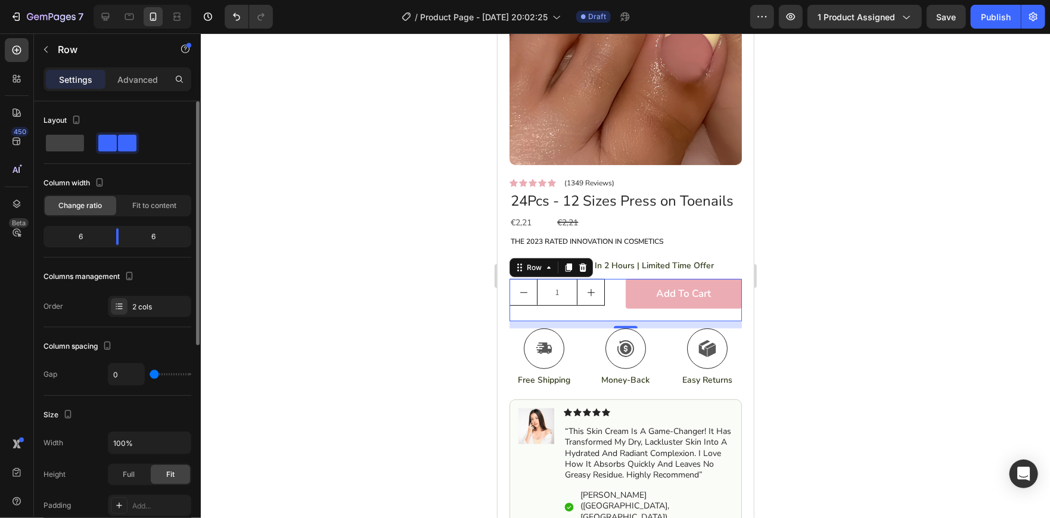
drag, startPoint x: 159, startPoint y: 374, endPoint x: 119, endPoint y: 376, distance: 40.0
type input "0"
click at [150, 375] on input "range" at bounding box center [171, 374] width 42 height 2
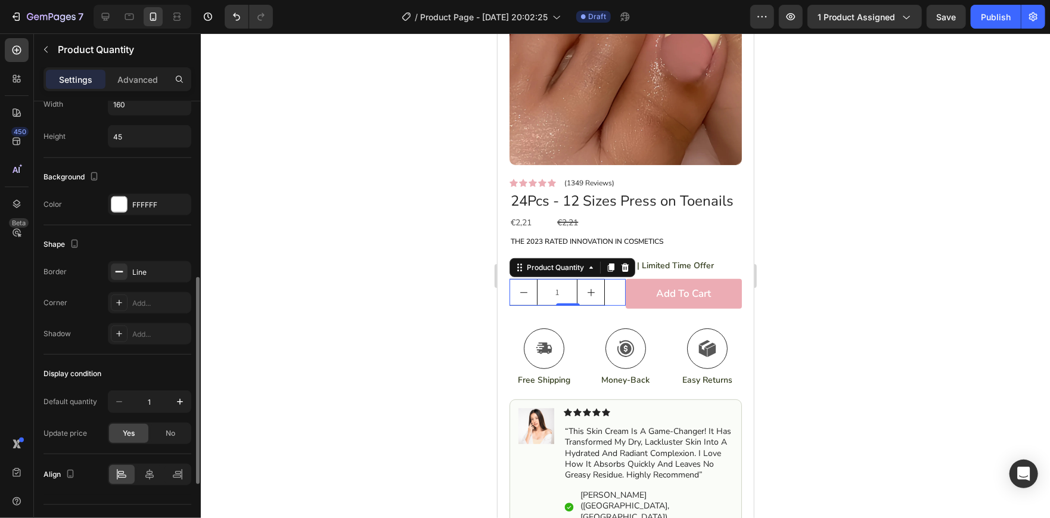
scroll to position [530, 0]
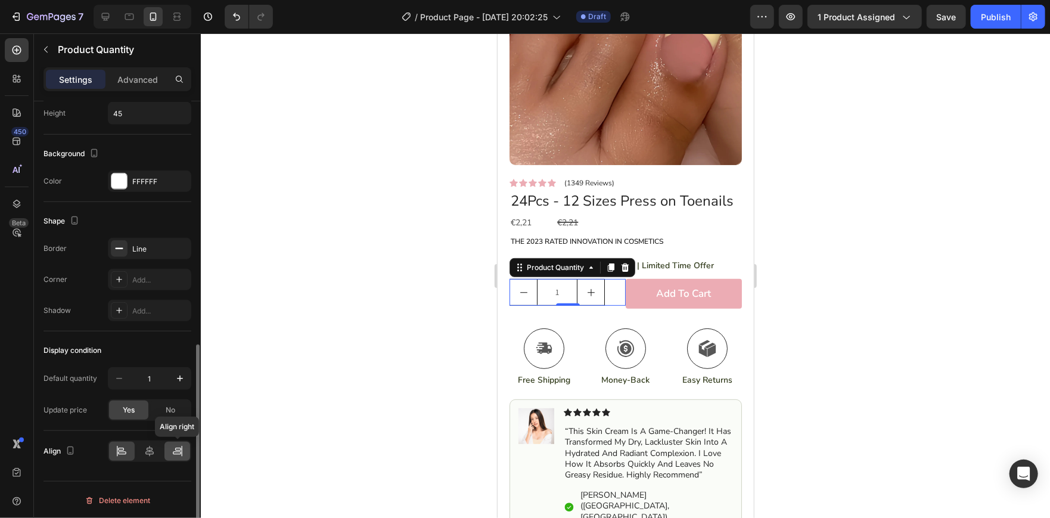
click at [175, 448] on icon at bounding box center [178, 451] width 12 height 12
click at [309, 321] on div at bounding box center [625, 275] width 849 height 484
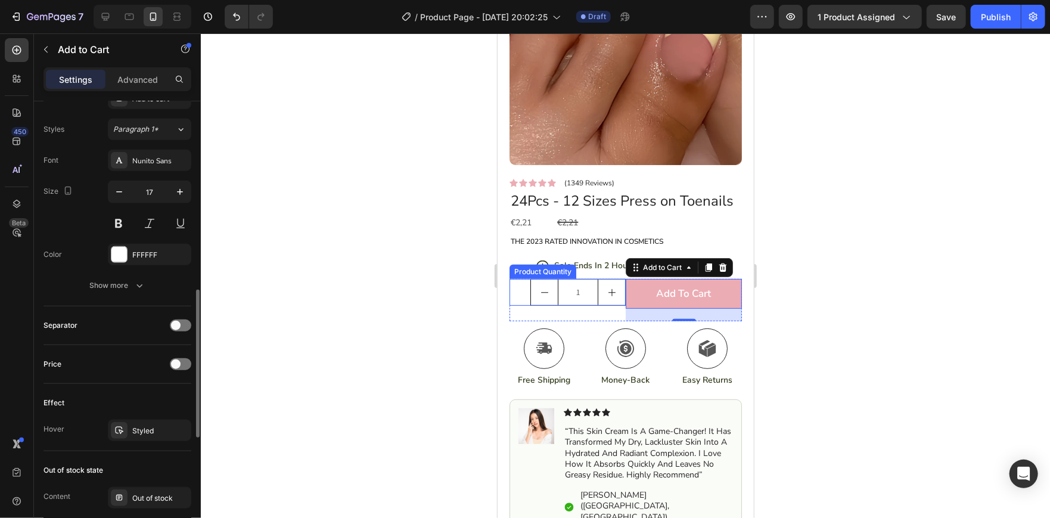
scroll to position [573, 0]
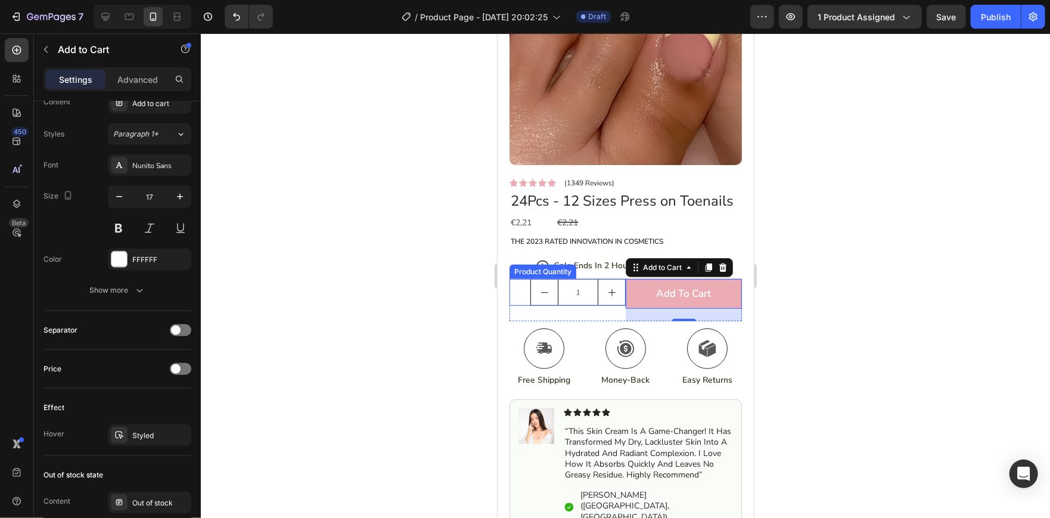
click at [450, 304] on div at bounding box center [625, 275] width 849 height 484
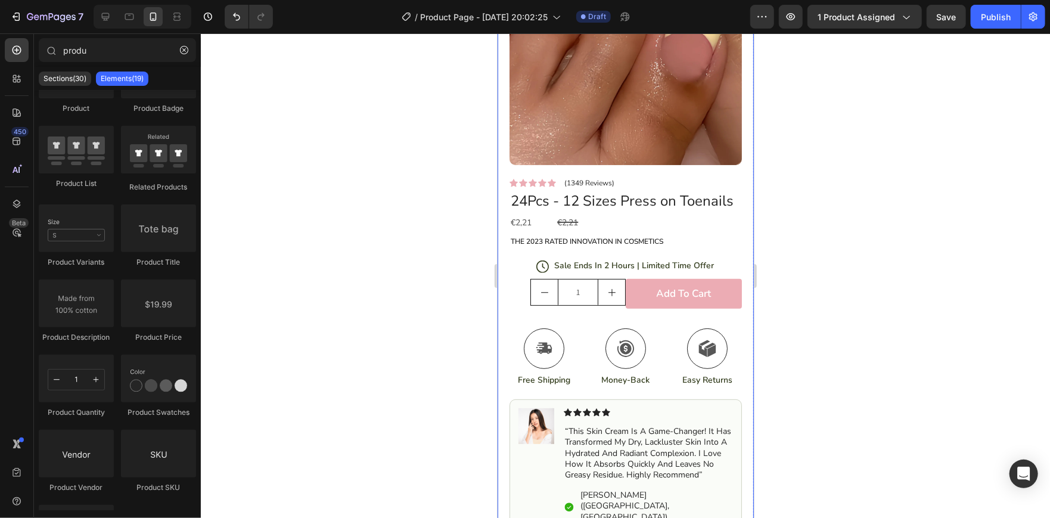
click at [411, 299] on div at bounding box center [625, 275] width 849 height 484
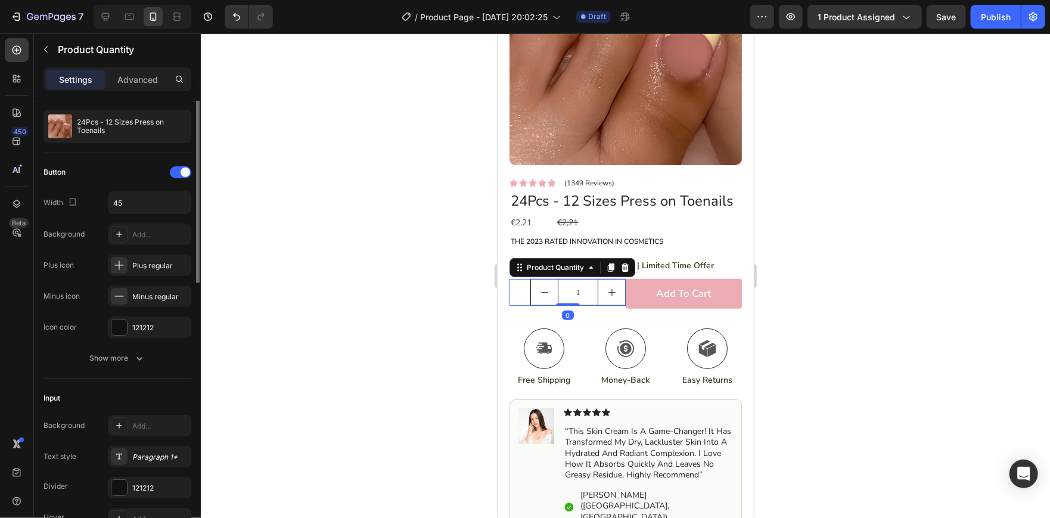
scroll to position [0, 0]
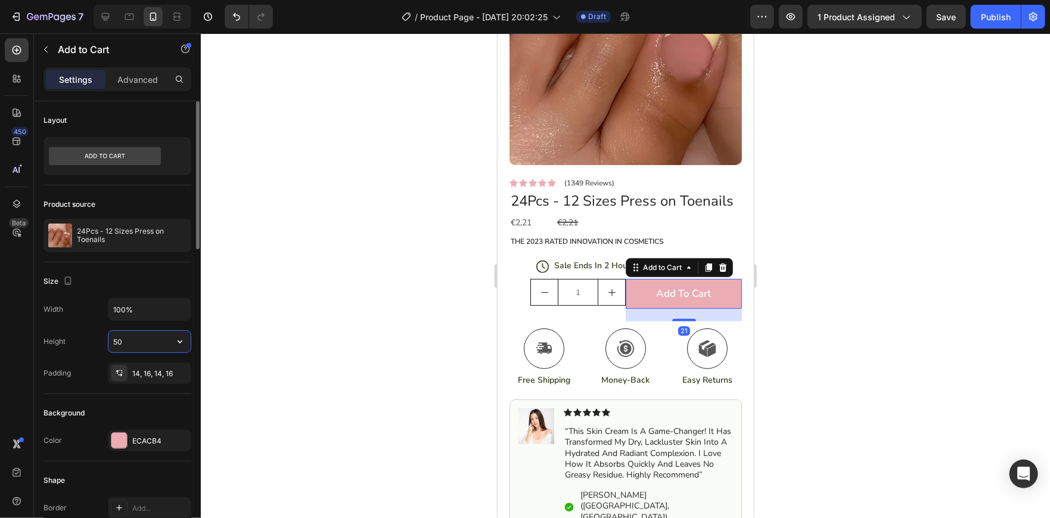
click at [135, 333] on input "50" at bounding box center [149, 341] width 82 height 21
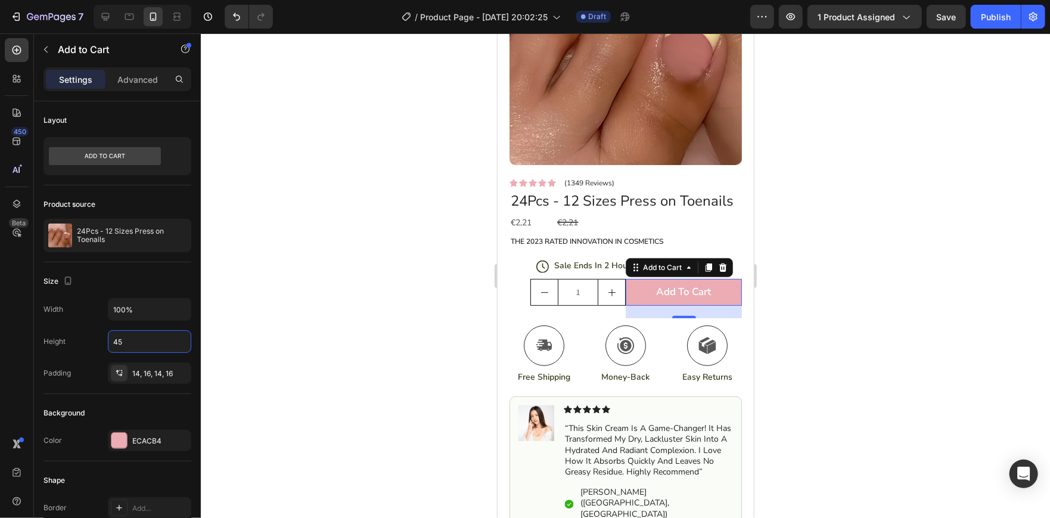
type input "45"
click at [371, 318] on div at bounding box center [625, 275] width 849 height 484
click at [123, 433] on div at bounding box center [118, 440] width 15 height 15
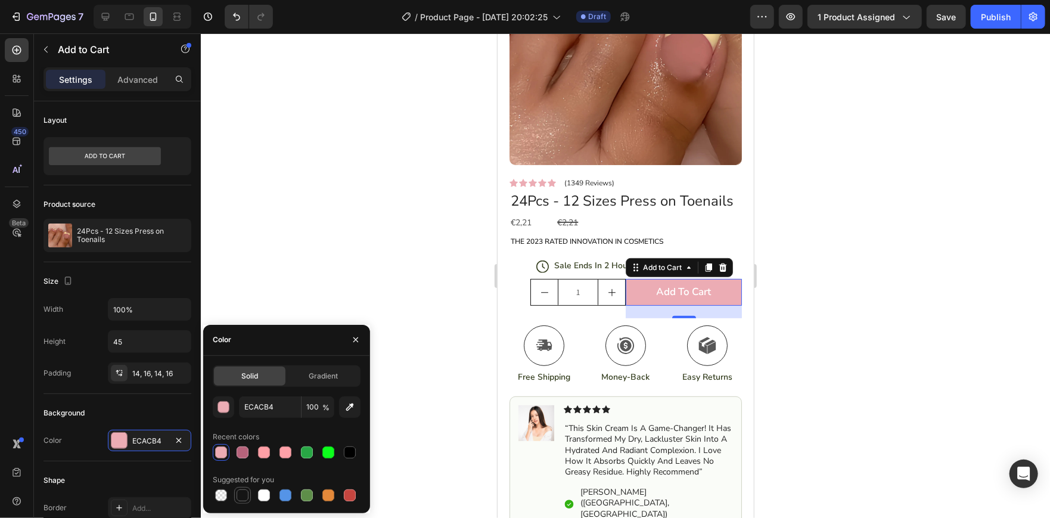
click at [246, 492] on div at bounding box center [243, 495] width 12 height 12
type input "151515"
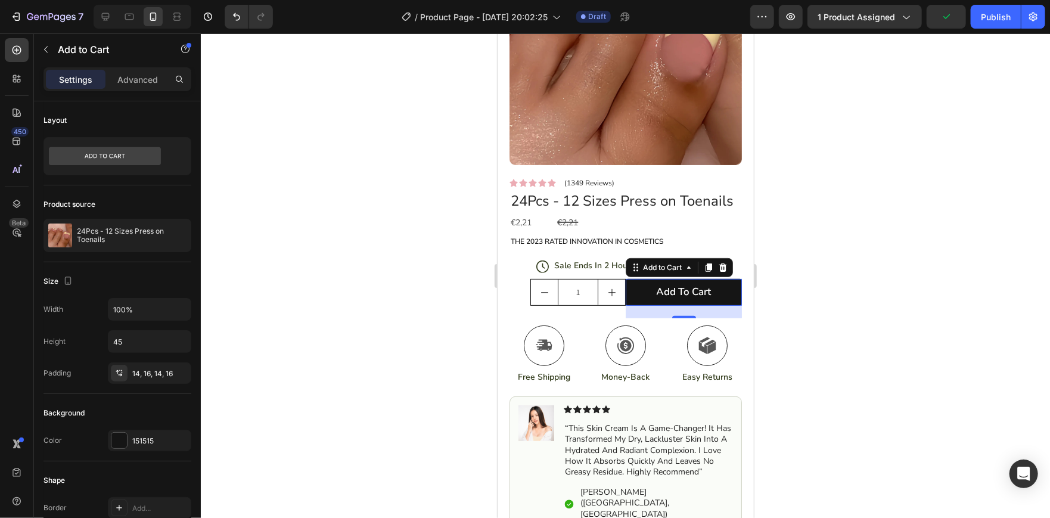
click at [375, 276] on div at bounding box center [625, 275] width 849 height 484
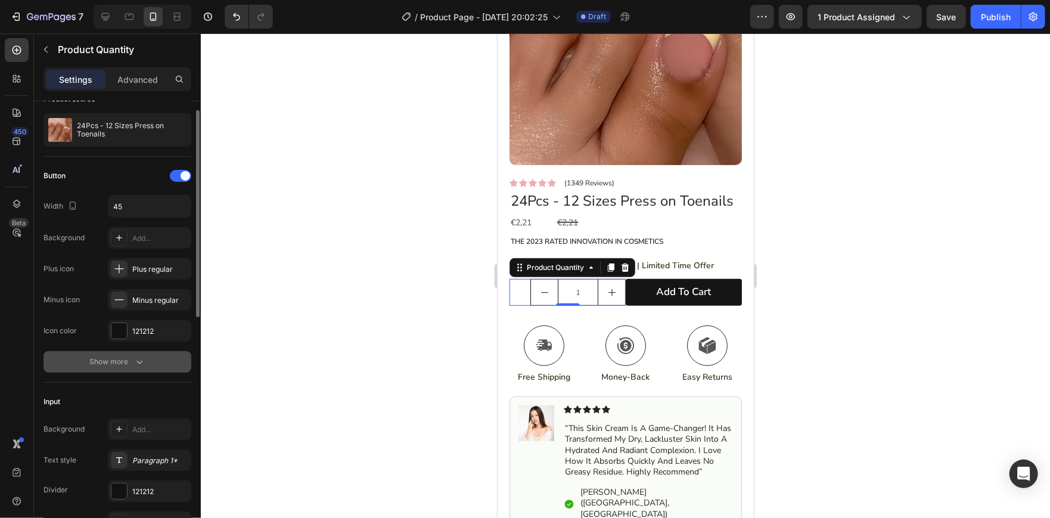
scroll to position [22, 0]
click at [126, 365] on div "Show more" at bounding box center [117, 361] width 55 height 12
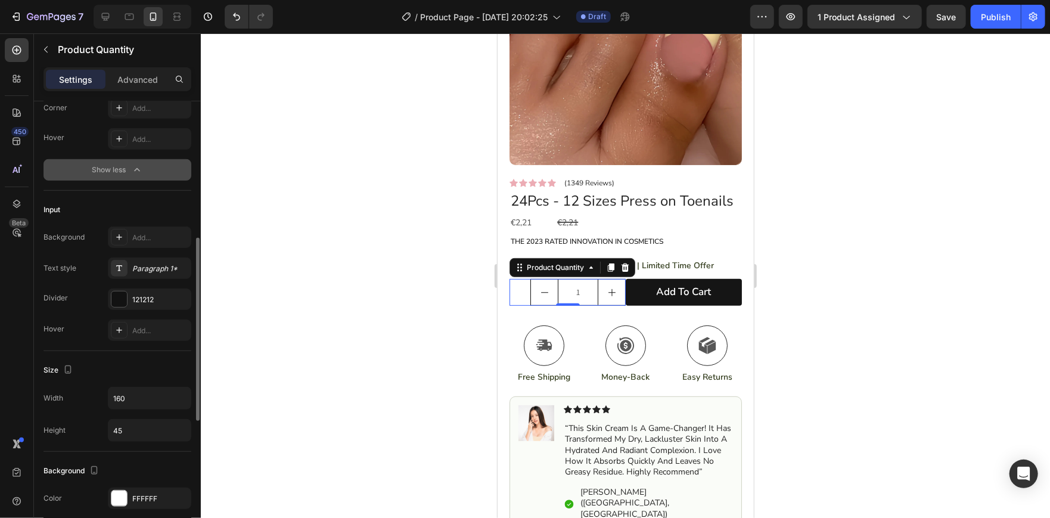
scroll to position [340, 0]
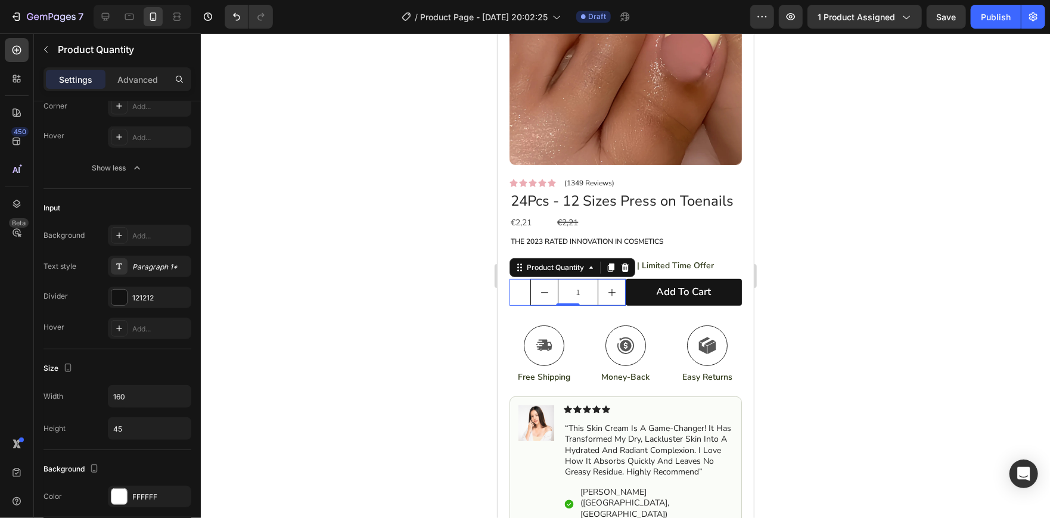
click at [309, 292] on div at bounding box center [625, 275] width 849 height 484
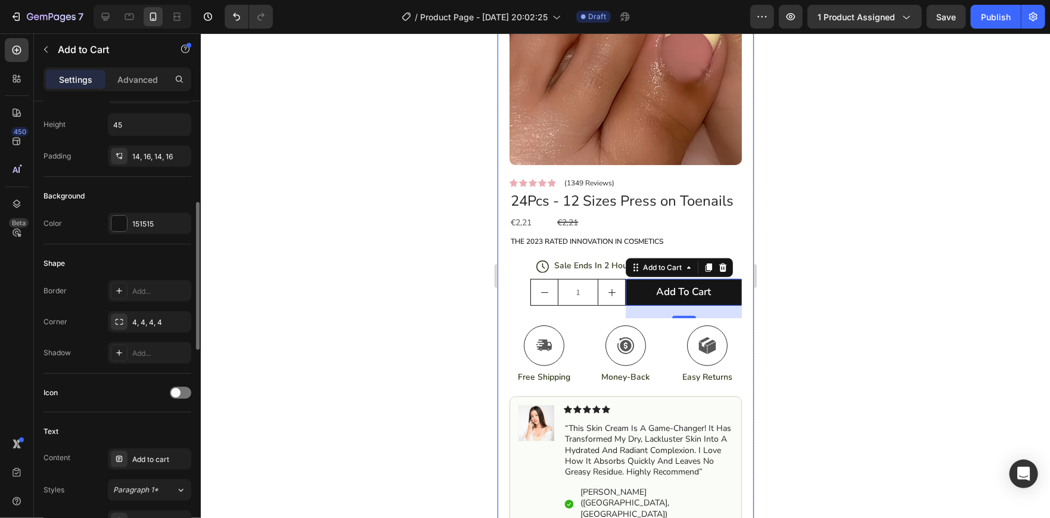
scroll to position [254, 0]
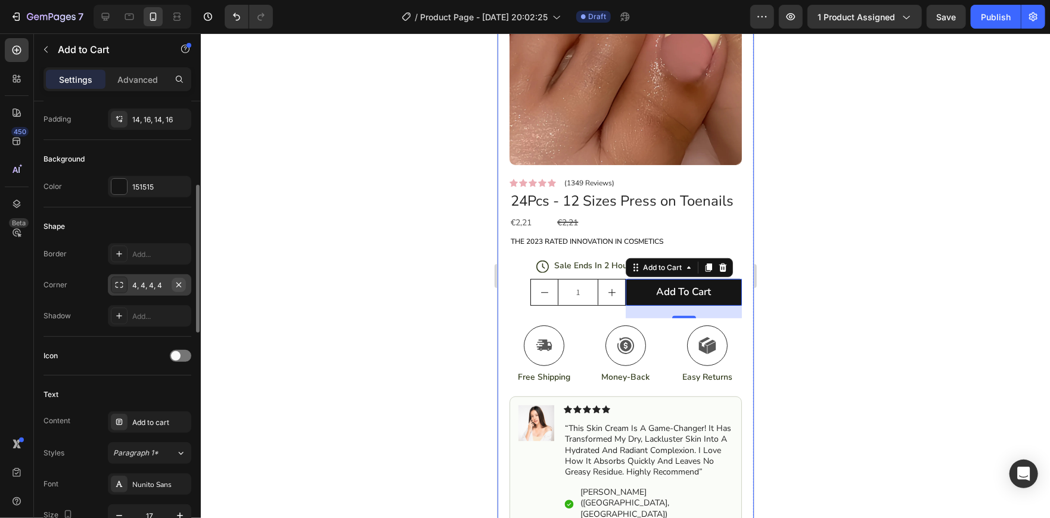
click at [179, 284] on icon "button" at bounding box center [178, 284] width 5 height 5
click at [396, 227] on div at bounding box center [625, 275] width 849 height 484
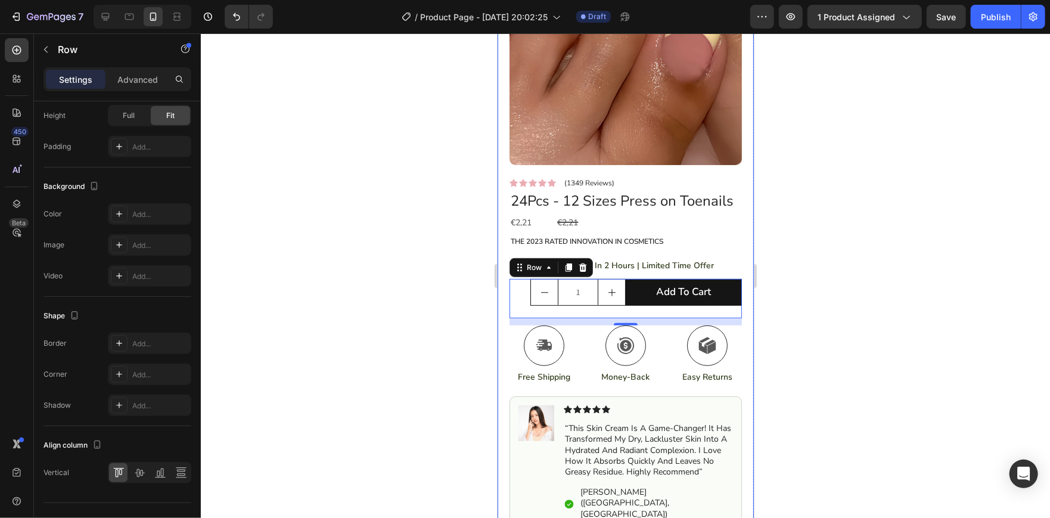
scroll to position [380, 0]
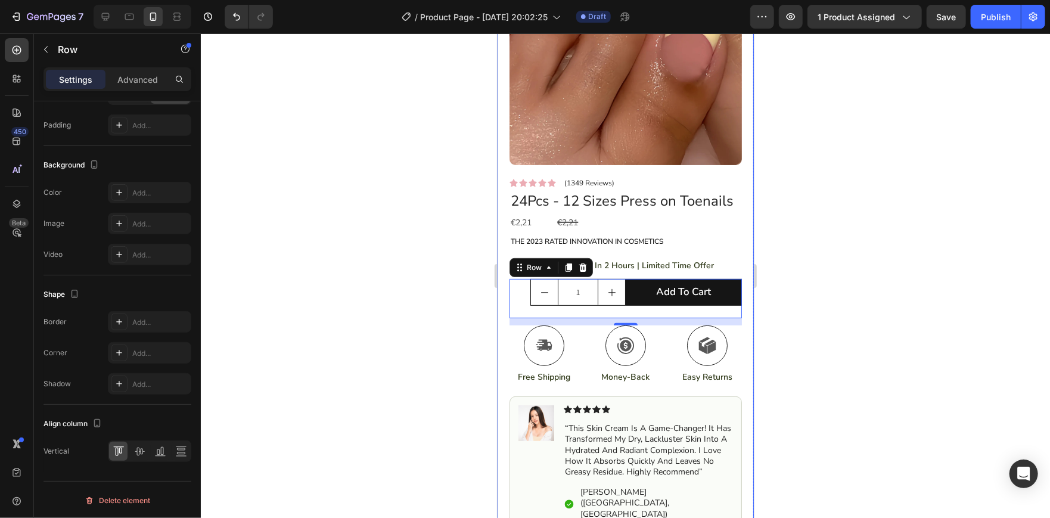
click at [338, 375] on div at bounding box center [625, 275] width 849 height 484
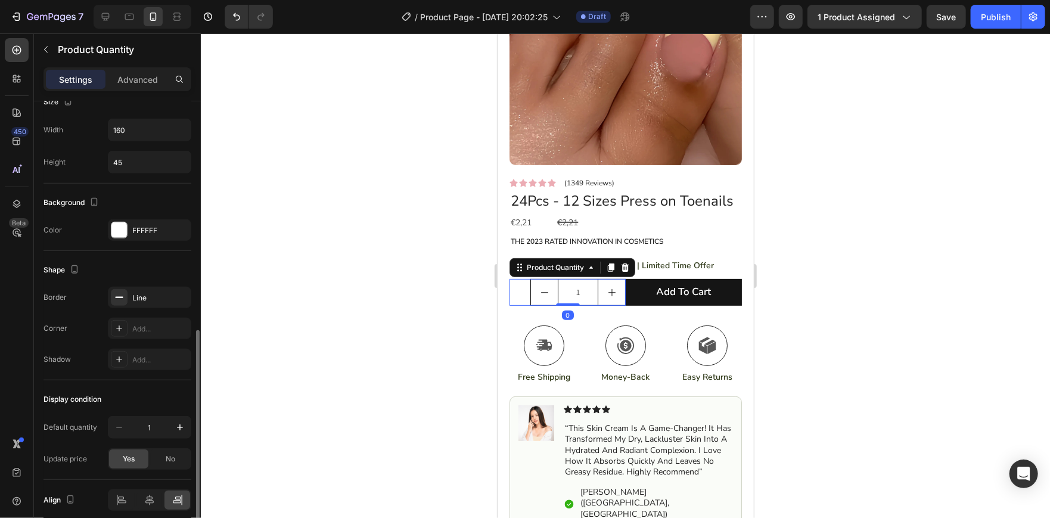
scroll to position [530, 0]
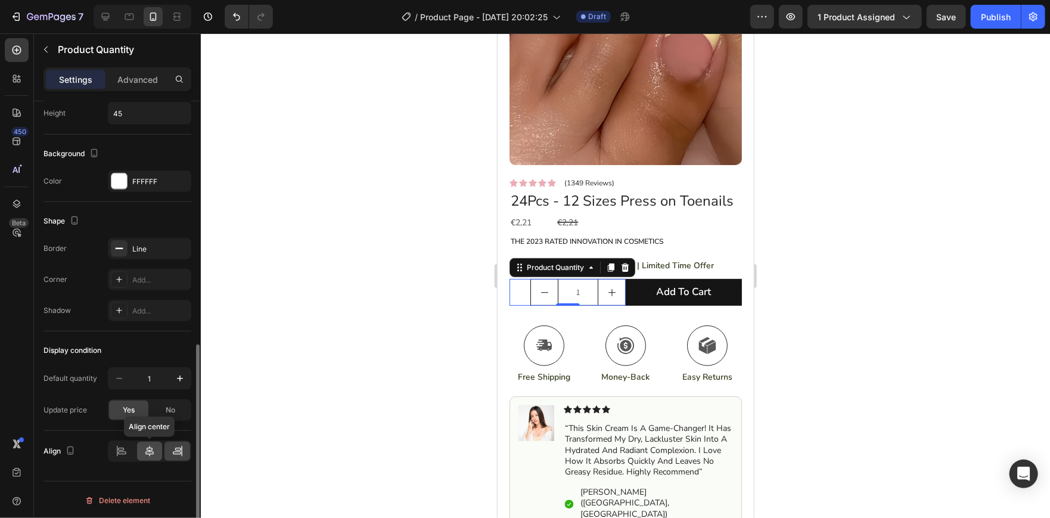
click at [153, 454] on icon at bounding box center [150, 451] width 12 height 12
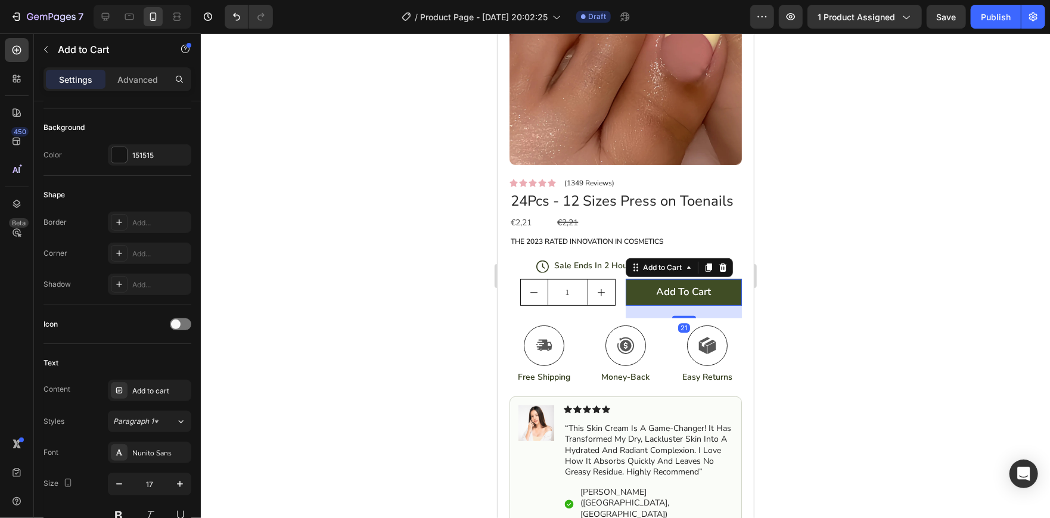
scroll to position [0, 0]
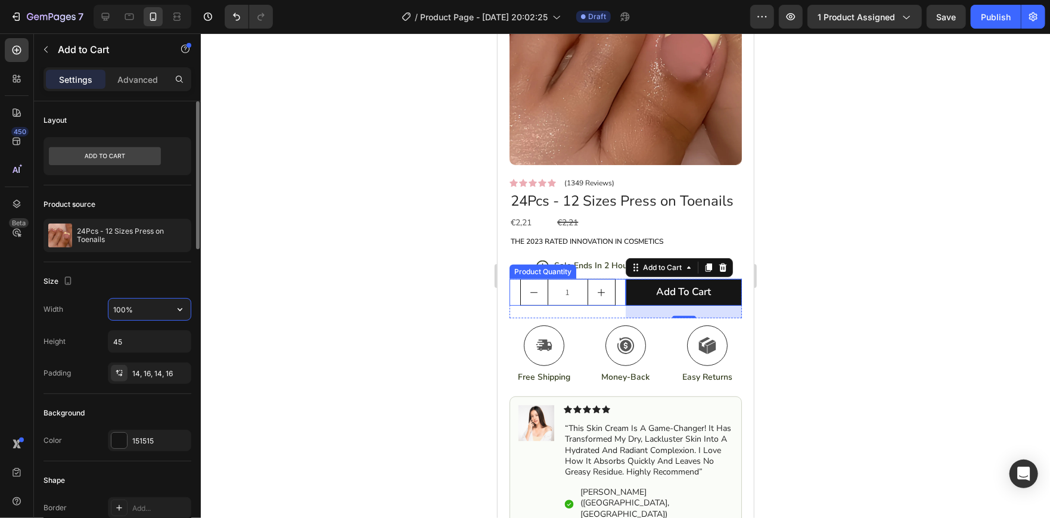
click at [138, 312] on input "100%" at bounding box center [149, 309] width 82 height 21
click at [347, 261] on div at bounding box center [625, 275] width 849 height 484
click at [185, 312] on icon "button" at bounding box center [180, 309] width 12 height 12
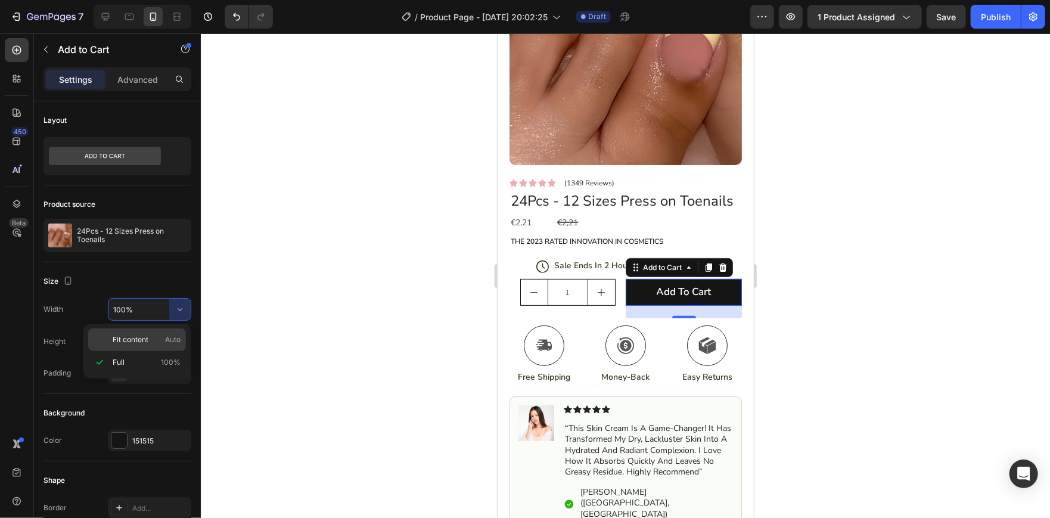
click at [168, 334] on span "Auto" at bounding box center [172, 339] width 15 height 11
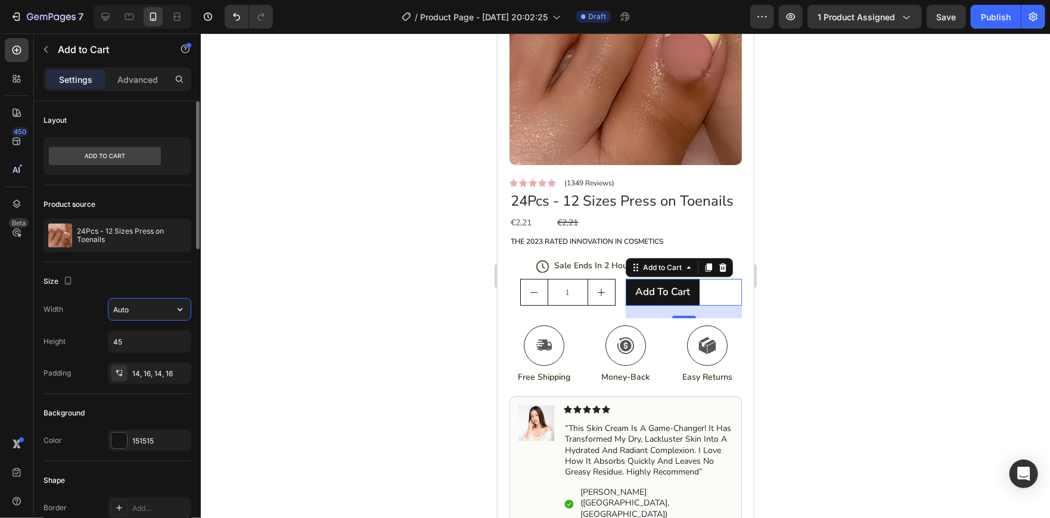
click at [168, 309] on input "Auto" at bounding box center [149, 309] width 82 height 21
click at [174, 307] on icon "button" at bounding box center [180, 309] width 12 height 12
click at [141, 358] on p "Full 100%" at bounding box center [147, 362] width 68 height 11
type input "100%"
click at [139, 378] on div "14, 16, 14, 16" at bounding box center [149, 372] width 83 height 21
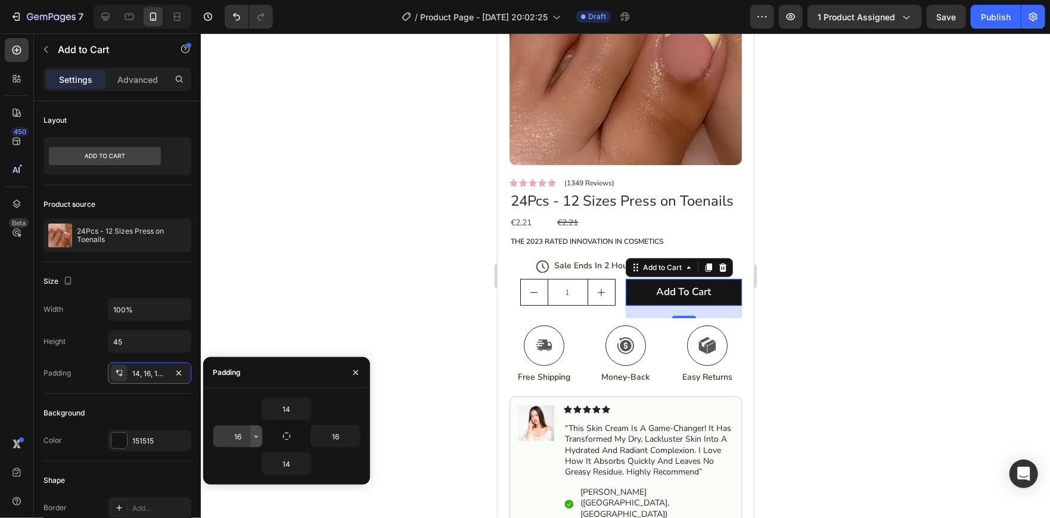
click at [253, 445] on button "button" at bounding box center [256, 435] width 12 height 21
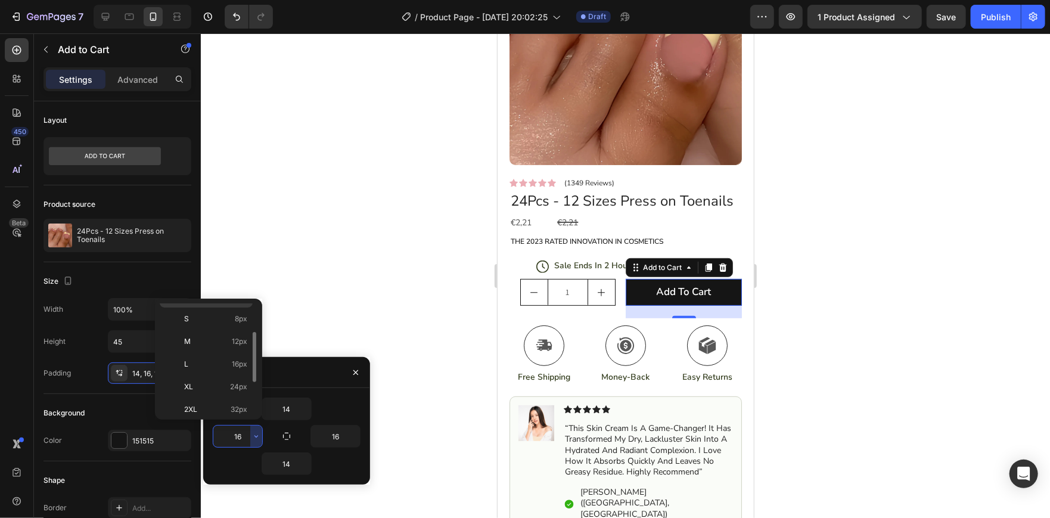
scroll to position [63, 0]
click at [228, 331] on div "S 8px" at bounding box center [206, 342] width 93 height 23
type input "8"
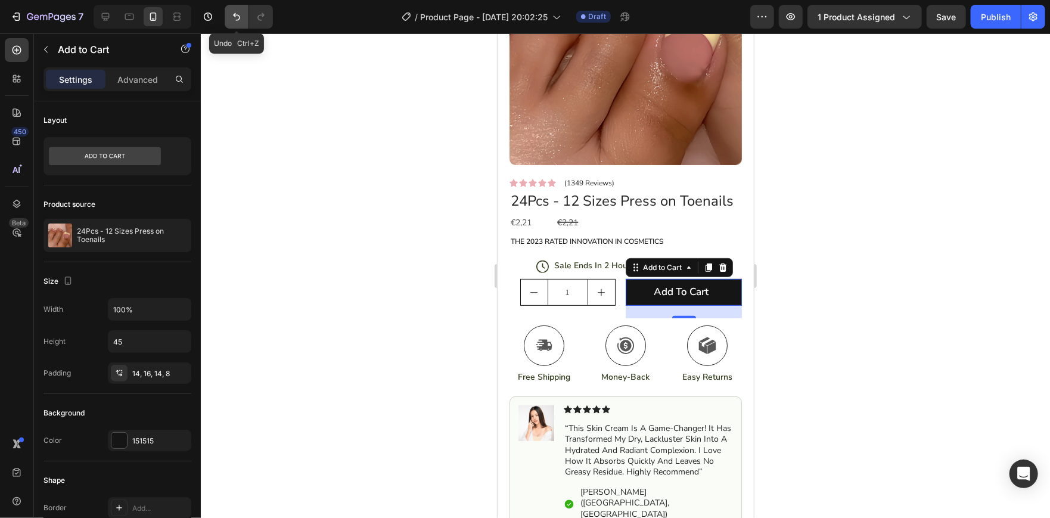
click at [240, 18] on icon "Undo/Redo" at bounding box center [237, 17] width 12 height 12
click at [410, 169] on div at bounding box center [625, 275] width 849 height 484
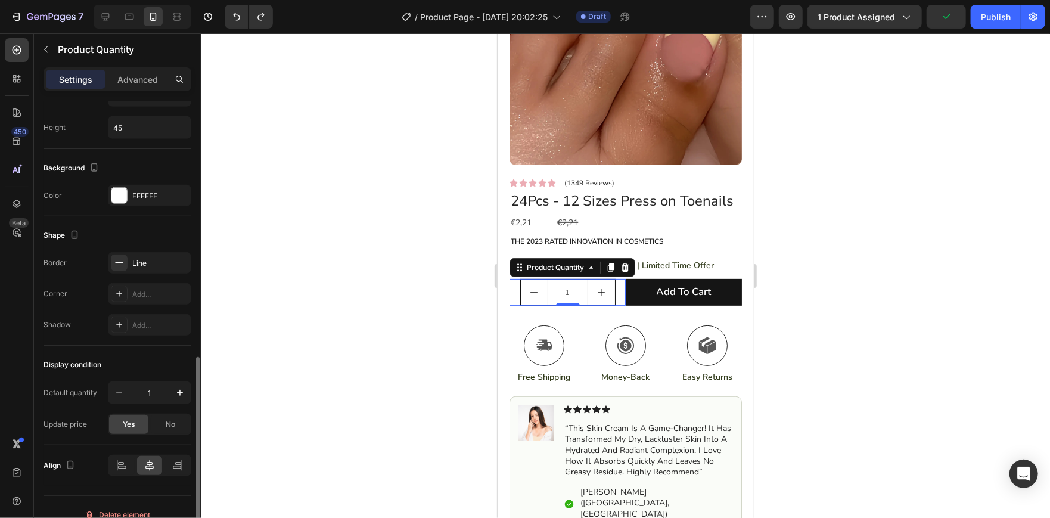
scroll to position [530, 0]
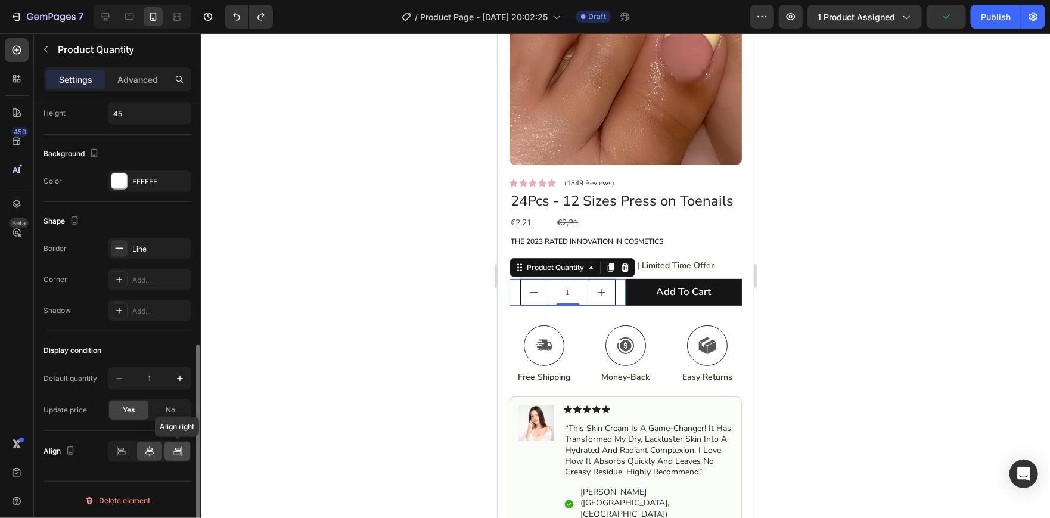
click at [178, 448] on icon at bounding box center [178, 451] width 12 height 12
click at [119, 451] on icon at bounding box center [122, 451] width 12 height 12
click at [788, 306] on div at bounding box center [625, 275] width 849 height 484
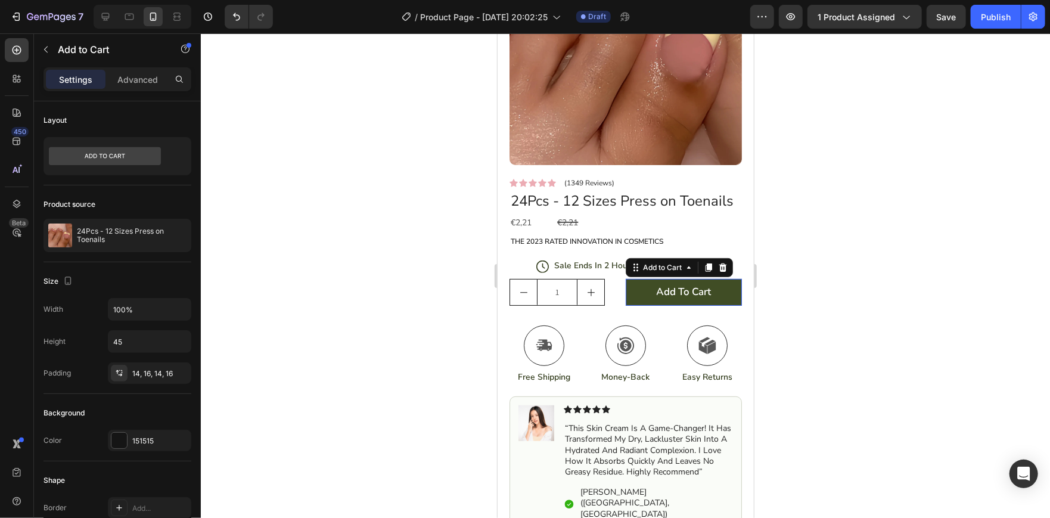
click at [723, 305] on button "Add to cart" at bounding box center [683, 291] width 116 height 27
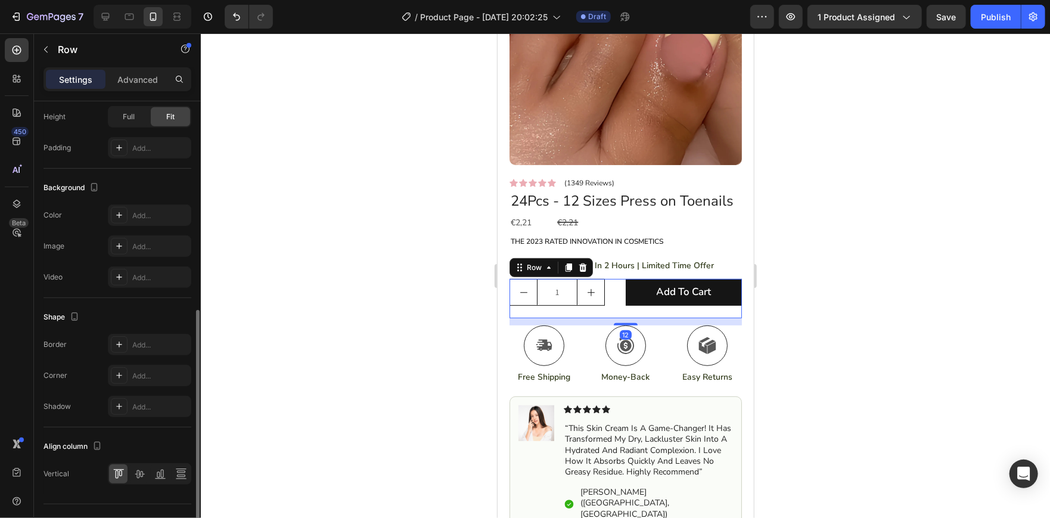
scroll to position [380, 0]
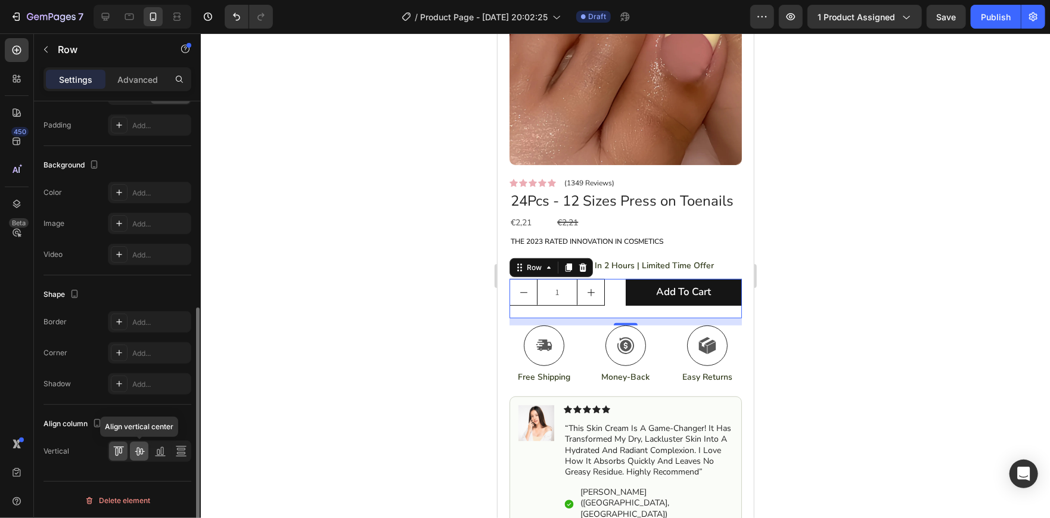
click at [139, 454] on icon at bounding box center [139, 451] width 12 height 12
click at [120, 447] on icon at bounding box center [119, 451] width 12 height 12
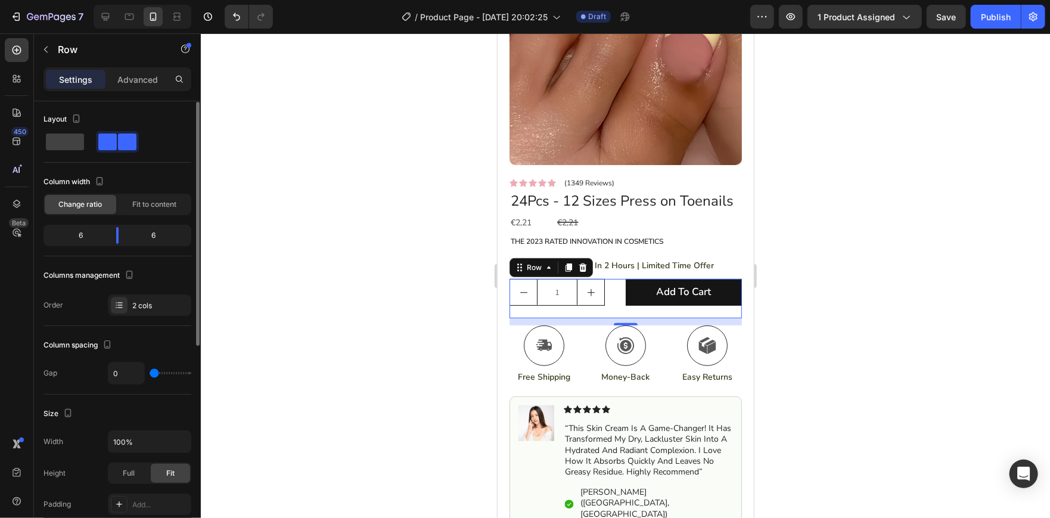
scroll to position [0, 0]
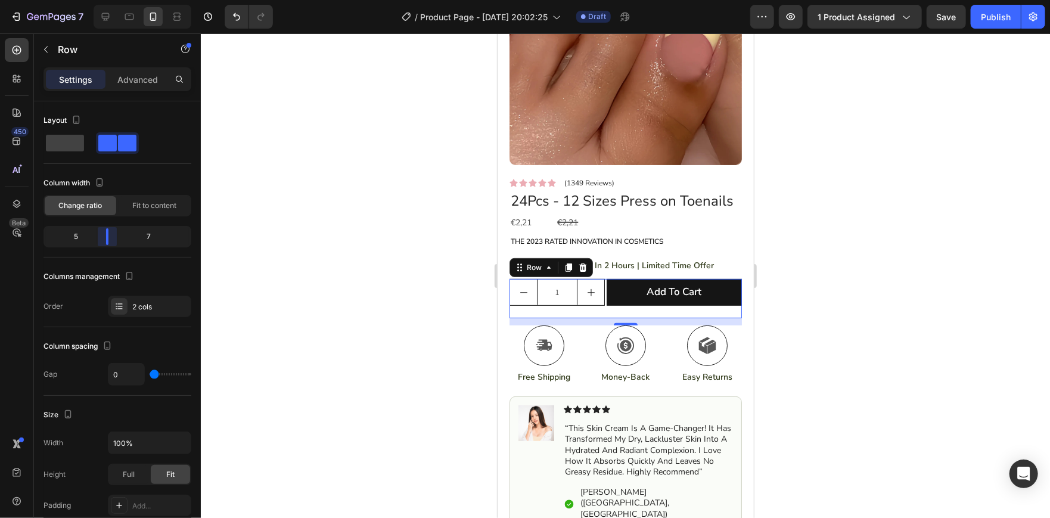
drag, startPoint x: 122, startPoint y: 239, endPoint x: 102, endPoint y: 236, distance: 19.3
click at [102, 0] on body "7 / Product Page - [DATE] 20:02:25 Draft Preview 1 product assigned Save Publis…" at bounding box center [525, 0] width 1050 height 0
click at [279, 207] on div at bounding box center [625, 275] width 849 height 484
click at [101, 0] on body "7 / Product Page - [DATE] 20:02:25 Draft Preview 1 product assigned Save Publis…" at bounding box center [525, 0] width 1050 height 0
click at [98, 0] on body "7 / Product Page - [DATE] 20:02:25 Draft Preview 1 product assigned Publish 450…" at bounding box center [525, 0] width 1050 height 0
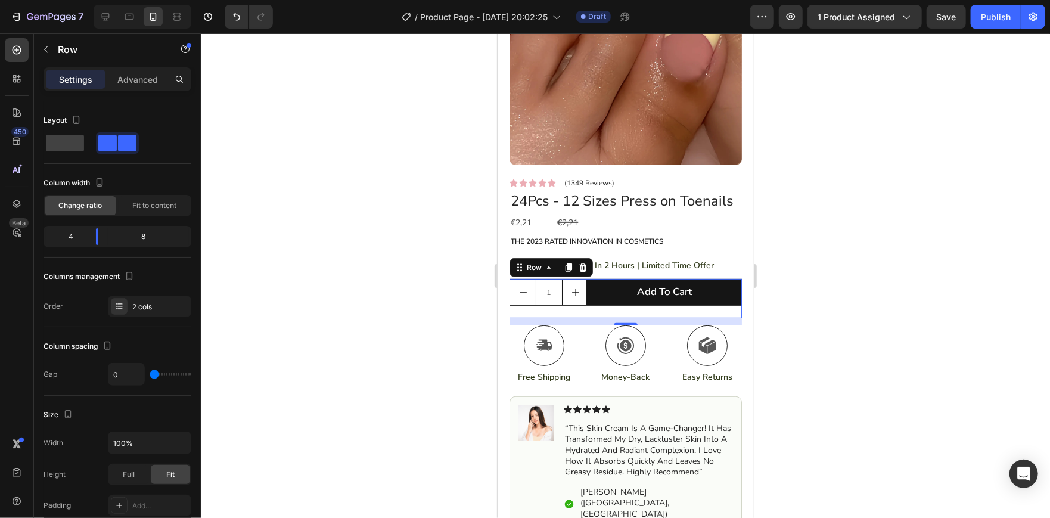
click at [310, 176] on div at bounding box center [625, 275] width 849 height 484
click at [101, 0] on body "7 / Product Page - [DATE] 20:02:25 Draft Preview 1 product assigned Publish 450…" at bounding box center [525, 0] width 1050 height 0
click at [305, 236] on div at bounding box center [625, 275] width 849 height 484
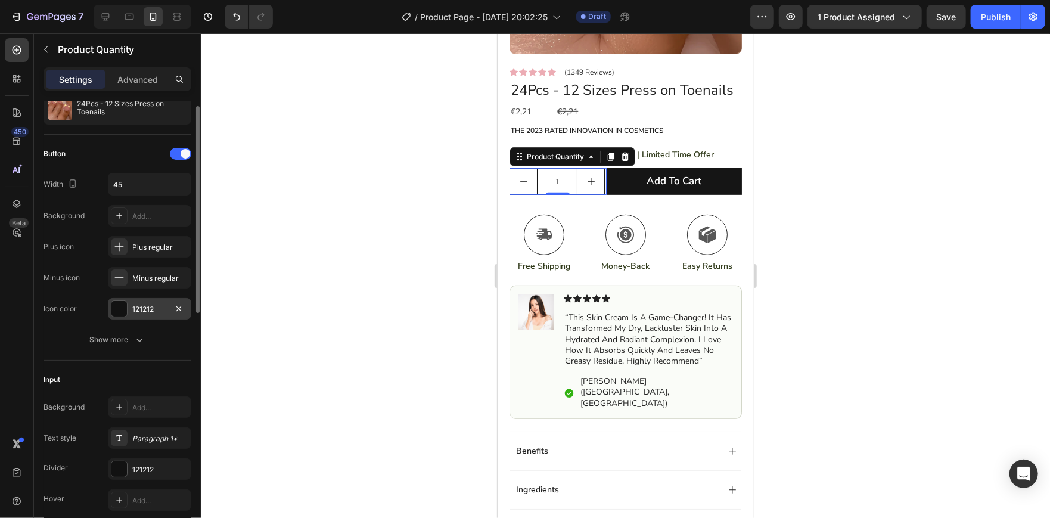
scroll to position [51, 0]
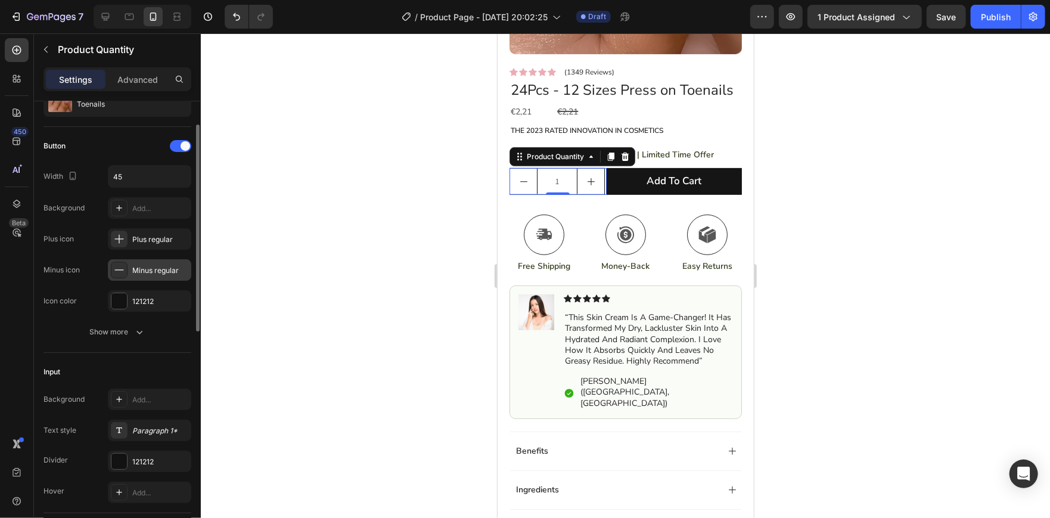
click at [141, 278] on div "Minus regular" at bounding box center [149, 269] width 83 height 21
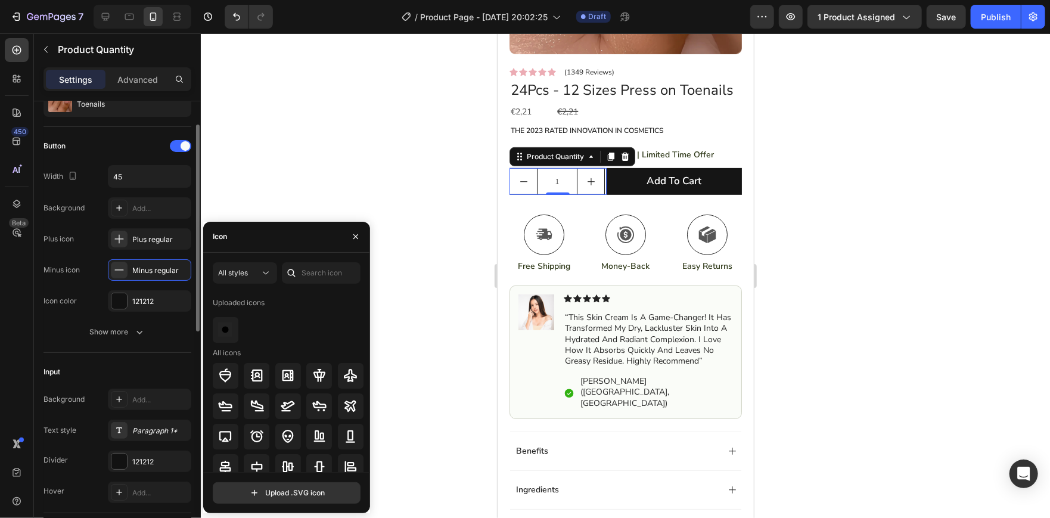
click at [85, 296] on div "Icon color 121212" at bounding box center [118, 300] width 148 height 21
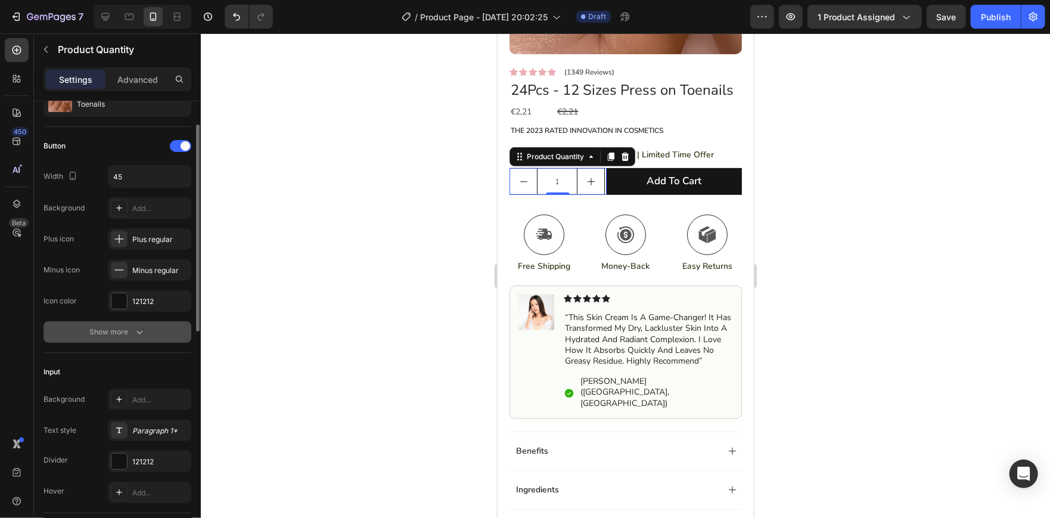
click at [98, 336] on div "Show more" at bounding box center [117, 332] width 55 height 12
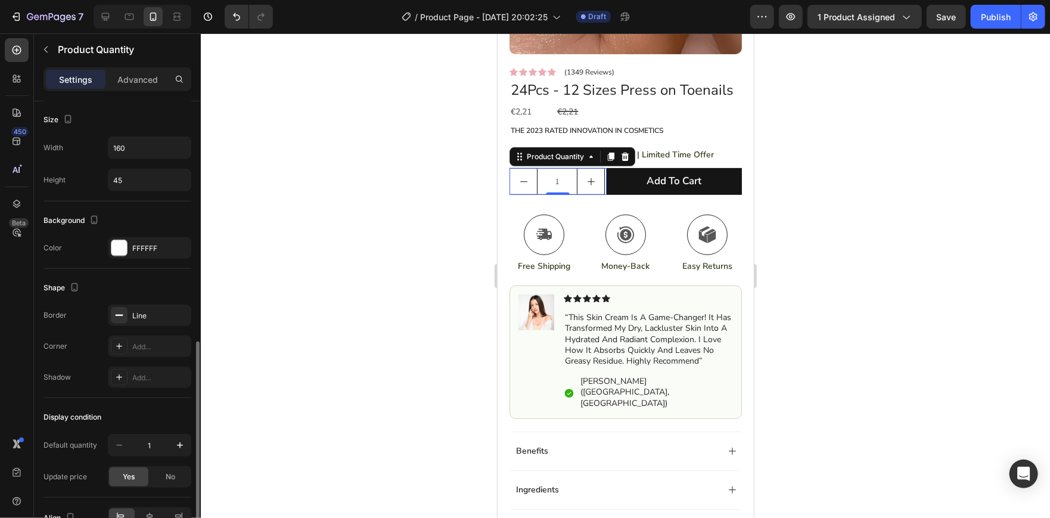
scroll to position [589, 0]
click at [177, 316] on icon "button" at bounding box center [179, 315] width 10 height 10
click at [303, 291] on div at bounding box center [625, 275] width 849 height 484
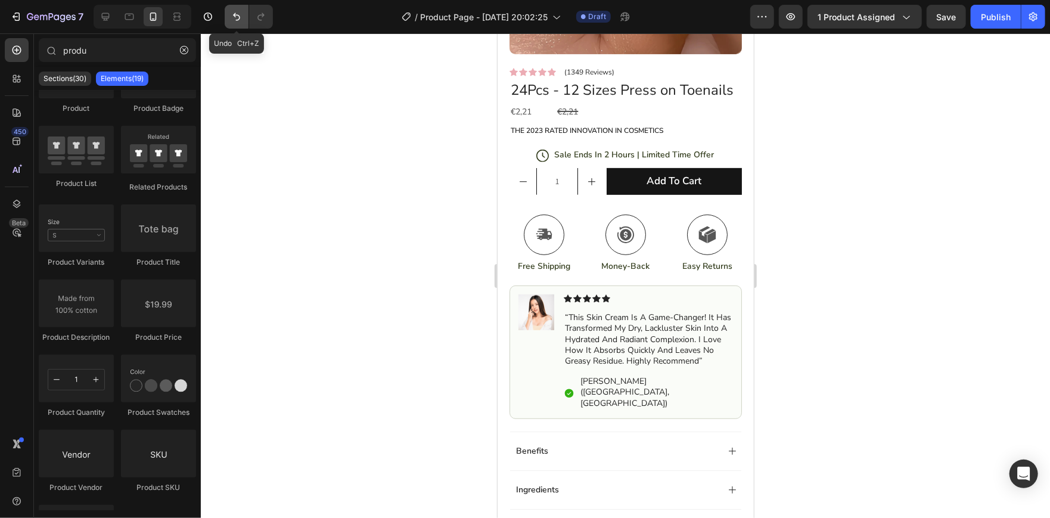
click at [231, 11] on icon "Undo/Redo" at bounding box center [237, 17] width 12 height 12
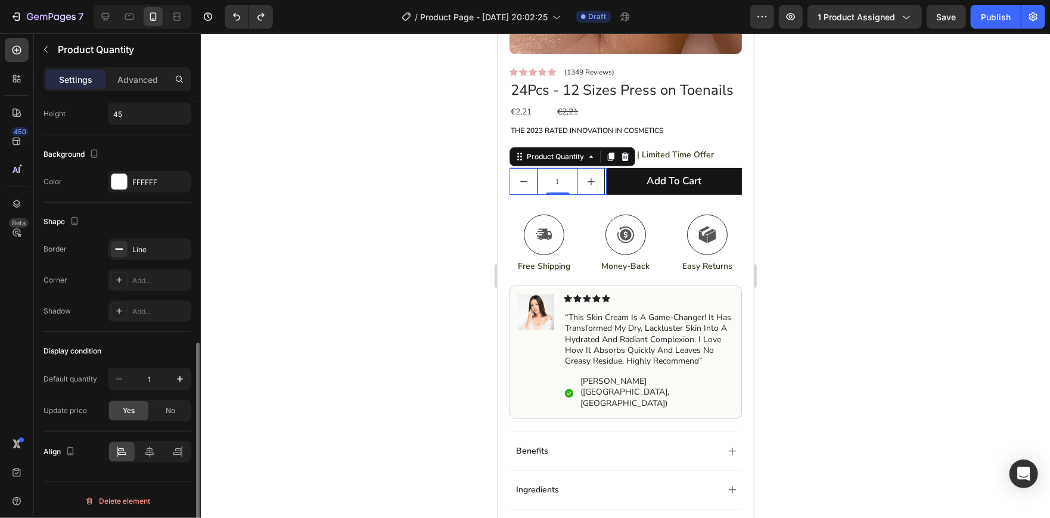
scroll to position [530, 0]
click at [306, 281] on div at bounding box center [625, 275] width 849 height 484
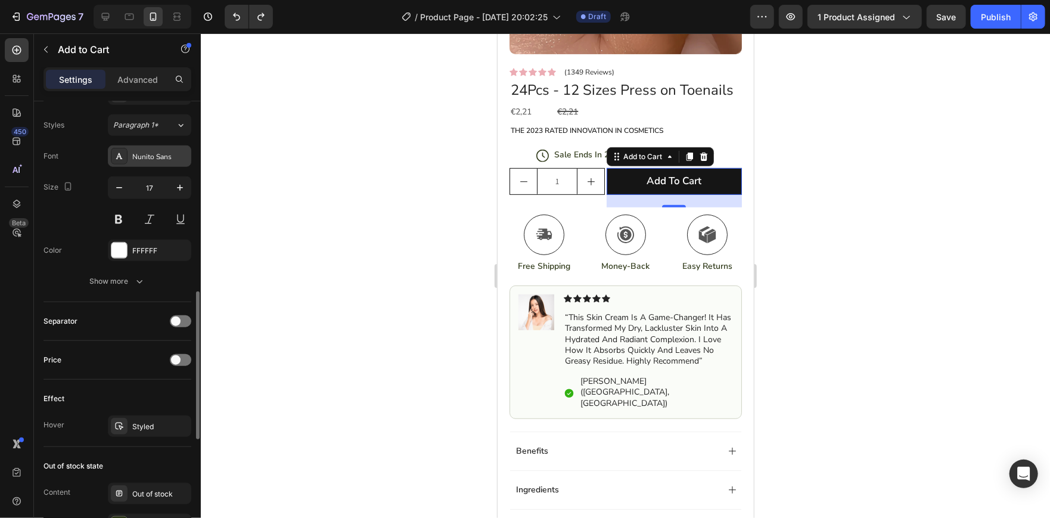
scroll to position [580, 0]
click at [132, 279] on div "Show more" at bounding box center [117, 283] width 55 height 12
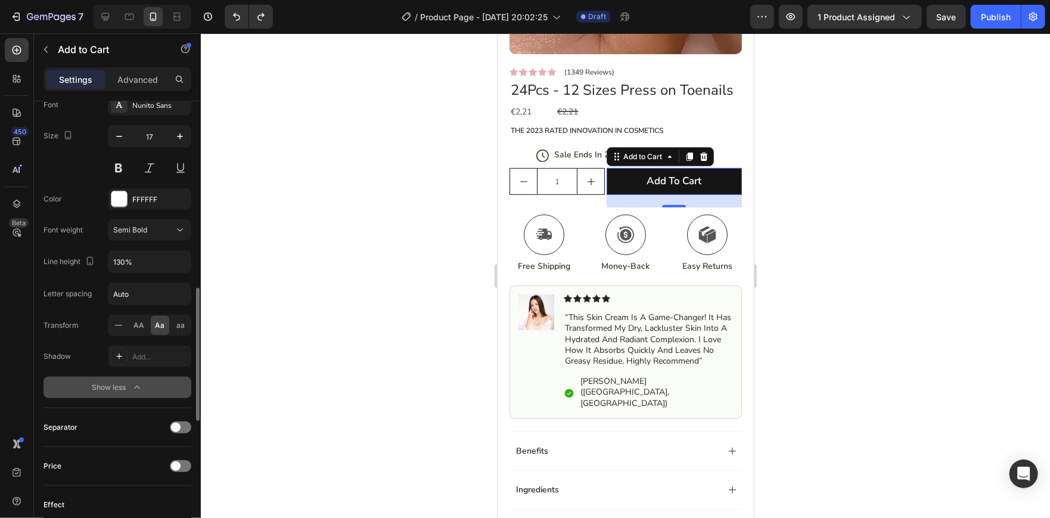
scroll to position [633, 0]
click at [141, 323] on span "AA" at bounding box center [139, 324] width 11 height 11
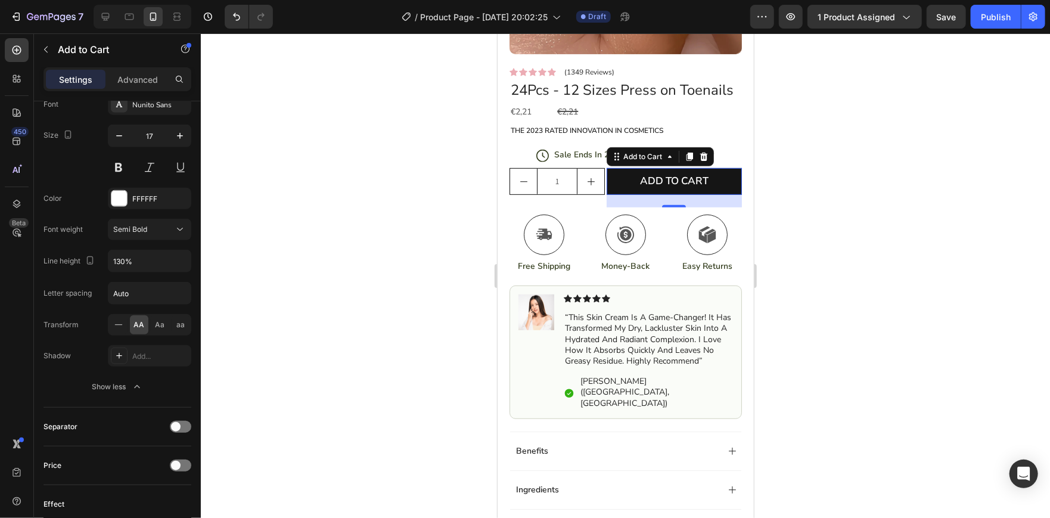
click at [366, 159] on div at bounding box center [625, 275] width 849 height 484
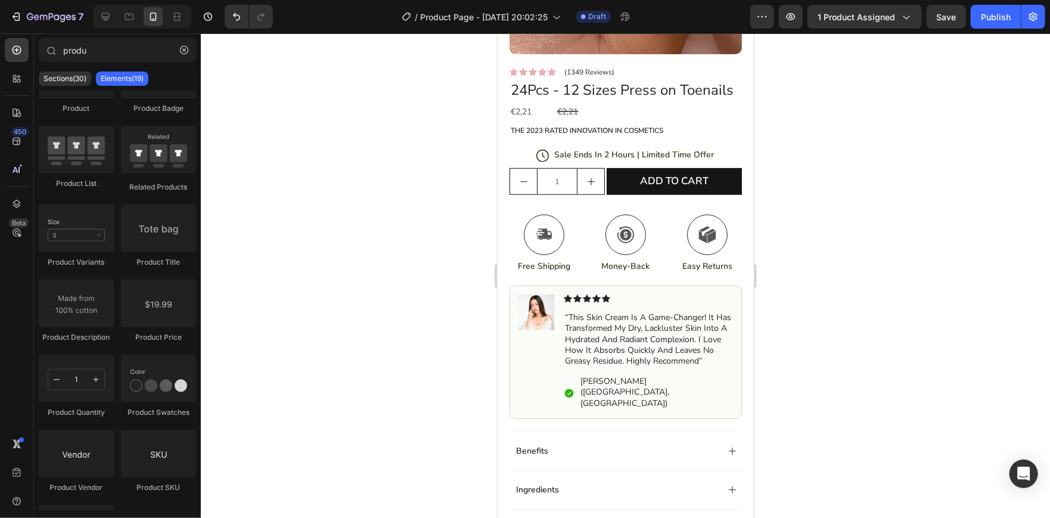
click at [366, 159] on div at bounding box center [625, 275] width 849 height 484
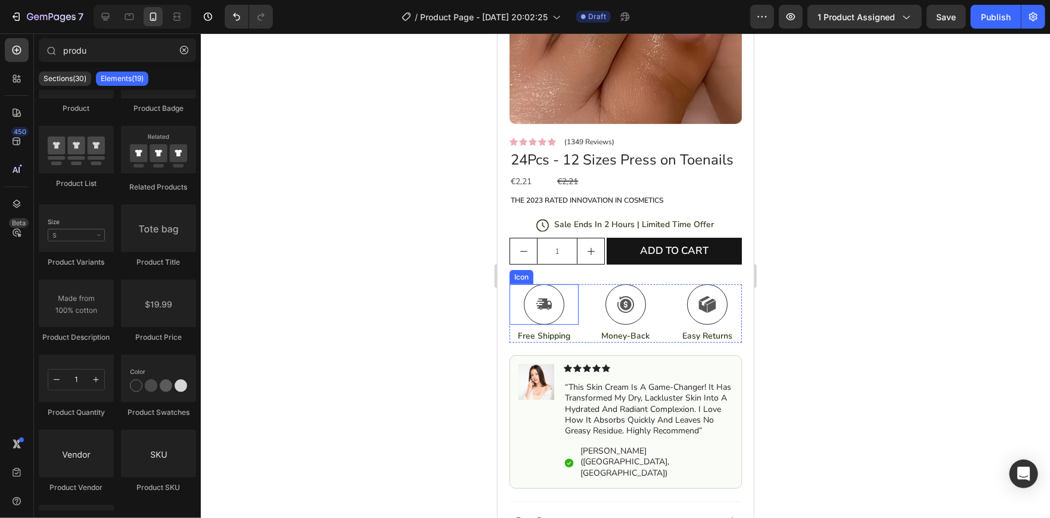
scroll to position [199, 0]
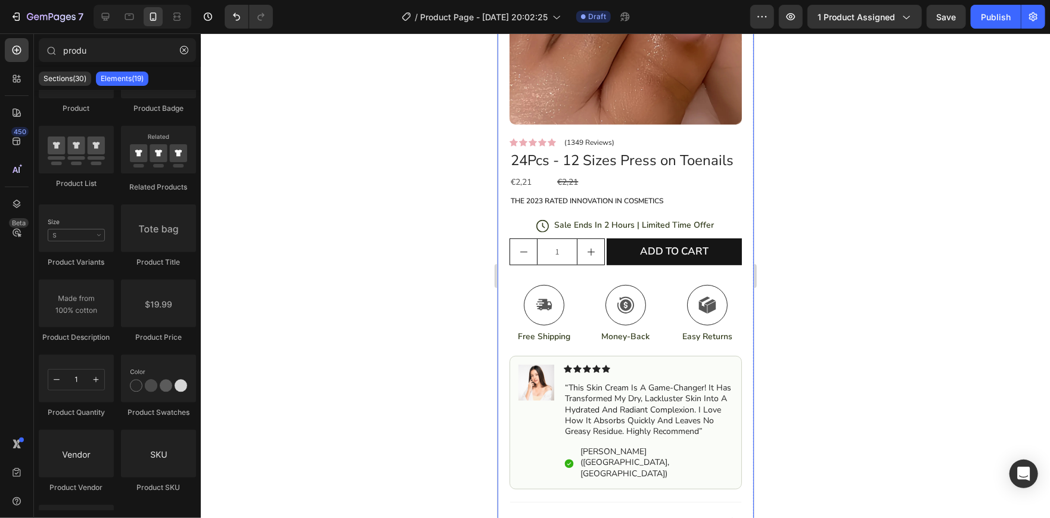
click at [394, 201] on div at bounding box center [625, 275] width 849 height 484
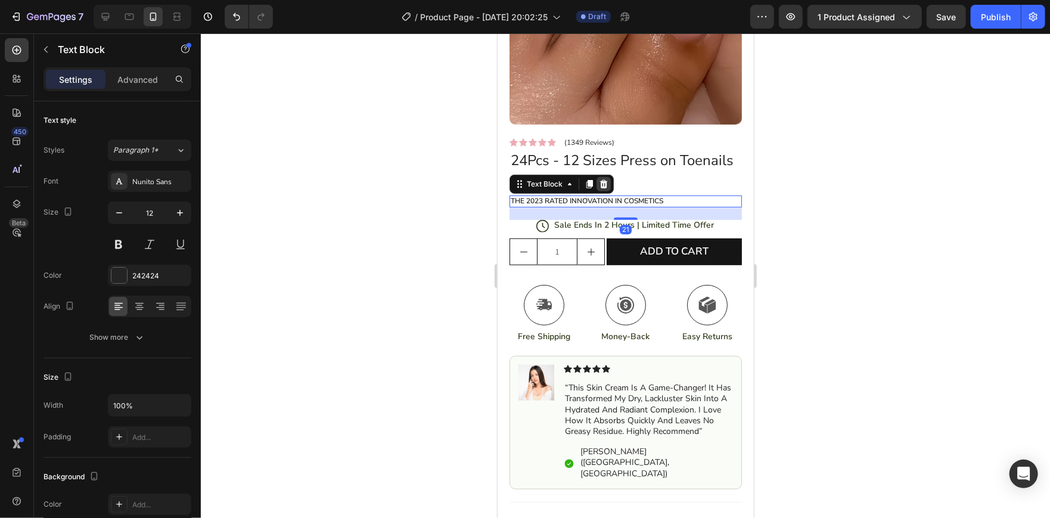
click at [604, 188] on icon at bounding box center [604, 183] width 8 height 8
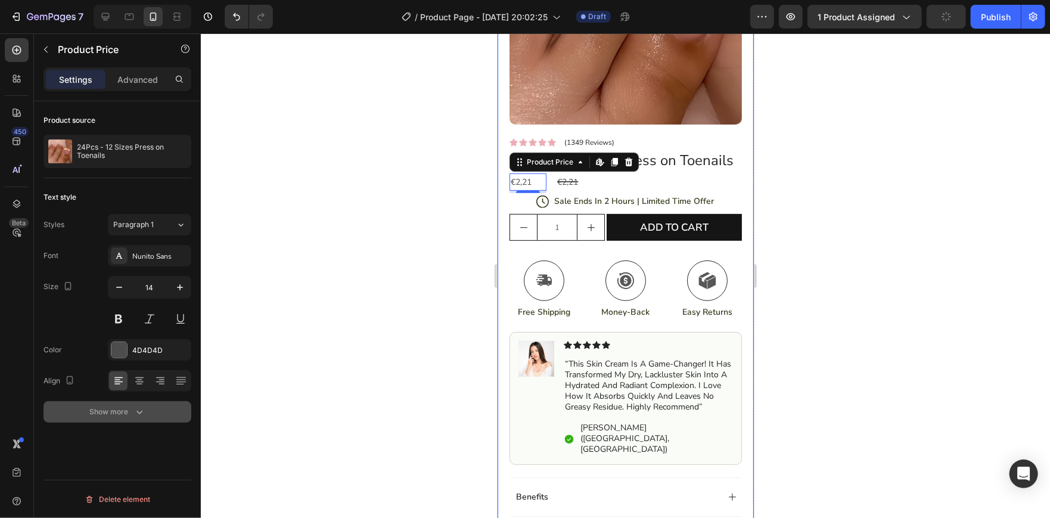
click at [129, 406] on div "Show more" at bounding box center [117, 412] width 55 height 12
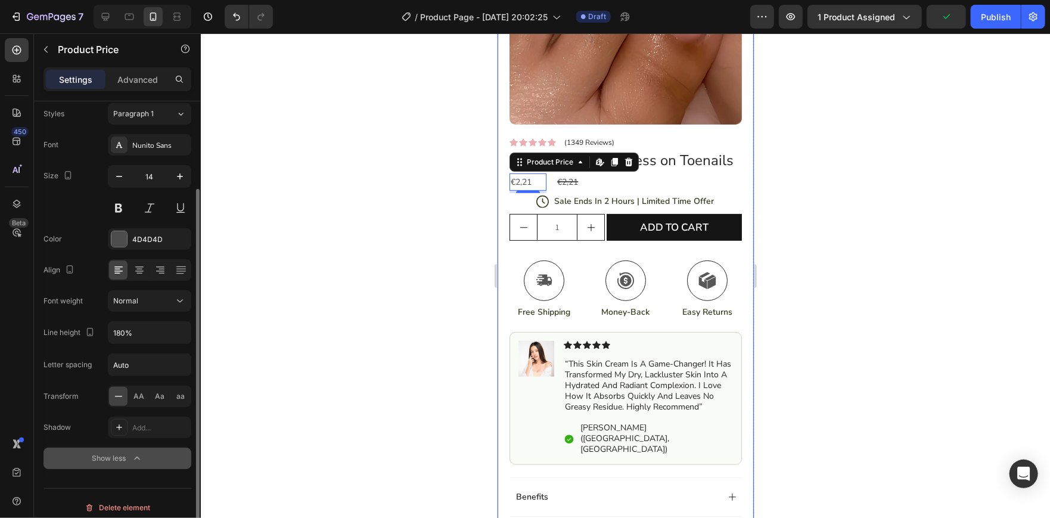
scroll to position [119, 0]
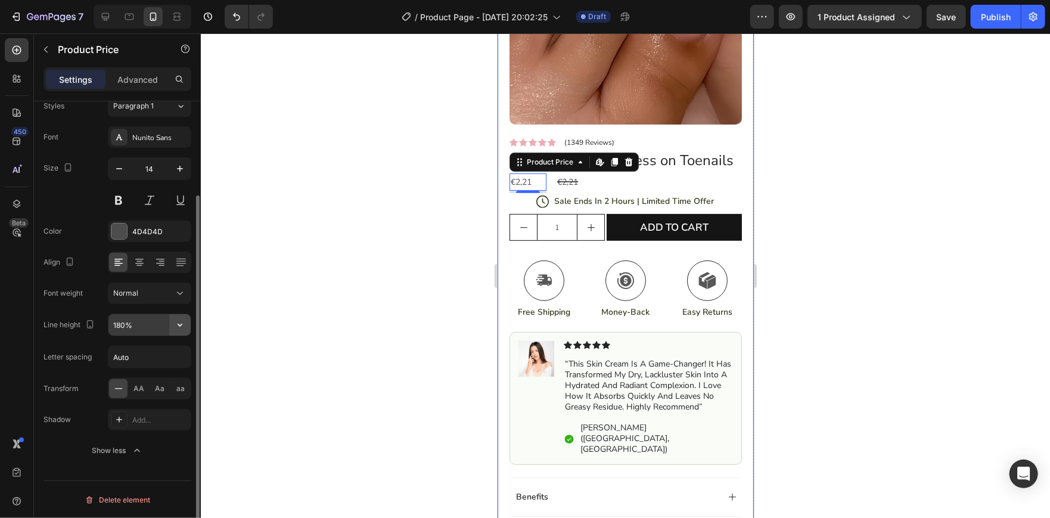
click at [179, 326] on icon "button" at bounding box center [180, 325] width 12 height 12
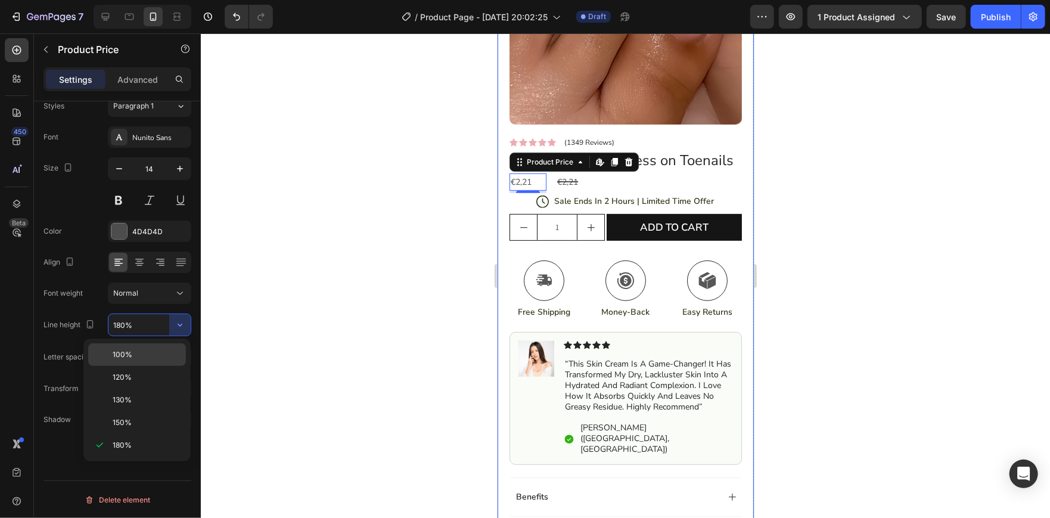
click at [155, 352] on p "100%" at bounding box center [147, 354] width 68 height 11
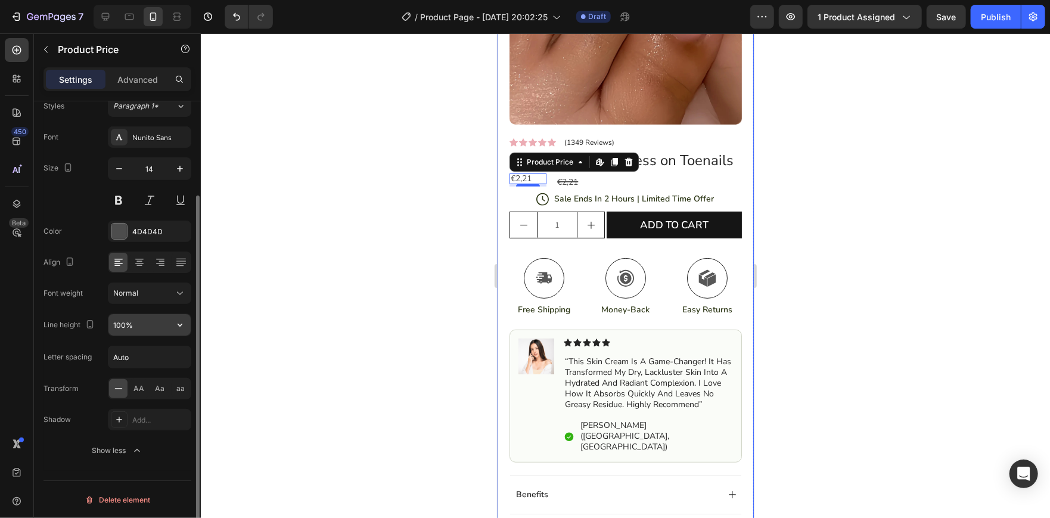
click at [172, 316] on button "button" at bounding box center [179, 324] width 21 height 21
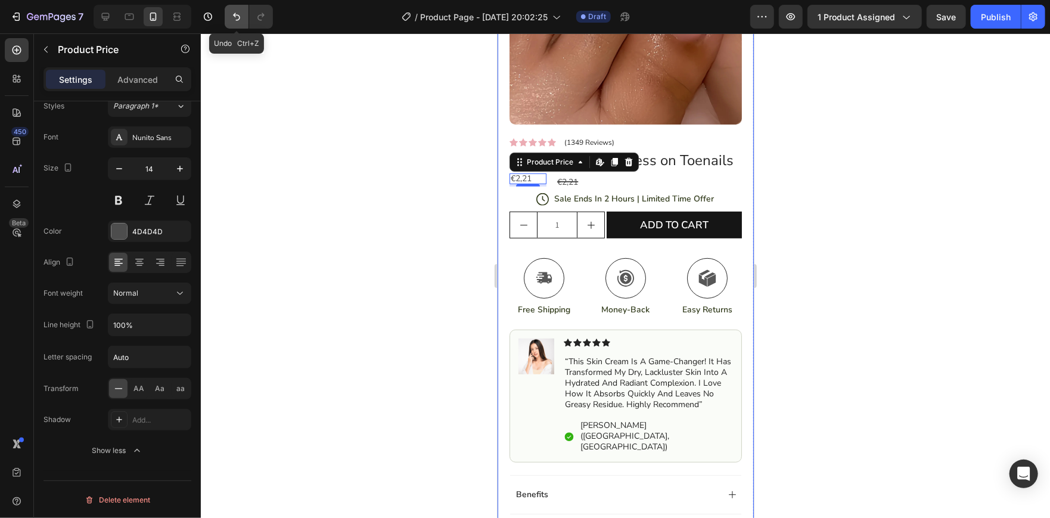
click at [235, 27] on button "Undo/Redo" at bounding box center [237, 17] width 24 height 24
type input "180%"
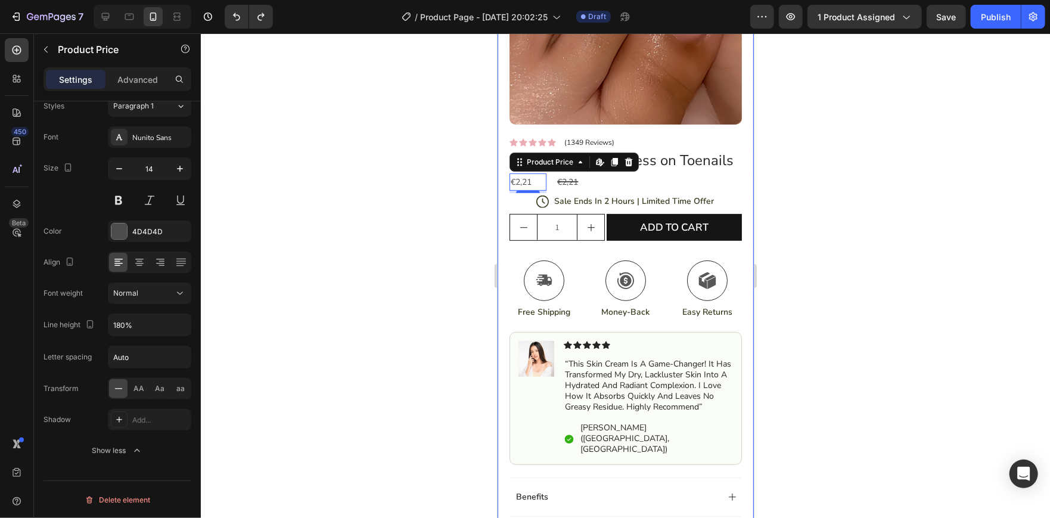
click at [325, 151] on div at bounding box center [625, 275] width 849 height 484
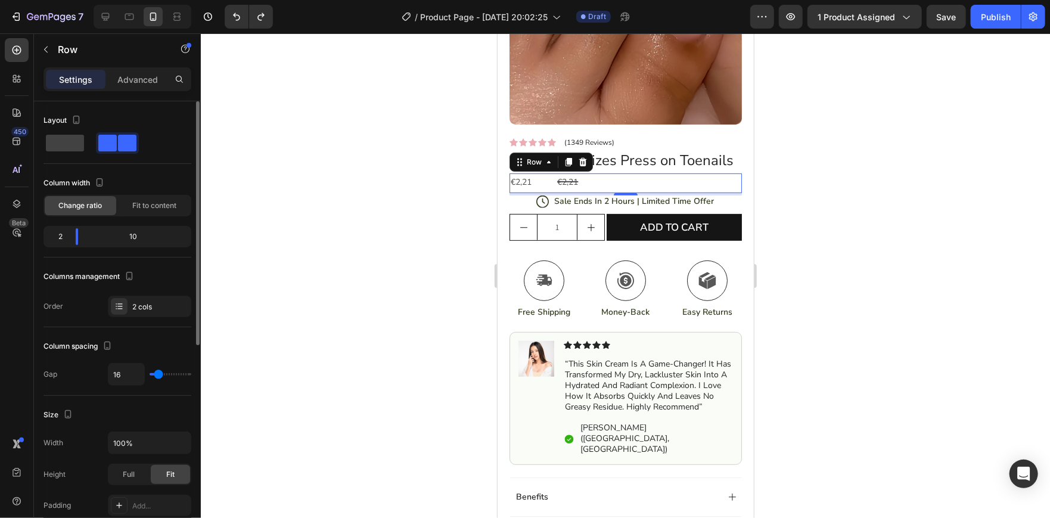
type input "3"
type input "0"
drag, startPoint x: 159, startPoint y: 374, endPoint x: 135, endPoint y: 379, distance: 23.9
type input "0"
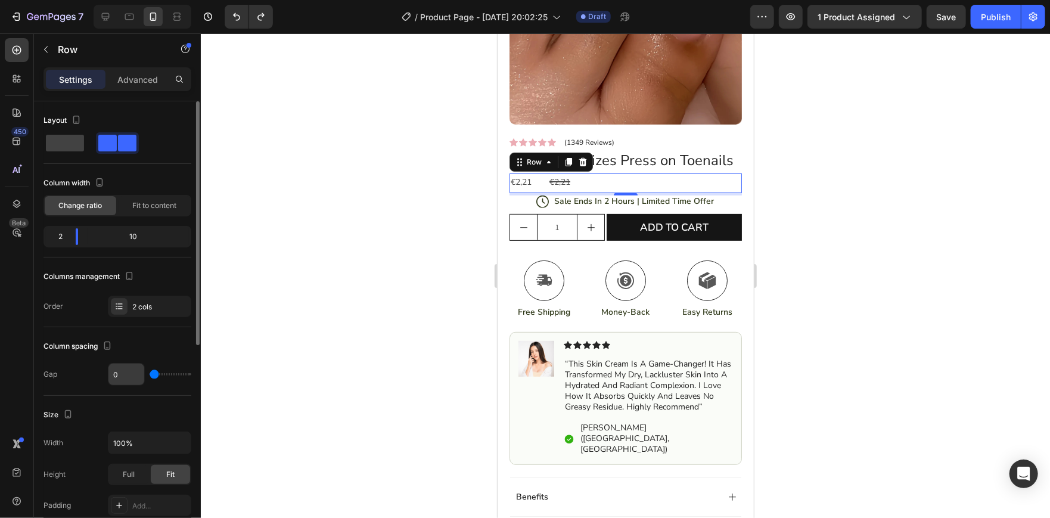
click at [150, 375] on input "range" at bounding box center [171, 374] width 42 height 2
drag, startPoint x: 72, startPoint y: 239, endPoint x: 66, endPoint y: 243, distance: 6.9
click at [66, 0] on body "7 / Product Page - [DATE] 20:02:25 Draft Preview 1 product assigned Save Publis…" at bounding box center [525, 0] width 1050 height 0
click at [317, 220] on div at bounding box center [625, 275] width 849 height 484
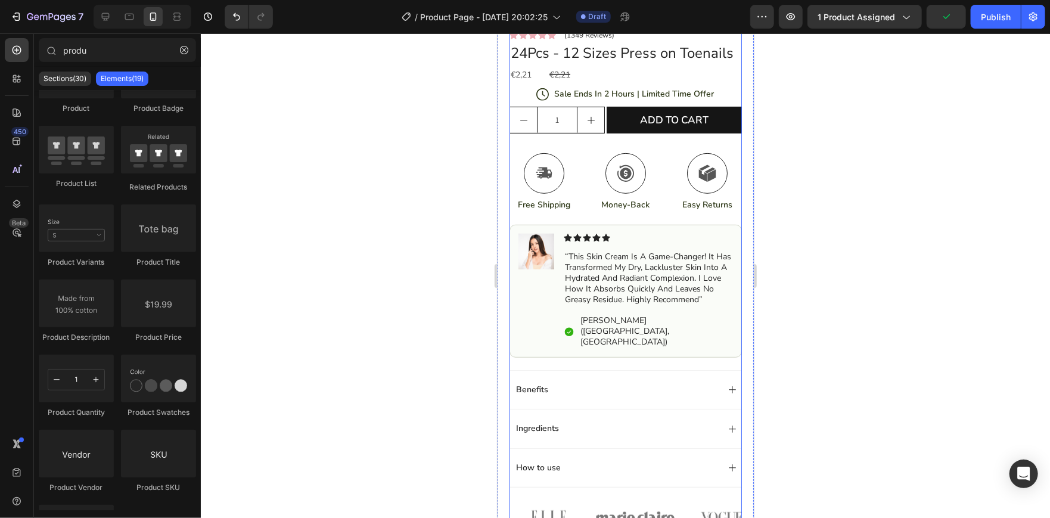
scroll to position [307, 0]
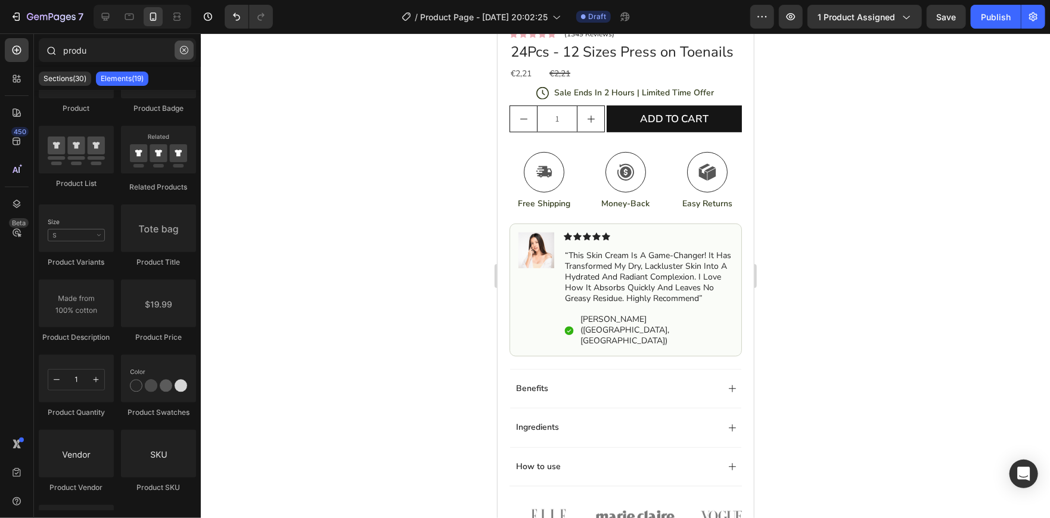
click at [187, 52] on icon "button" at bounding box center [184, 50] width 8 height 8
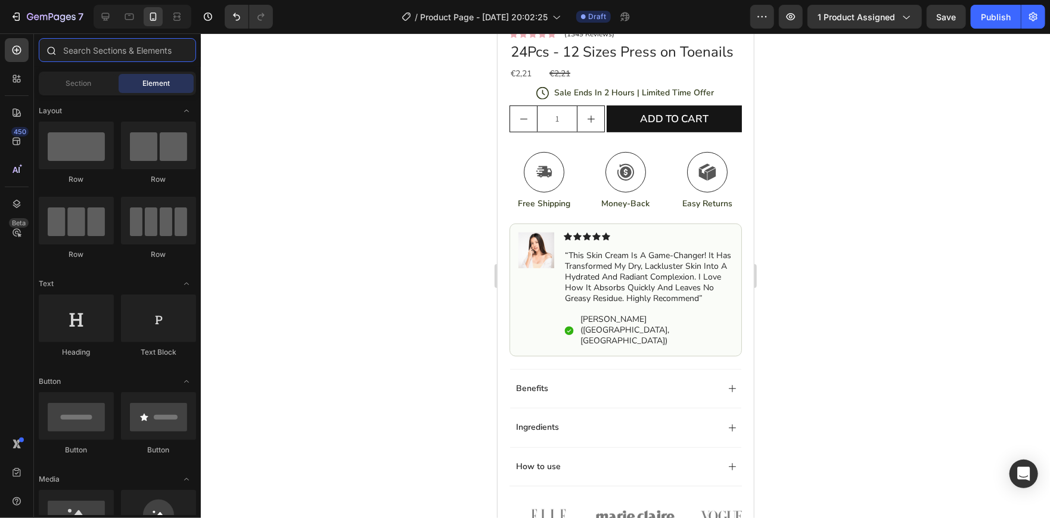
click at [69, 56] on input "text" at bounding box center [117, 50] width 157 height 24
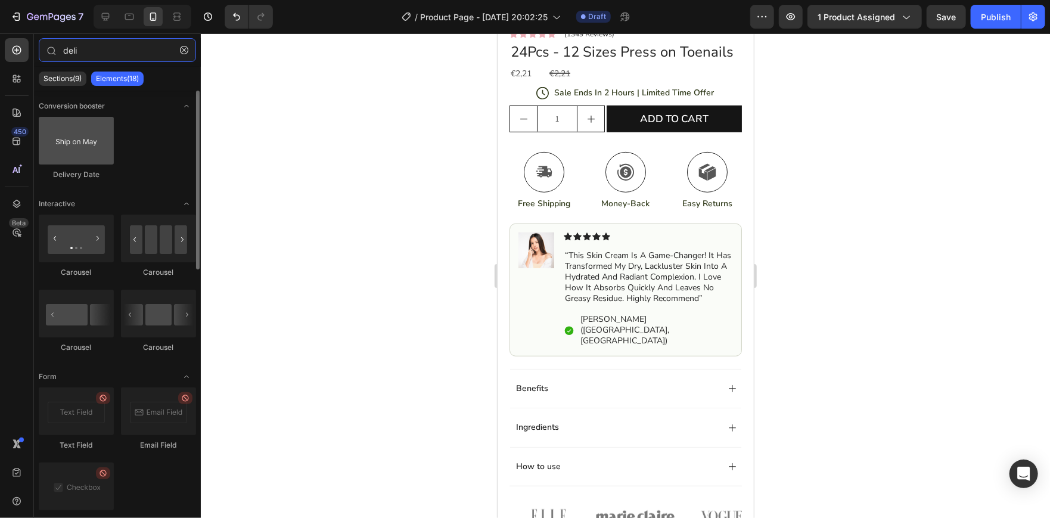
type input "deli"
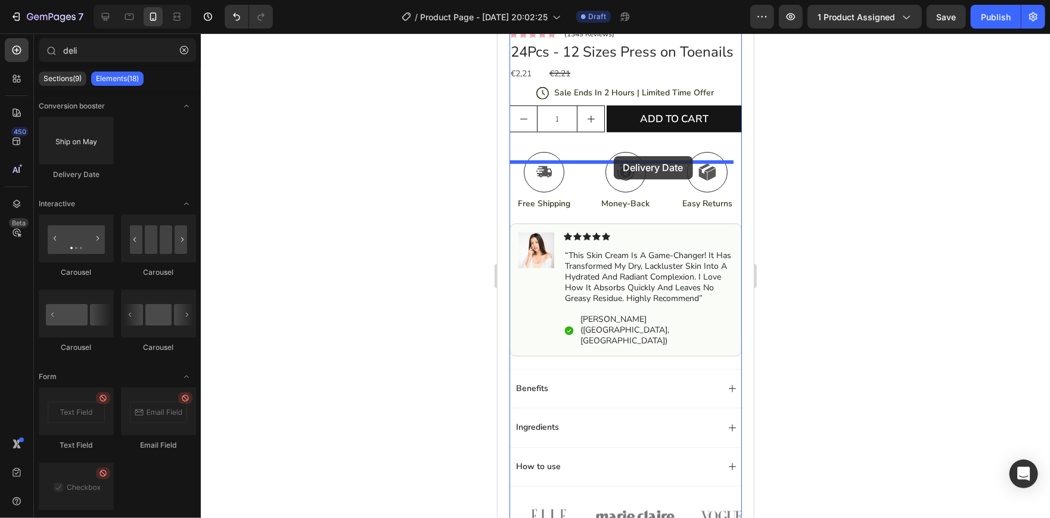
drag, startPoint x: 575, startPoint y: 184, endPoint x: 613, endPoint y: 156, distance: 47.3
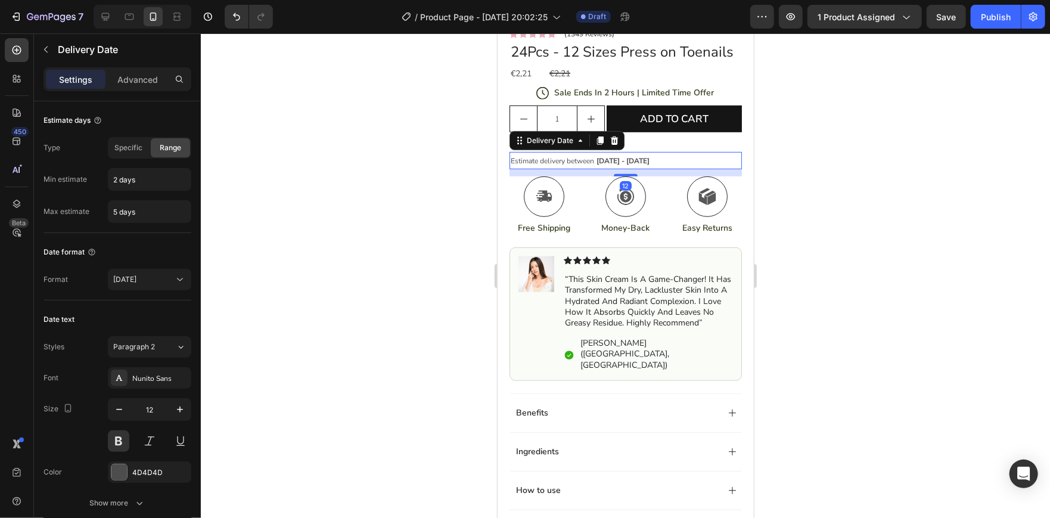
click at [810, 192] on div at bounding box center [625, 275] width 849 height 484
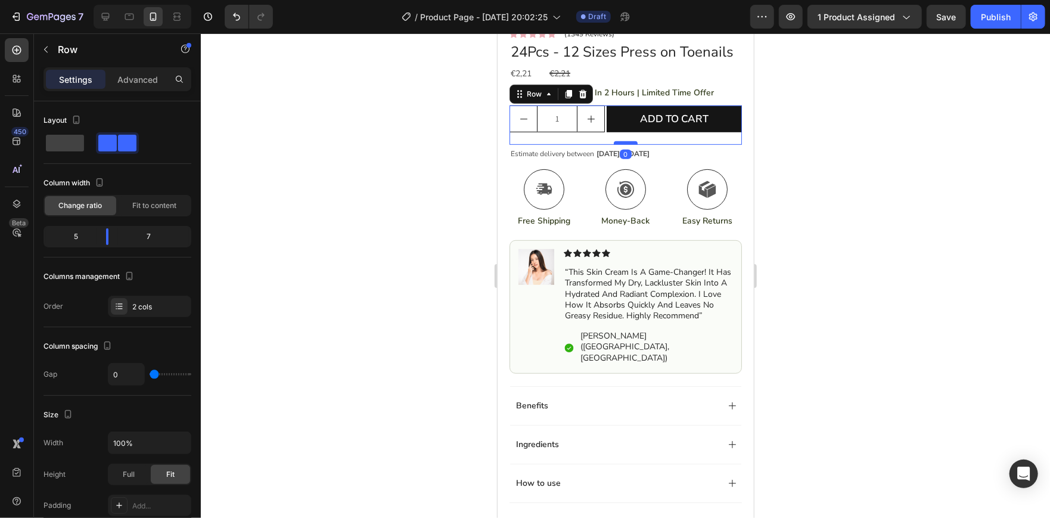
drag, startPoint x: 620, startPoint y: 160, endPoint x: 620, endPoint y: 152, distance: 8.4
click at [620, 144] on div at bounding box center [625, 143] width 24 height 4
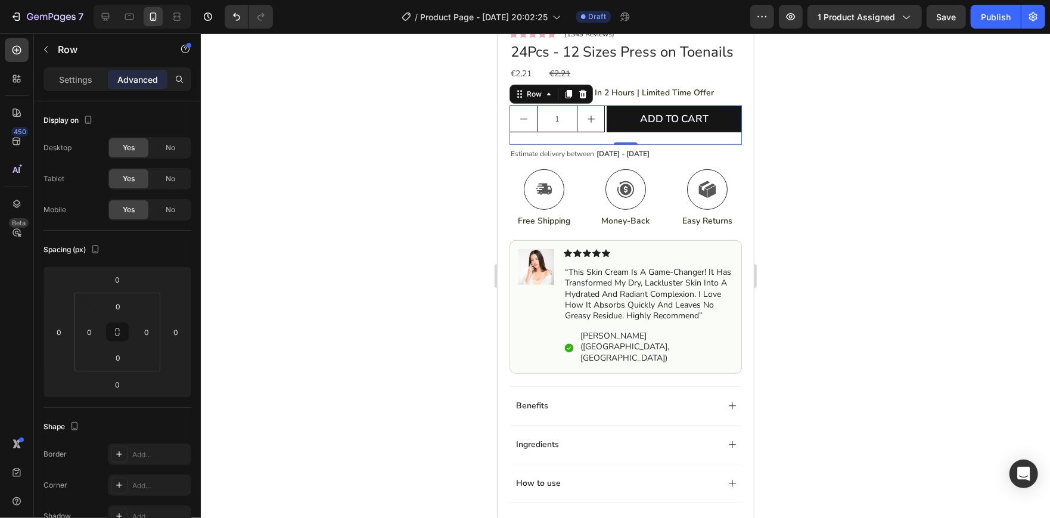
click at [850, 155] on div at bounding box center [625, 275] width 849 height 484
click at [72, 73] on p "Settings" at bounding box center [75, 79] width 33 height 13
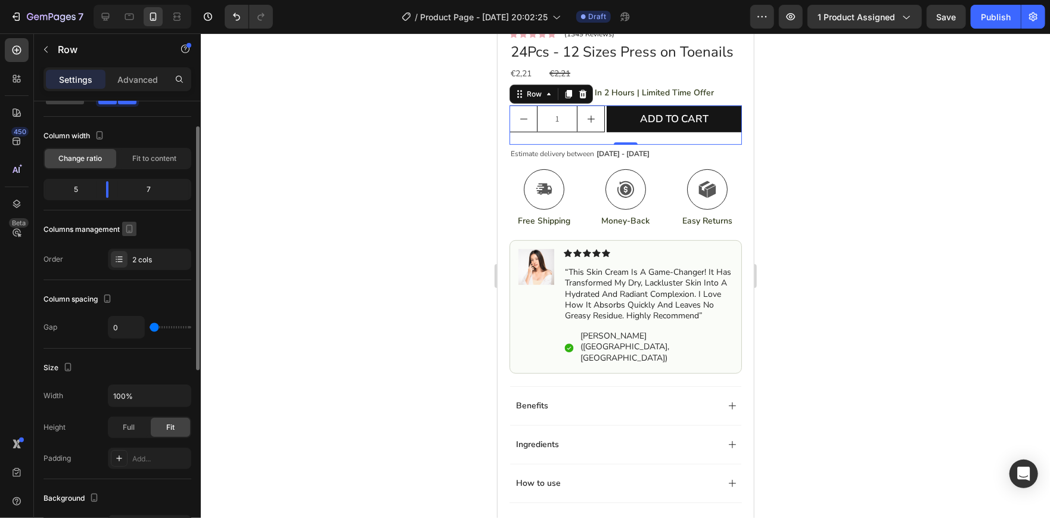
scroll to position [0, 0]
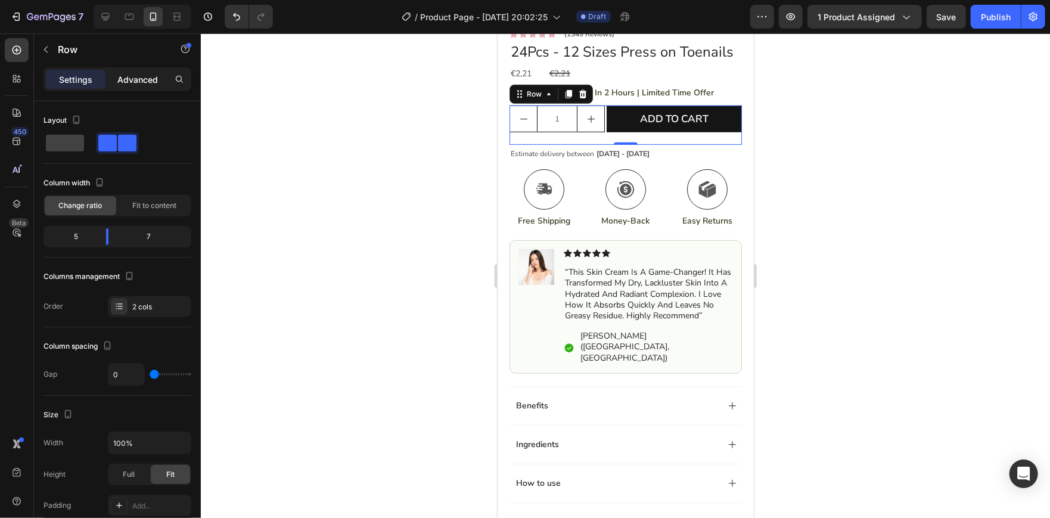
click at [136, 77] on p "Advanced" at bounding box center [137, 79] width 41 height 13
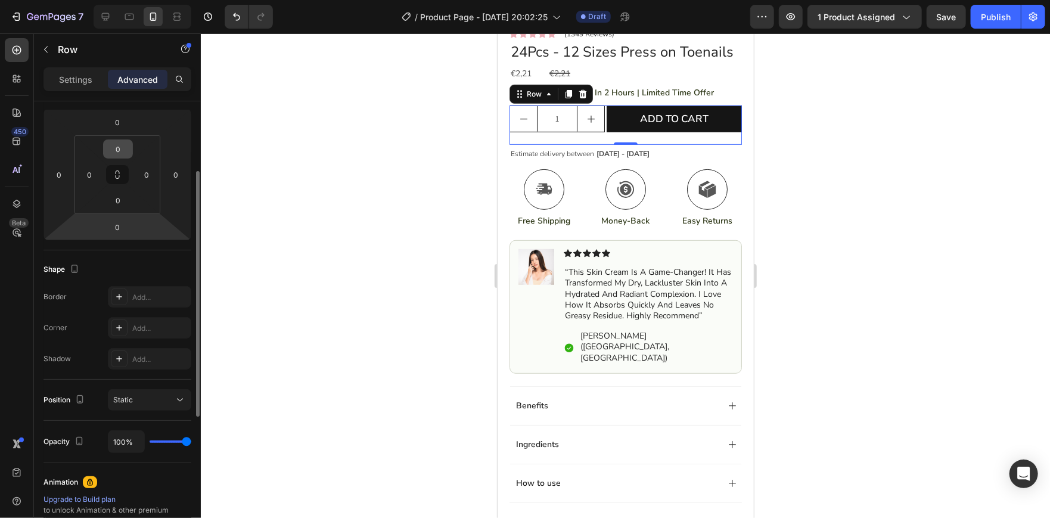
scroll to position [158, 0]
click at [415, 235] on div at bounding box center [625, 275] width 849 height 484
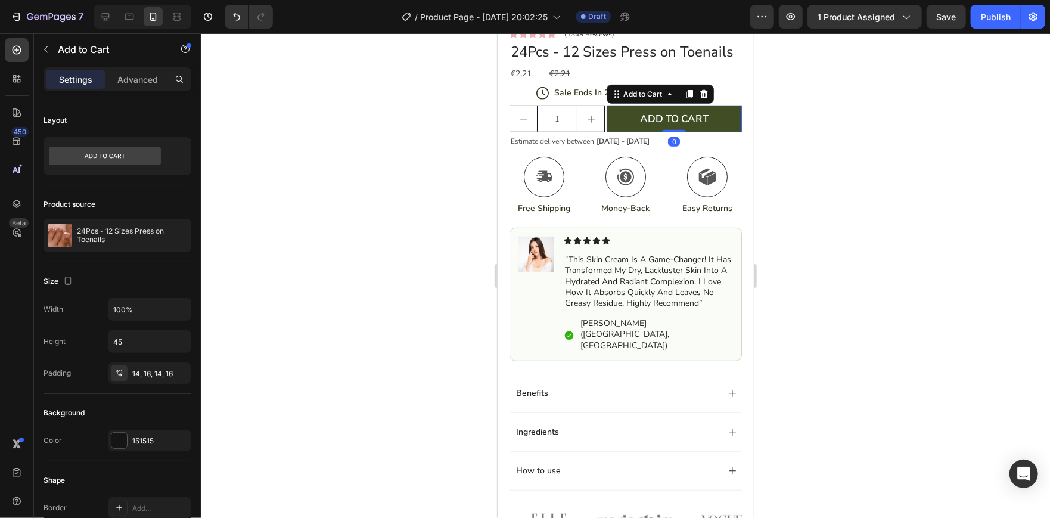
drag, startPoint x: 673, startPoint y: 152, endPoint x: 675, endPoint y: 135, distance: 16.8
click at [675, 132] on div "Add to cart Add to Cart 0" at bounding box center [674, 118] width 136 height 27
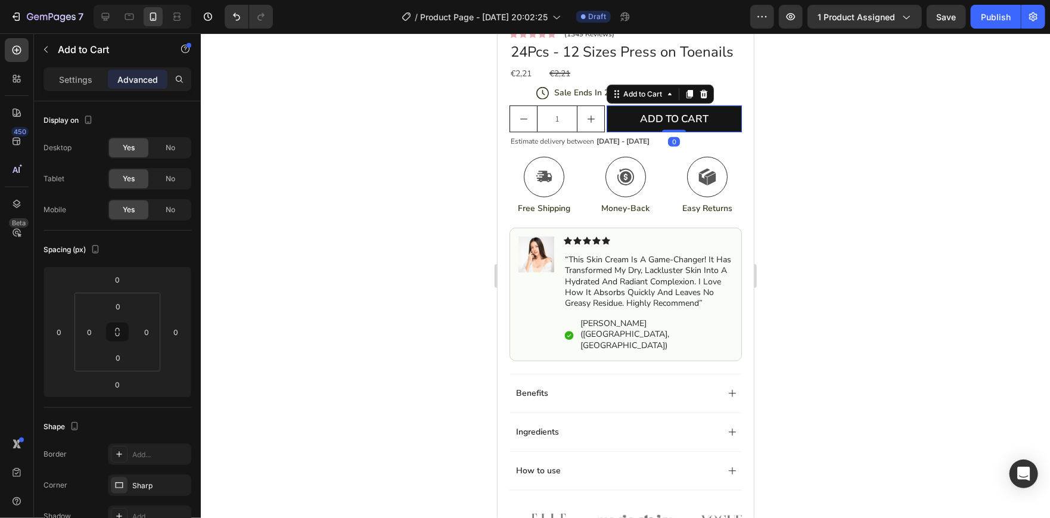
click at [874, 137] on div at bounding box center [625, 275] width 849 height 484
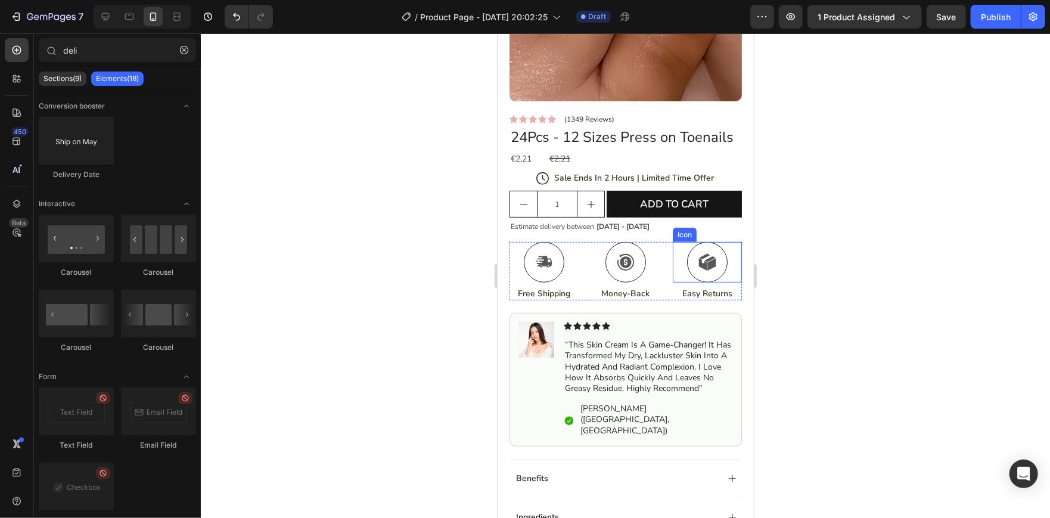
scroll to position [219, 0]
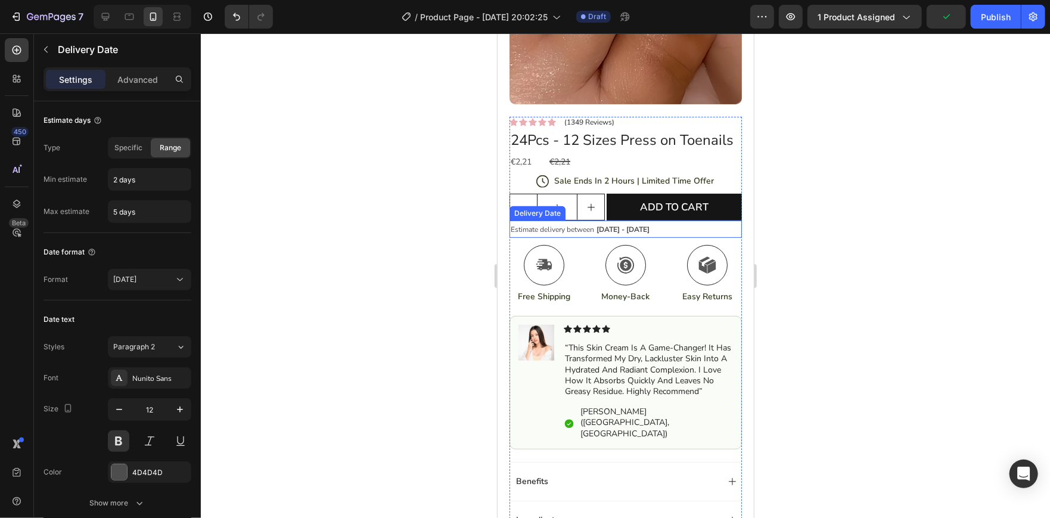
click at [579, 234] on span "Estimate delivery between" at bounding box center [551, 229] width 83 height 10
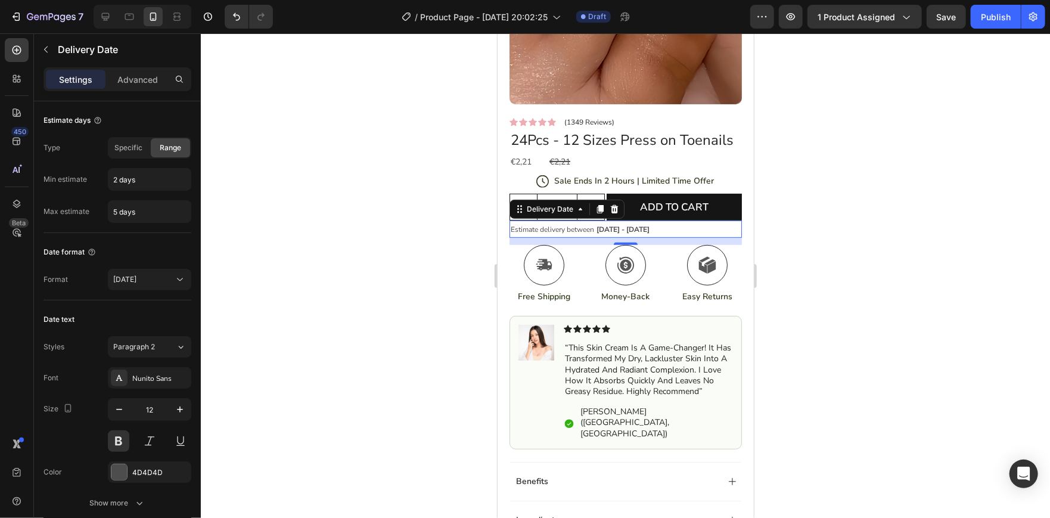
click at [456, 240] on div at bounding box center [625, 275] width 849 height 484
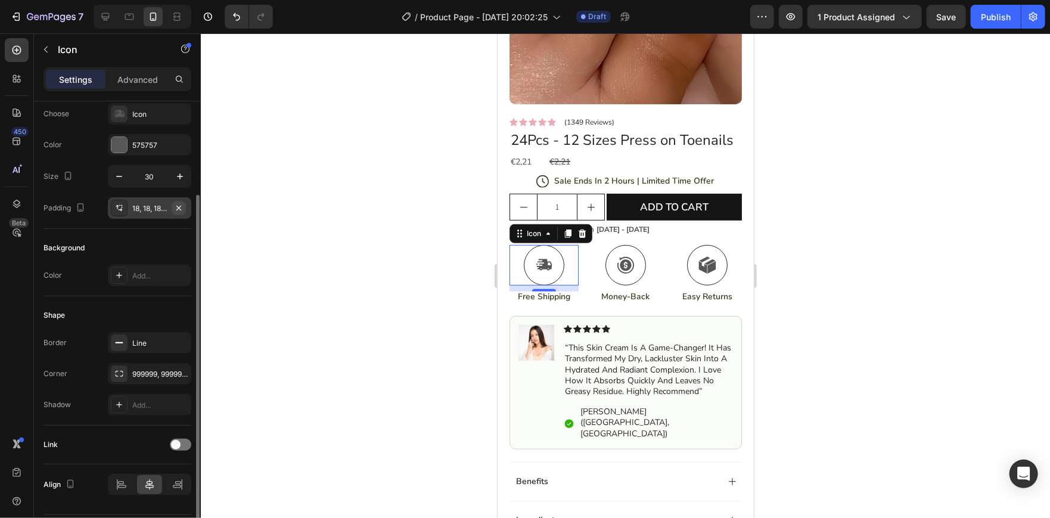
scroll to position [68, 0]
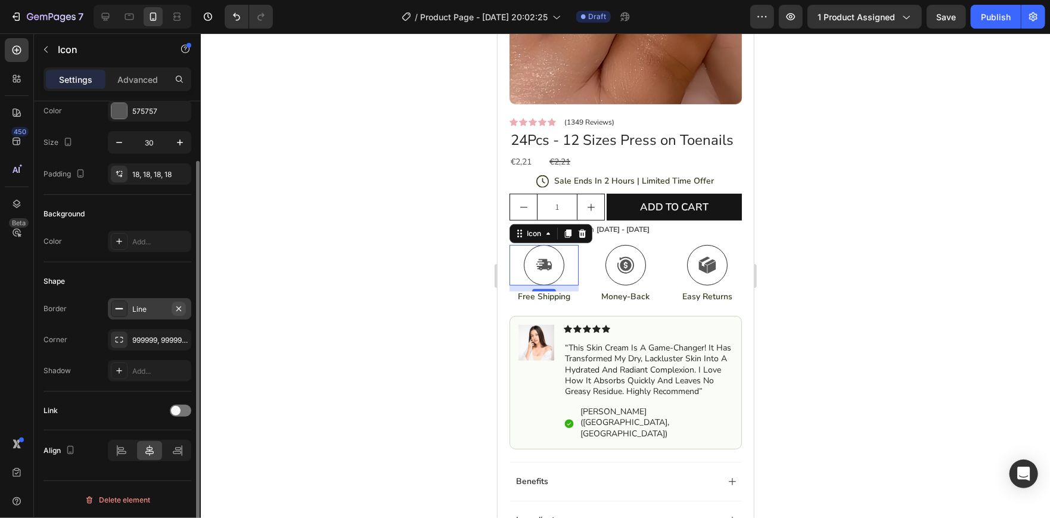
click at [177, 306] on icon "button" at bounding box center [179, 309] width 10 height 10
click at [350, 234] on div at bounding box center [625, 275] width 849 height 484
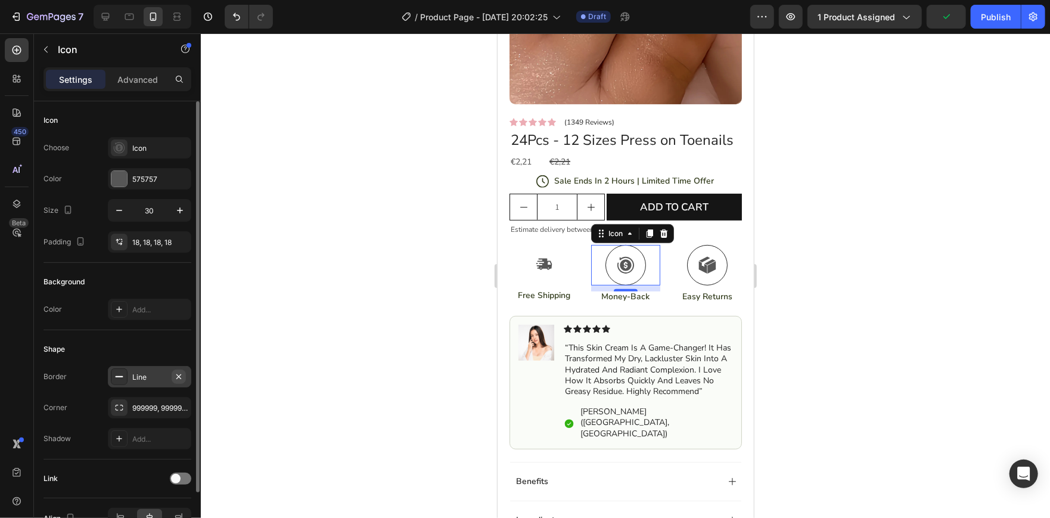
click at [179, 377] on icon "button" at bounding box center [178, 376] width 5 height 5
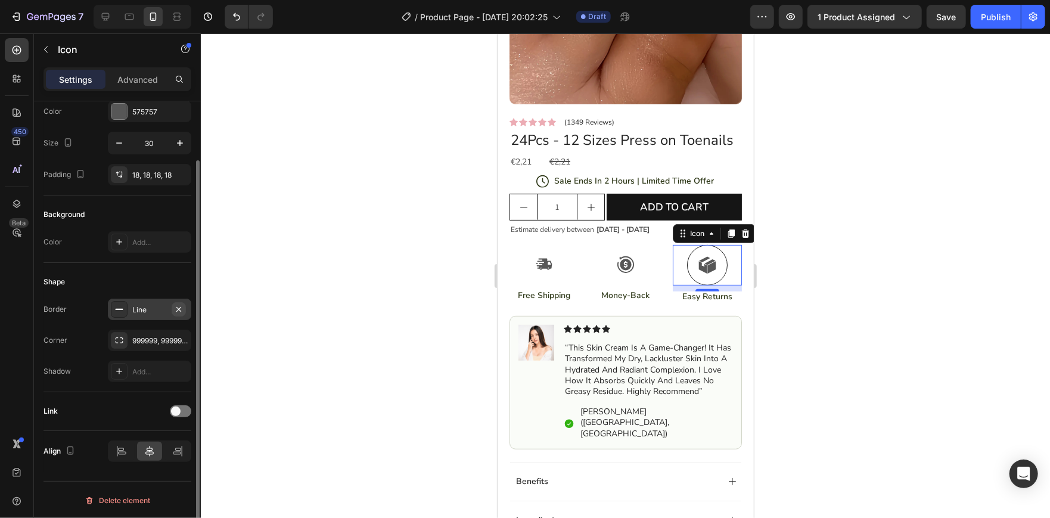
click at [179, 307] on icon "button" at bounding box center [178, 308] width 5 height 5
click at [364, 288] on div at bounding box center [625, 275] width 849 height 484
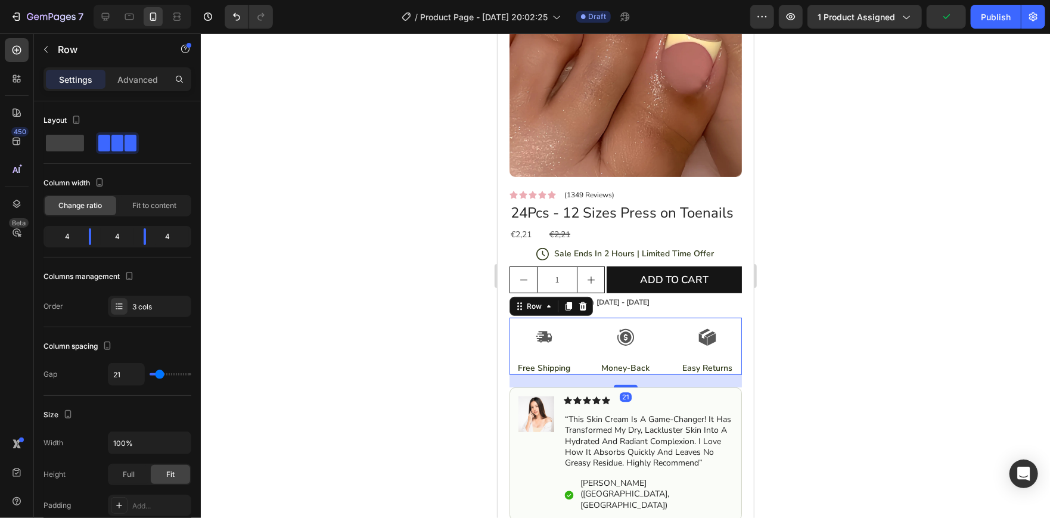
scroll to position [135, 0]
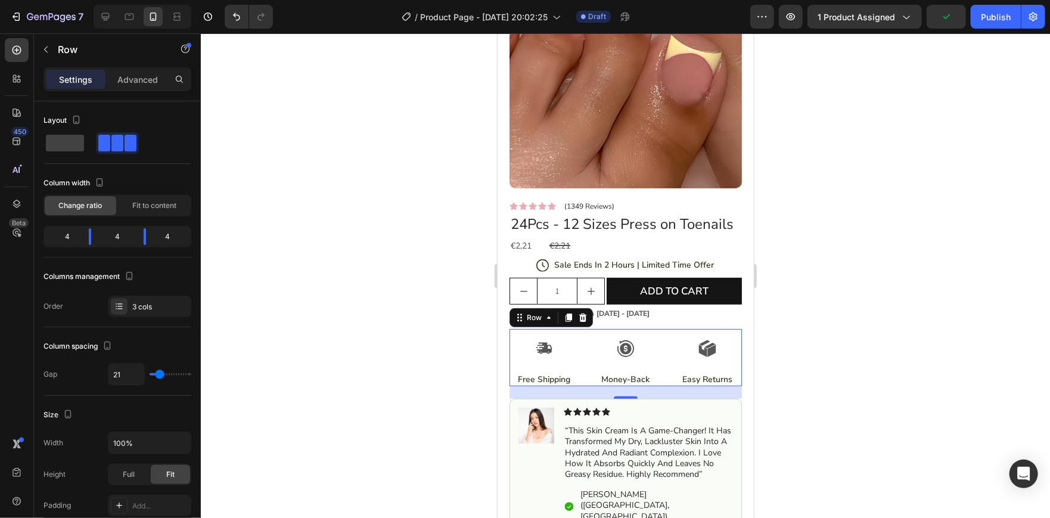
click at [873, 196] on div at bounding box center [625, 275] width 849 height 484
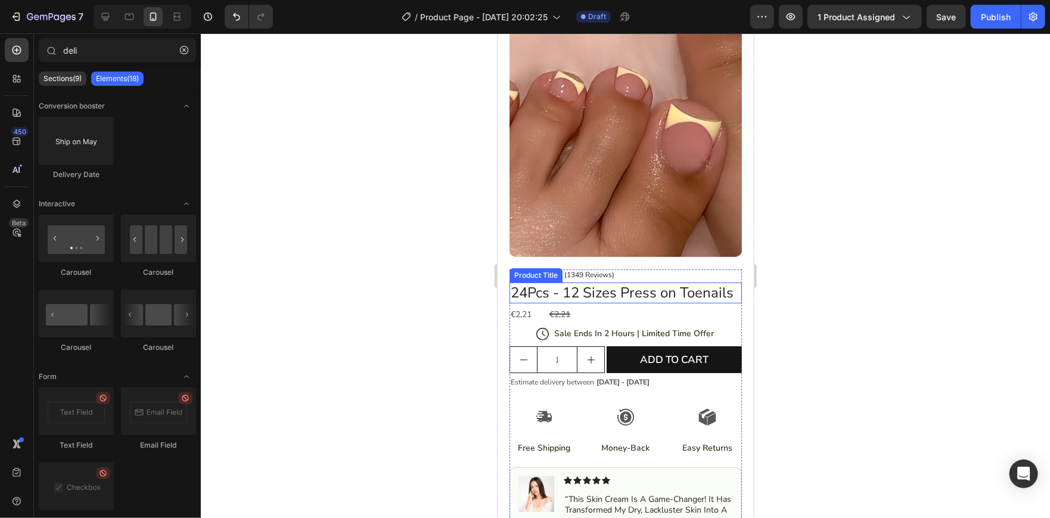
scroll to position [61, 0]
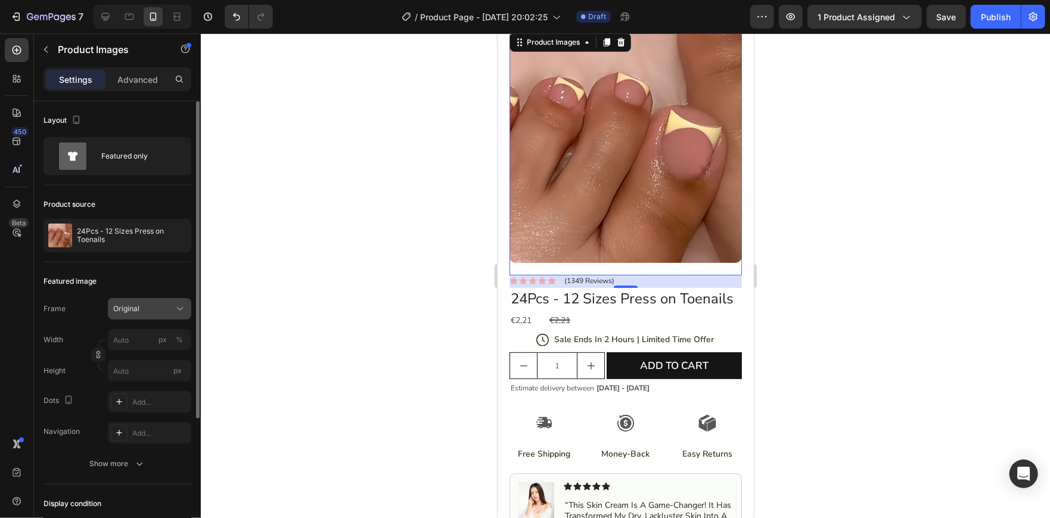
click at [152, 312] on div "Original" at bounding box center [142, 308] width 58 height 11
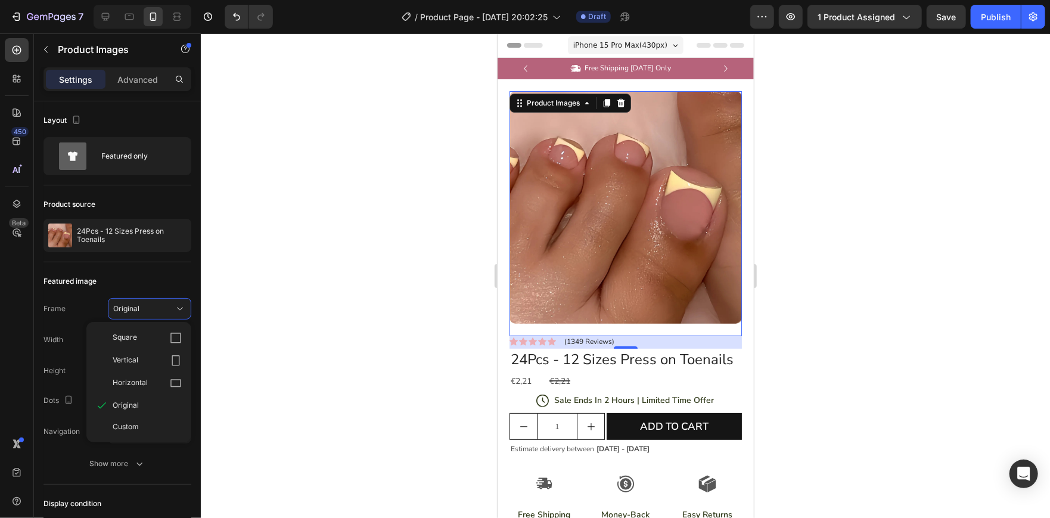
scroll to position [61, 0]
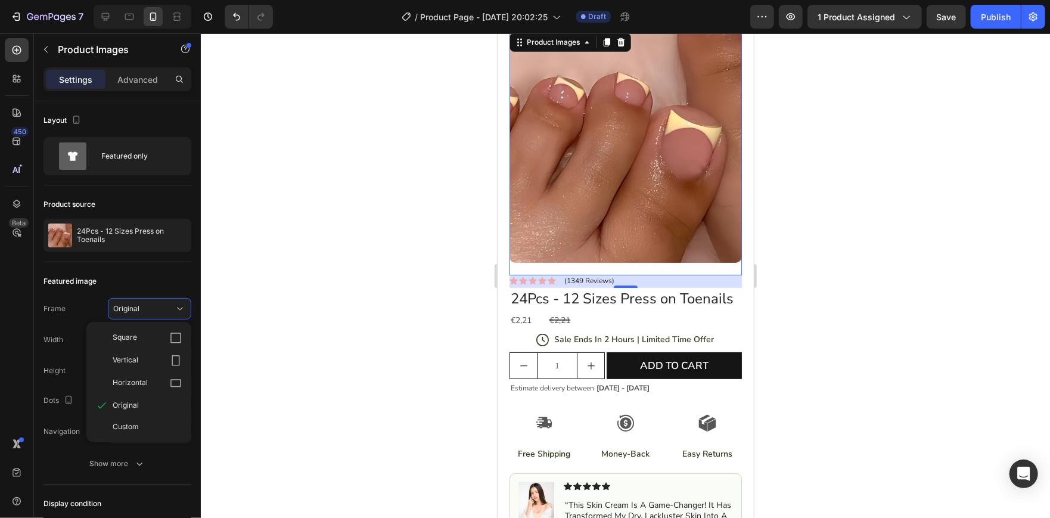
click at [151, 332] on div "Square" at bounding box center [147, 338] width 69 height 12
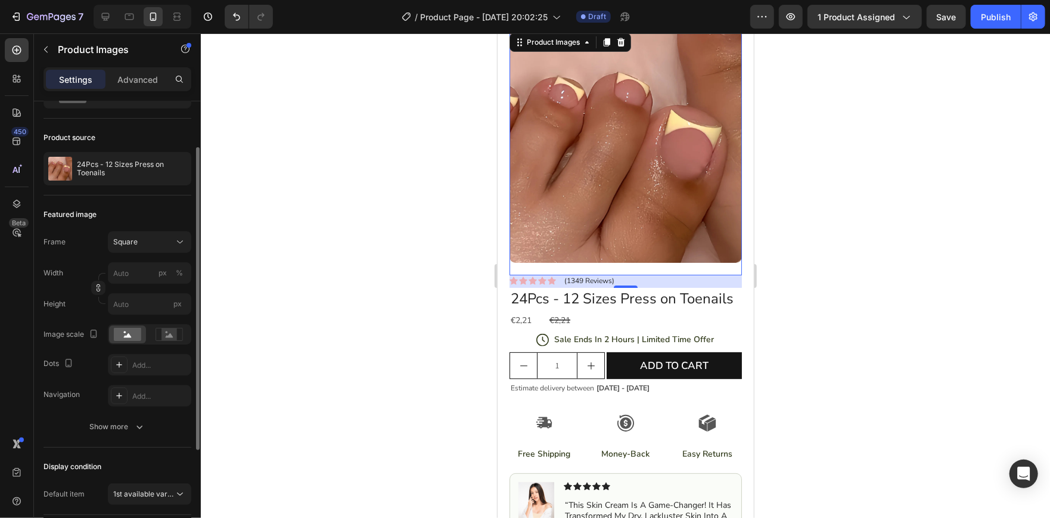
scroll to position [68, 0]
click at [119, 418] on button "Show more" at bounding box center [118, 425] width 148 height 21
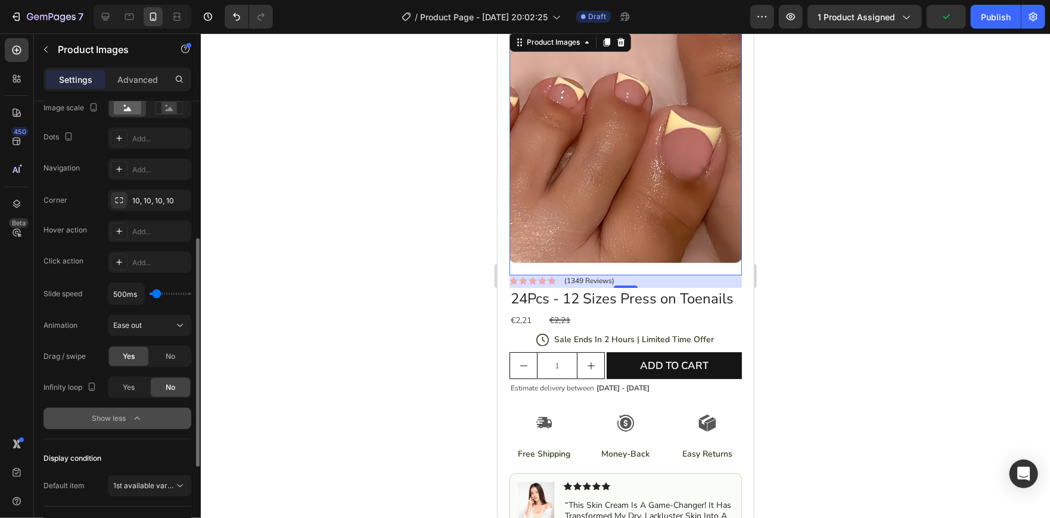
scroll to position [294, 0]
